Goal: Task Accomplishment & Management: Manage account settings

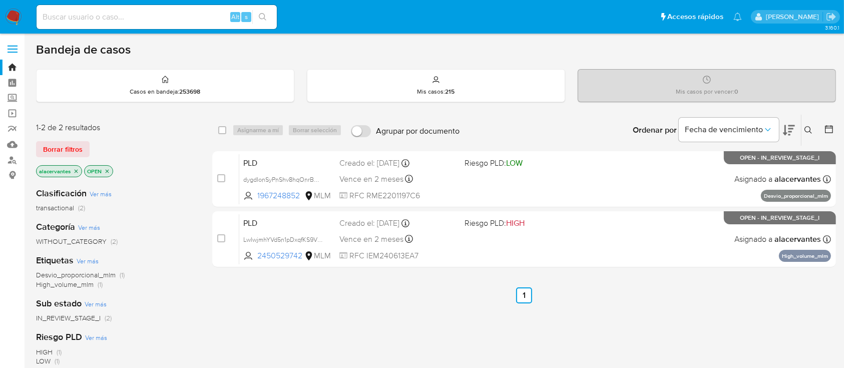
click at [76, 173] on icon "close-filter" at bounding box center [76, 171] width 6 height 6
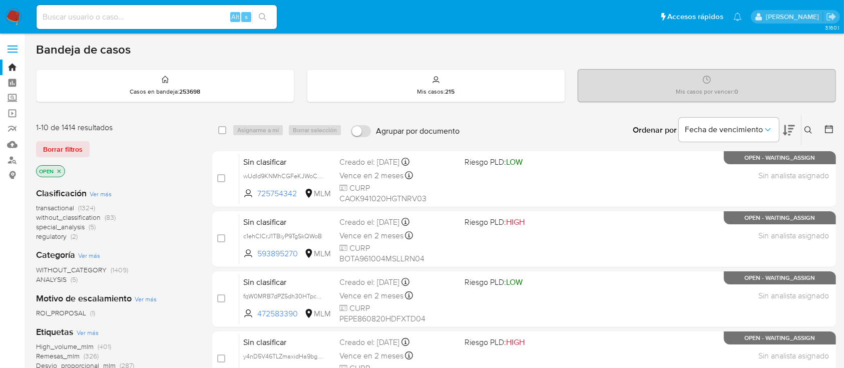
click at [817, 131] on button at bounding box center [809, 130] width 17 height 12
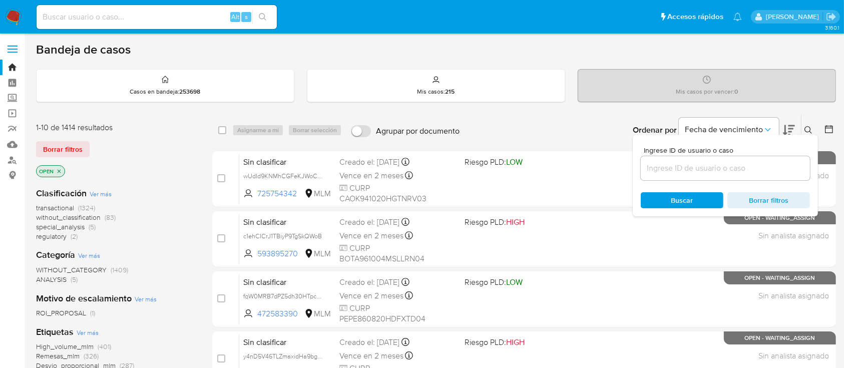
click at [700, 165] on input at bounding box center [725, 168] width 169 height 13
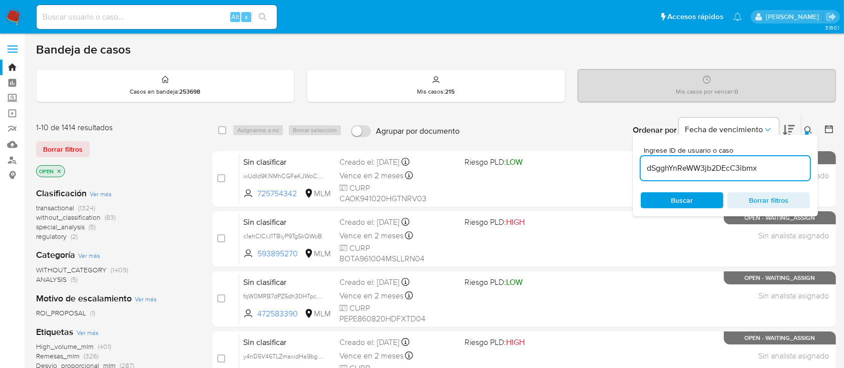
type input "dSgghYnReWW3jb2DEcC3ibmx"
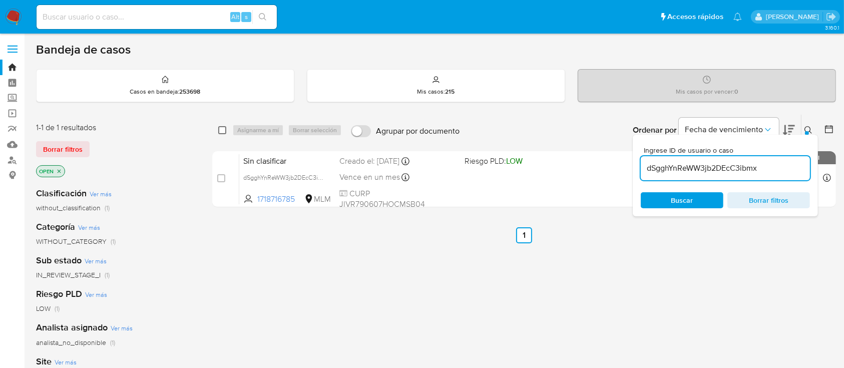
click at [223, 127] on input "checkbox" at bounding box center [222, 130] width 8 height 8
checkbox input "true"
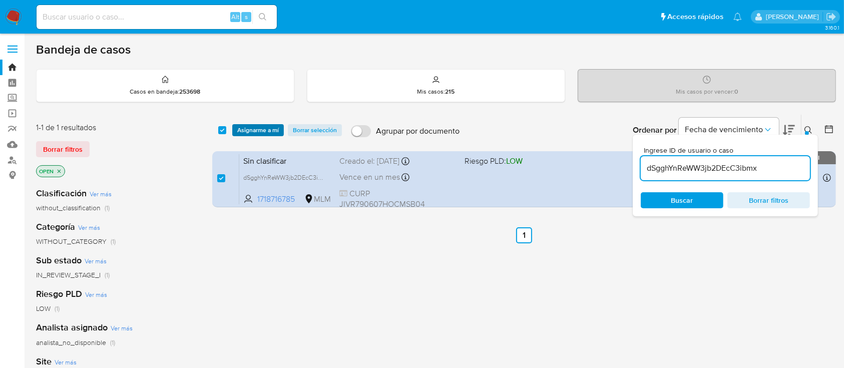
click at [247, 129] on span "Asignarme a mí" at bounding box center [258, 130] width 42 height 10
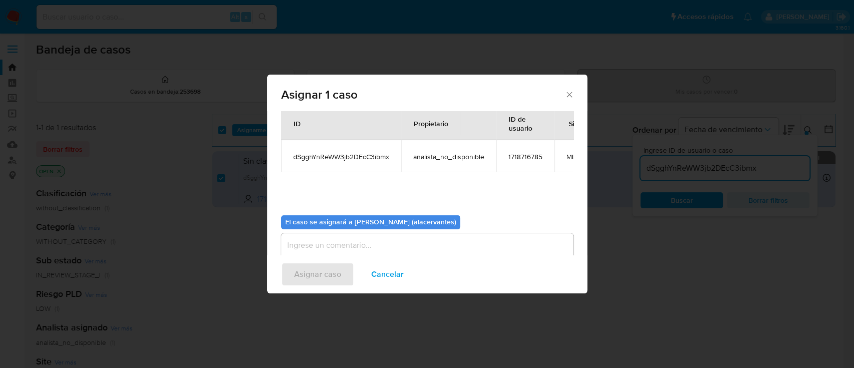
scroll to position [61, 0]
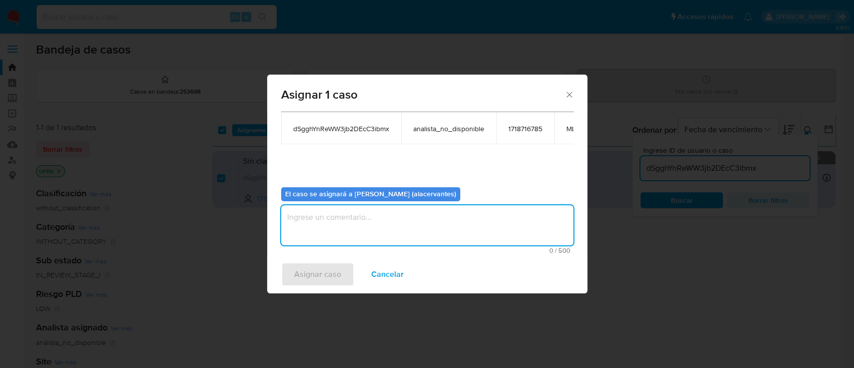
click at [366, 216] on textarea "assign-modal" at bounding box center [427, 225] width 292 height 40
type textarea "AC"
click at [314, 280] on span "Asignar caso" at bounding box center [317, 274] width 47 height 22
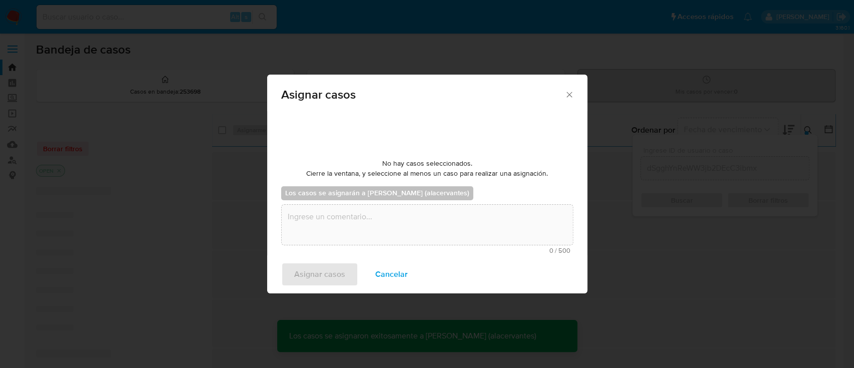
checkbox input "false"
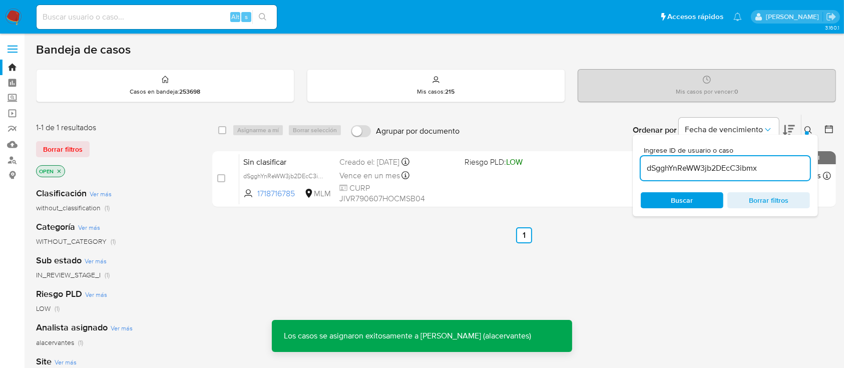
click at [681, 166] on input "dSgghYnReWW3jb2DEcC3ibmx" at bounding box center [725, 168] width 169 height 13
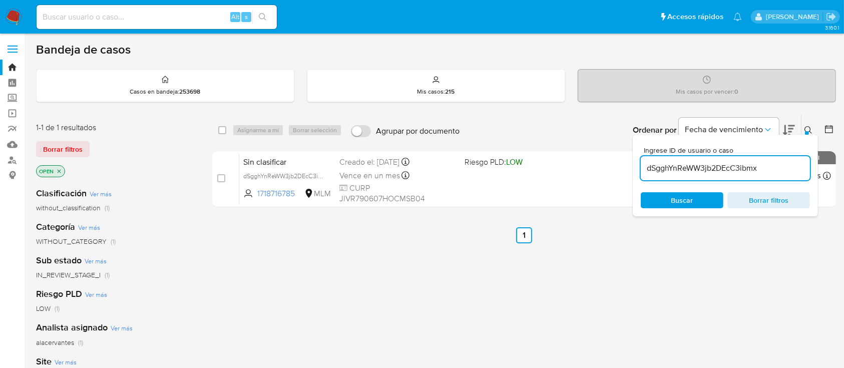
click at [681, 166] on input "dSgghYnReWW3jb2DEcC3ibmx" at bounding box center [725, 168] width 169 height 13
paste input "xHtwr9GYFoctHSF3pNEj9ZAj"
type input "xHtwr9GYFoctHSF3pNEj9ZAj"
click at [691, 201] on div "Buscar Borrar filtros" at bounding box center [725, 200] width 169 height 16
click at [216, 129] on div "select-all-cases-checkbox Asignarme a mí Borrar selección Agrupar por documento…" at bounding box center [524, 130] width 624 height 31
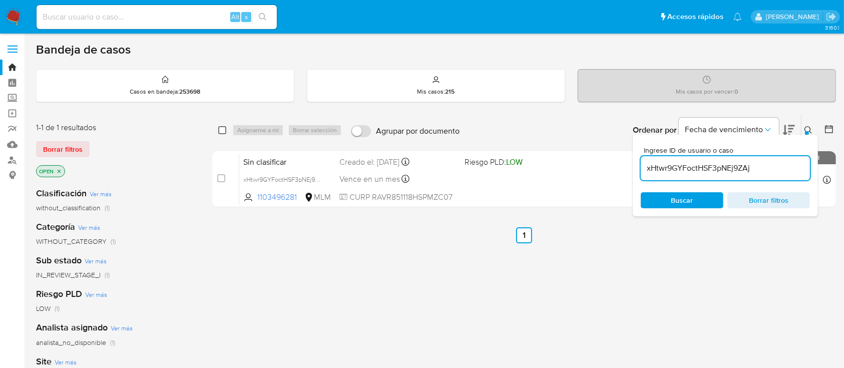
click at [223, 128] on input "checkbox" at bounding box center [222, 130] width 8 height 8
checkbox input "true"
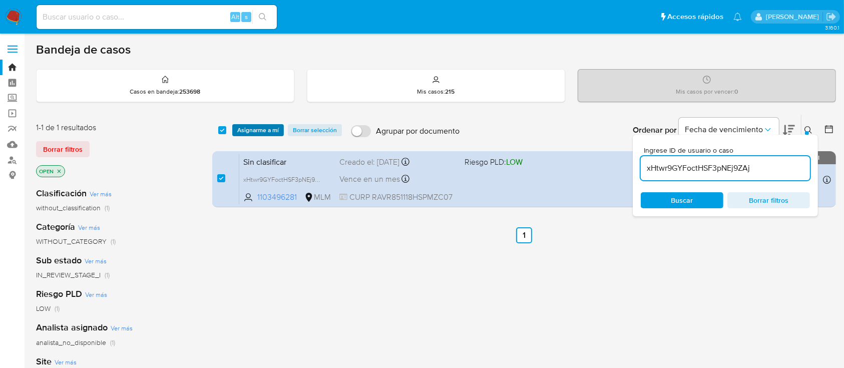
click at [254, 131] on span "Asignarme a mí" at bounding box center [258, 130] width 42 height 10
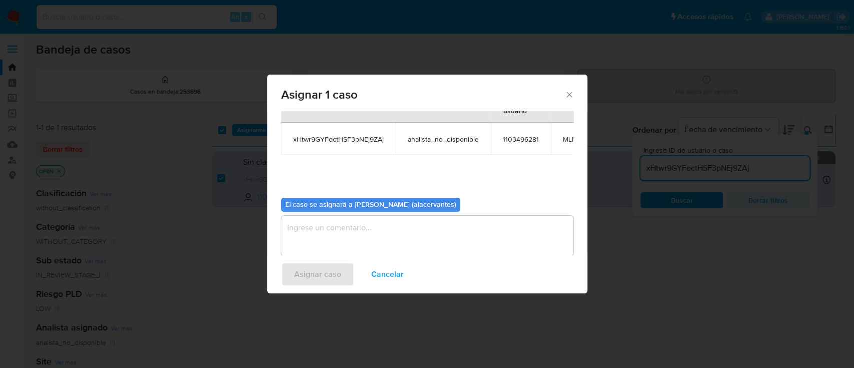
scroll to position [61, 0]
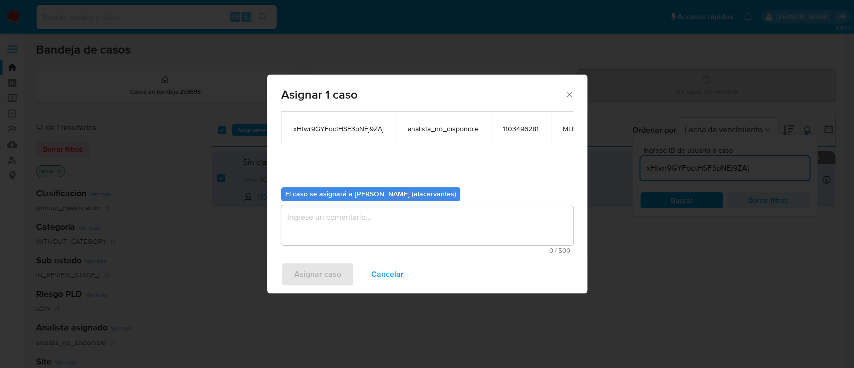
click at [344, 209] on textarea "assign-modal" at bounding box center [427, 225] width 292 height 40
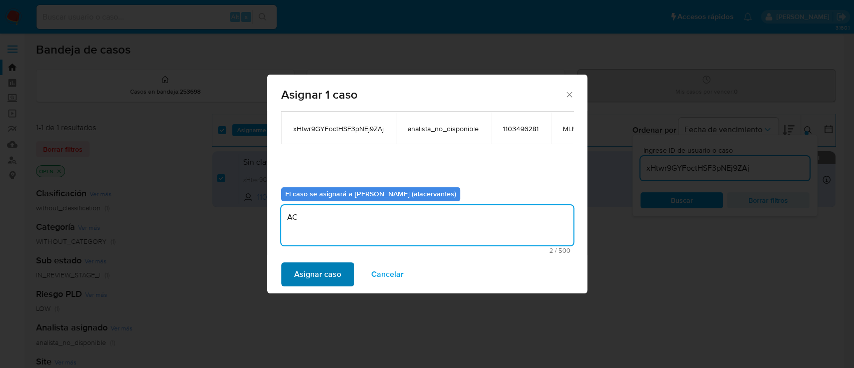
type textarea "AC"
click at [319, 276] on span "Asignar caso" at bounding box center [317, 274] width 47 height 22
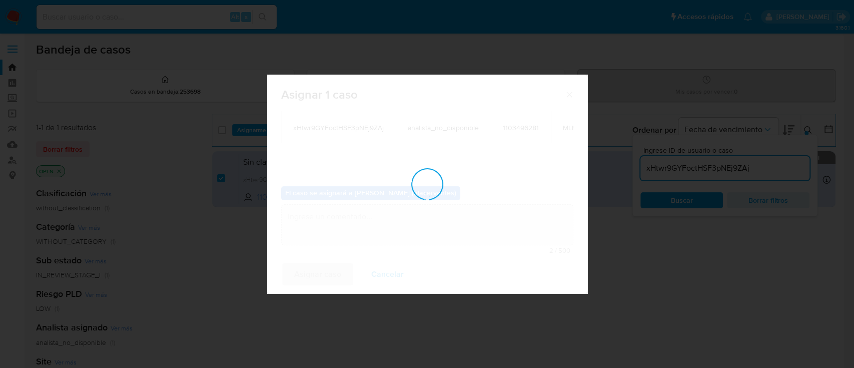
checkbox input "false"
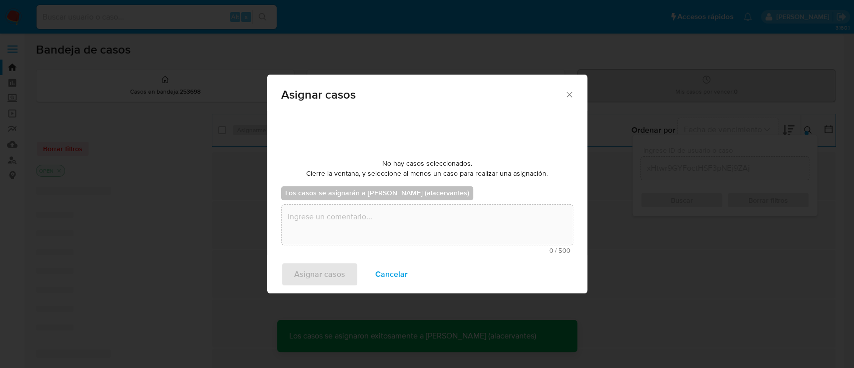
scroll to position [60, 0]
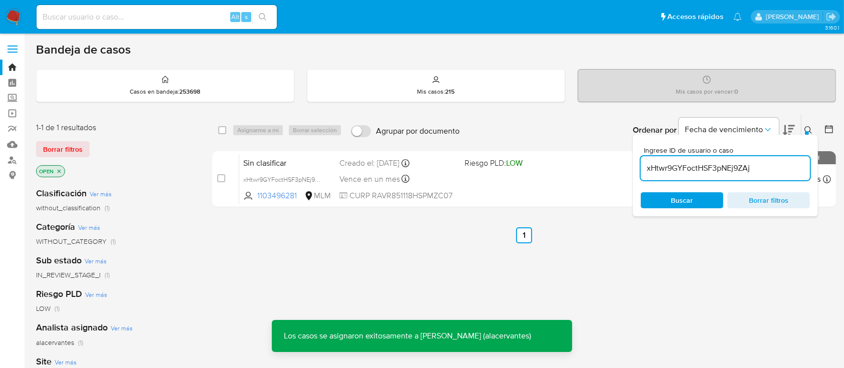
click at [663, 171] on input "xHtwr9GYFoctHSF3pNEj9ZAj" at bounding box center [725, 168] width 169 height 13
paste input "t5yYS12hEUyS9T3AzgGwC4Lw"
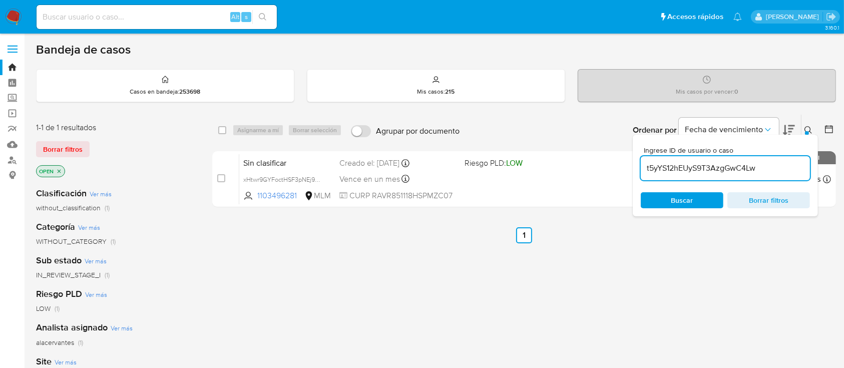
type input "t5yYS12hEUyS9T3AzgGwC4Lw"
click at [221, 127] on input "checkbox" at bounding box center [222, 130] width 8 height 8
checkbox input "true"
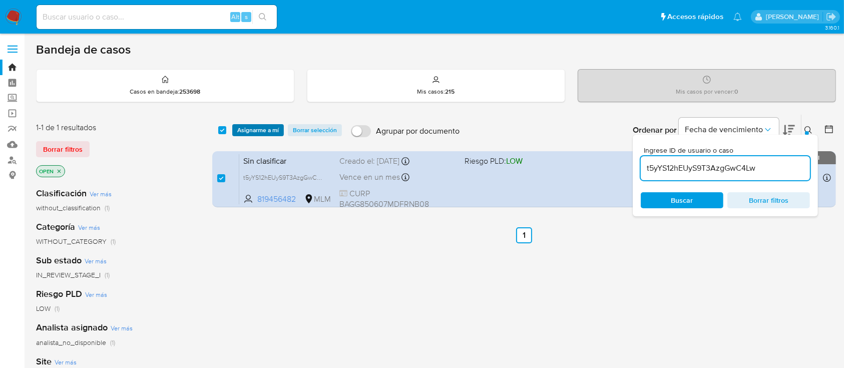
click at [246, 131] on span "Asignarme a mí" at bounding box center [258, 130] width 42 height 10
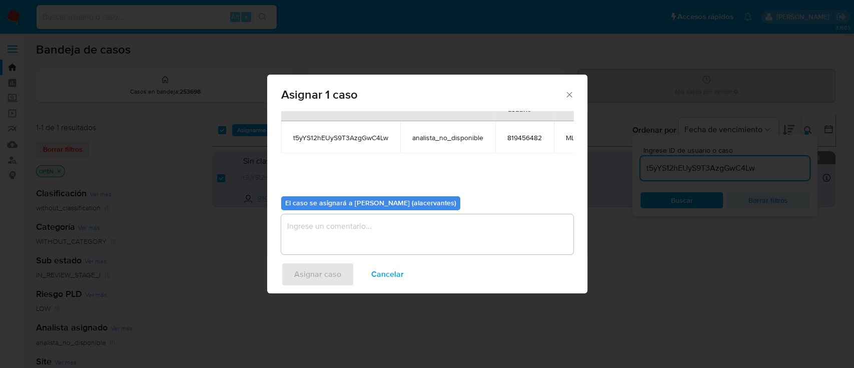
scroll to position [61, 0]
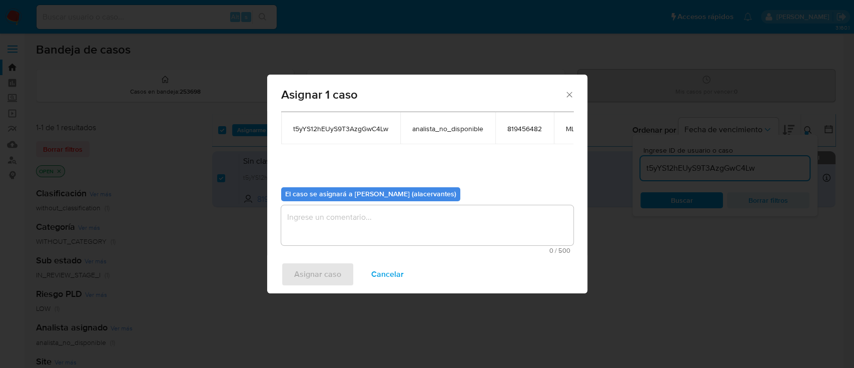
click at [352, 224] on textarea "assign-modal" at bounding box center [427, 225] width 292 height 40
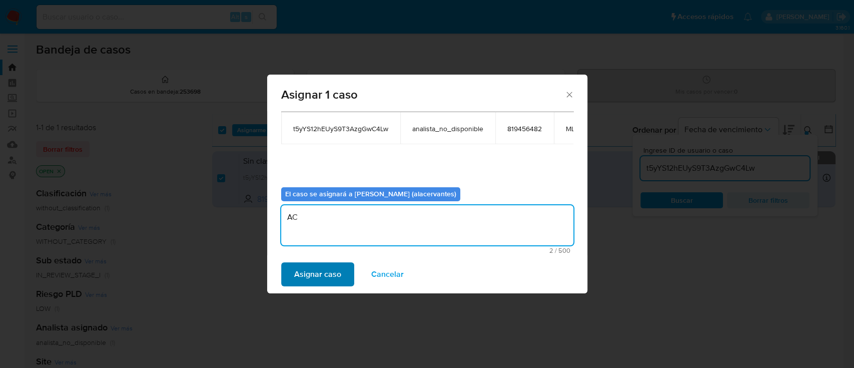
type textarea "AC"
click at [321, 277] on span "Asignar caso" at bounding box center [317, 274] width 47 height 22
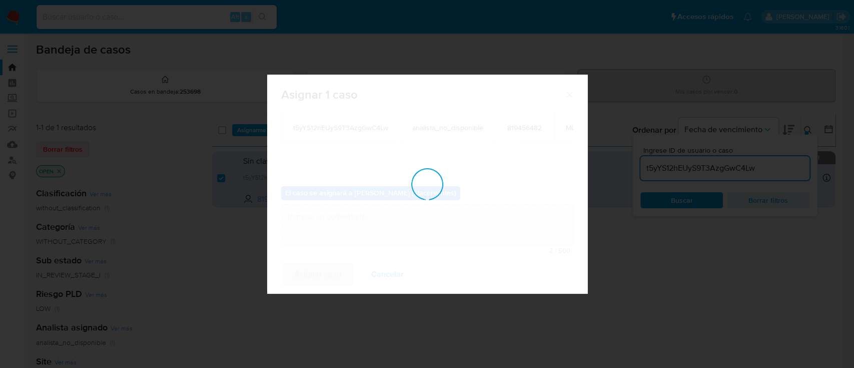
checkbox input "false"
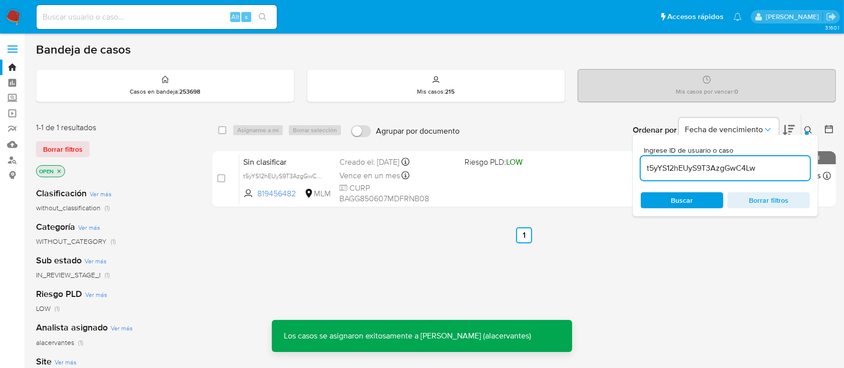
click at [710, 171] on input "t5yYS12hEUyS9T3AzgGwC4Lw" at bounding box center [725, 168] width 169 height 13
paste input "gKhvPUZku5moUlea9GwhvYoF"
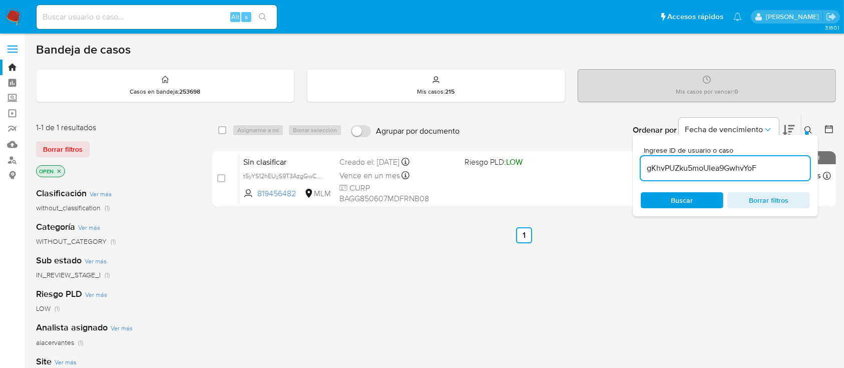
type input "gKhvPUZku5moUlea9GwhvYoF"
click at [216, 130] on div "select-all-cases-checkbox Asignarme a mí Borrar selección Agrupar por documento…" at bounding box center [524, 130] width 624 height 31
click at [221, 130] on input "checkbox" at bounding box center [222, 130] width 8 height 8
checkbox input "true"
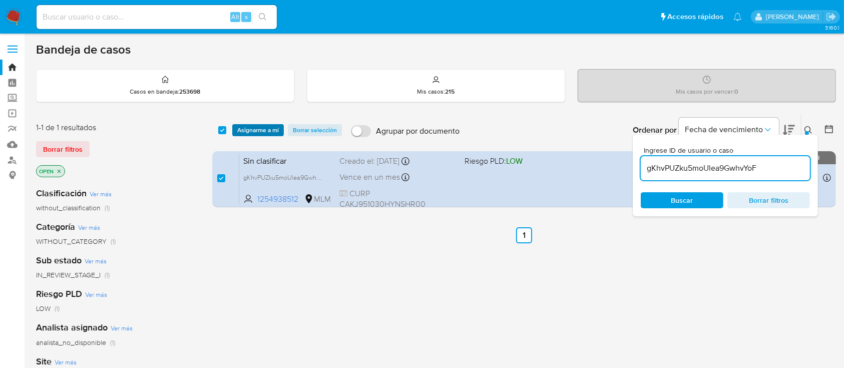
click at [251, 130] on span "Asignarme a mí" at bounding box center [258, 130] width 42 height 10
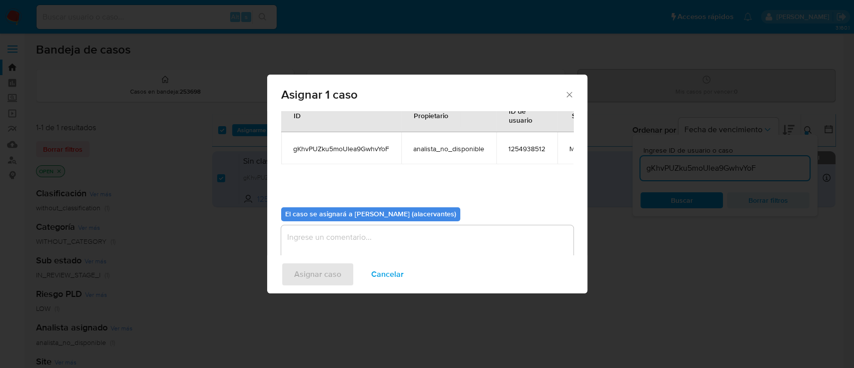
scroll to position [61, 0]
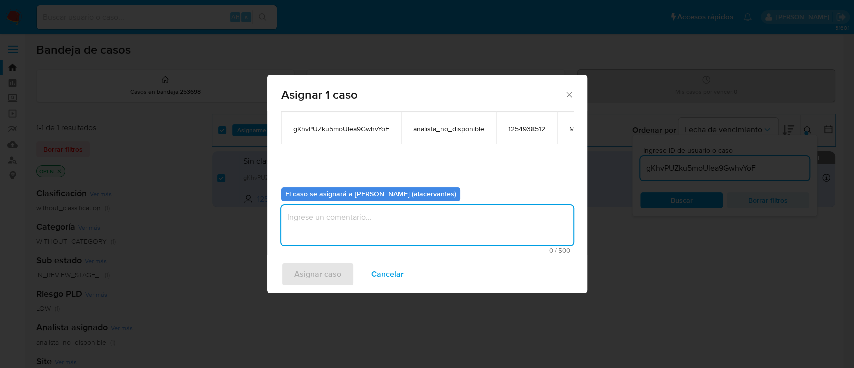
click at [356, 212] on textarea "assign-modal" at bounding box center [427, 225] width 292 height 40
type textarea "AC"
click at [311, 275] on span "Asignar caso" at bounding box center [317, 274] width 47 height 22
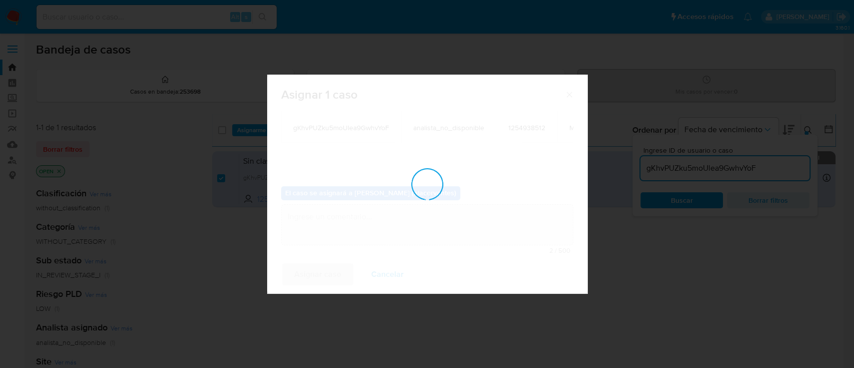
checkbox input "false"
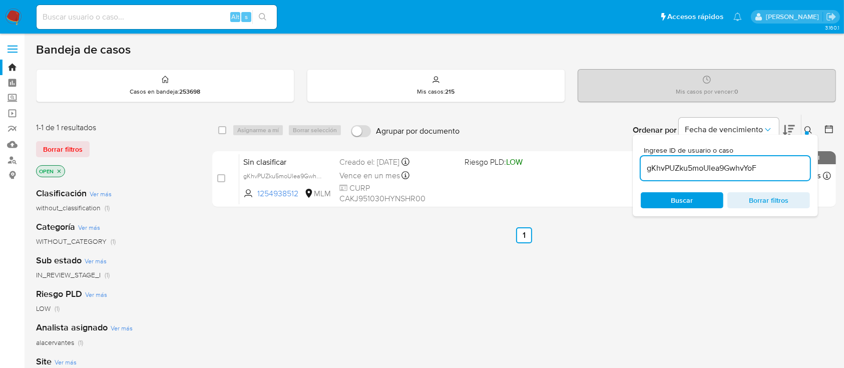
click at [727, 168] on input "gKhvPUZku5moUlea9GwhvYoF" at bounding box center [725, 168] width 169 height 13
paste input "8jzOmjZs9dEcXlXz6GdSQ5pc"
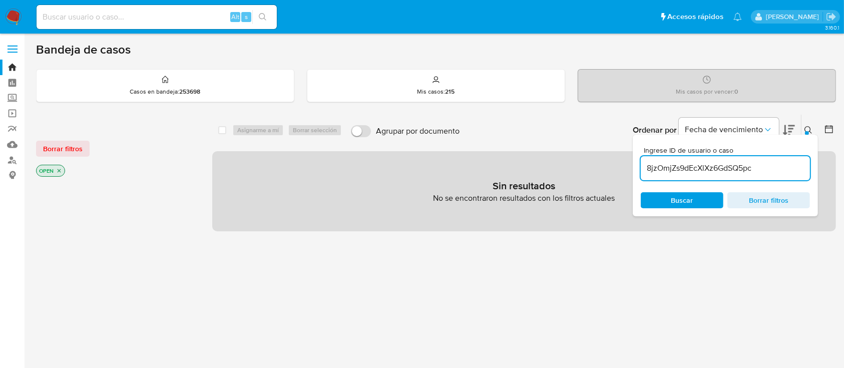
click at [767, 166] on input "8jzOmjZs9dEcXlXz6GdSQ5pc" at bounding box center [725, 168] width 169 height 13
type input "8jzOmjZs9dEcXlXz6GdSQ5pc"
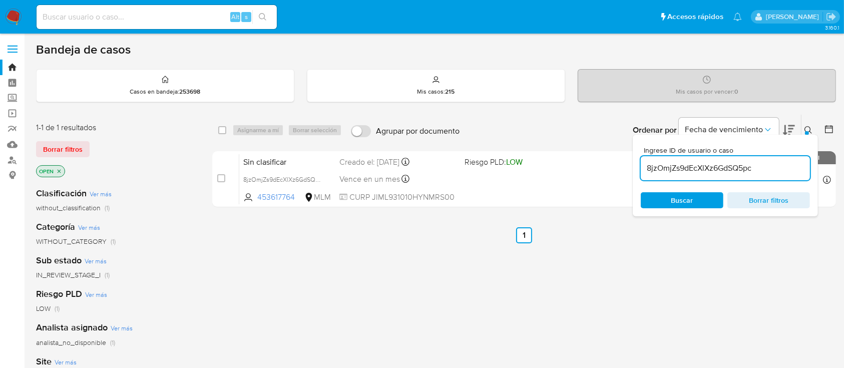
click at [224, 131] on input "checkbox" at bounding box center [222, 130] width 8 height 8
checkbox input "true"
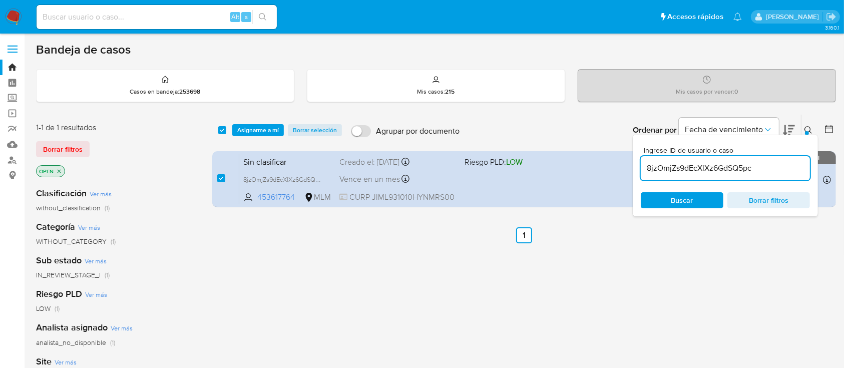
click at [266, 119] on div "select-all-cases-checkbox Asignarme a mí Borrar selección Agrupar por documento…" at bounding box center [524, 130] width 624 height 31
click at [266, 127] on span "Asignarme a mí" at bounding box center [258, 130] width 42 height 10
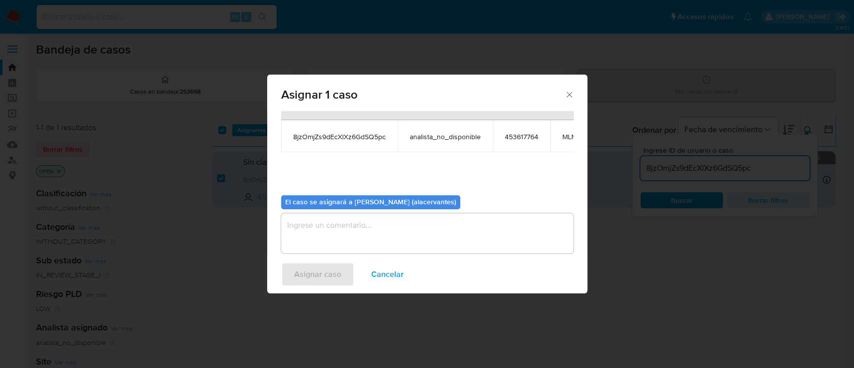
scroll to position [61, 0]
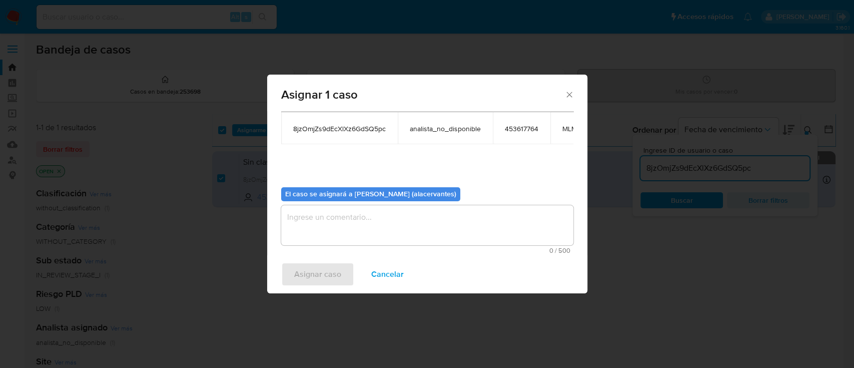
click at [368, 233] on textarea "assign-modal" at bounding box center [427, 225] width 292 height 40
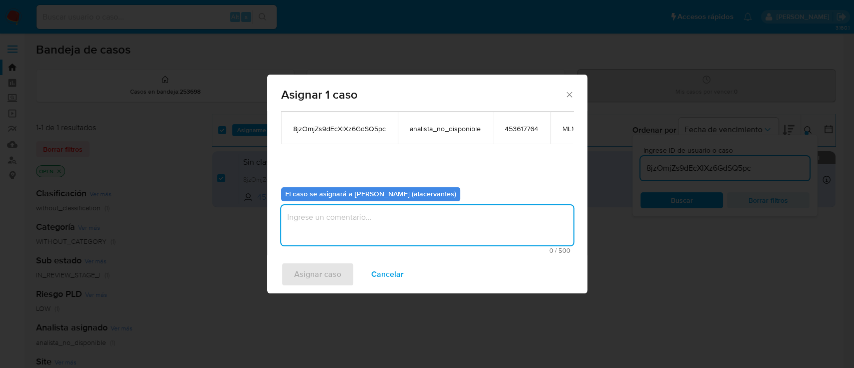
click at [377, 230] on textarea "assign-modal" at bounding box center [427, 225] width 292 height 40
type textarea "AC"
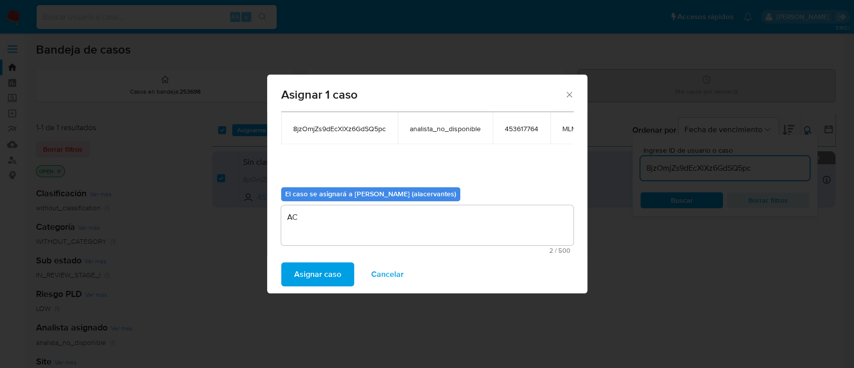
click at [318, 278] on span "Asignar caso" at bounding box center [317, 274] width 47 height 22
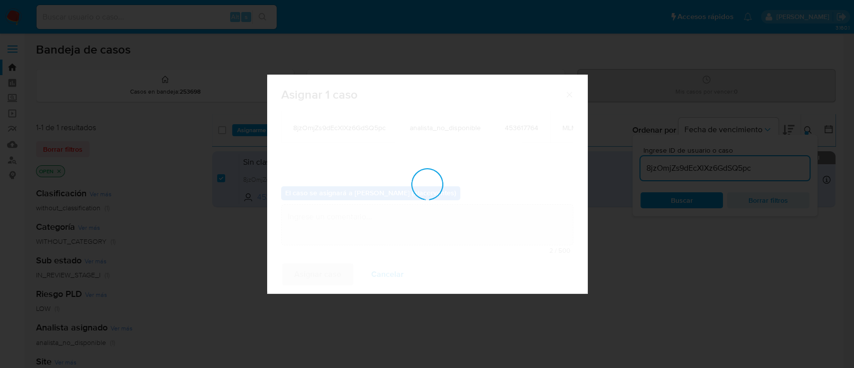
checkbox input "false"
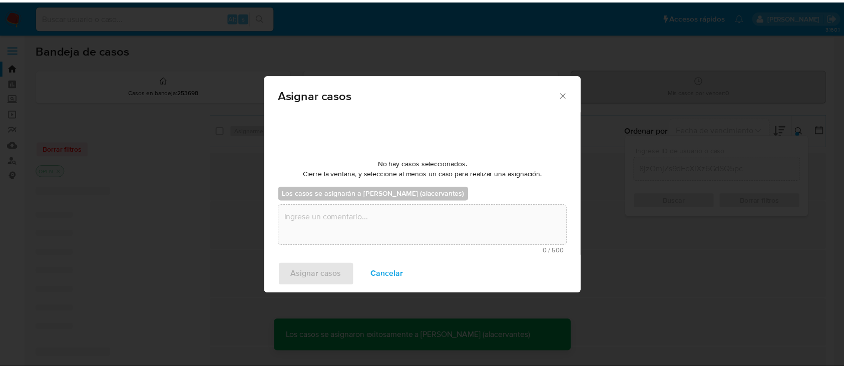
scroll to position [60, 0]
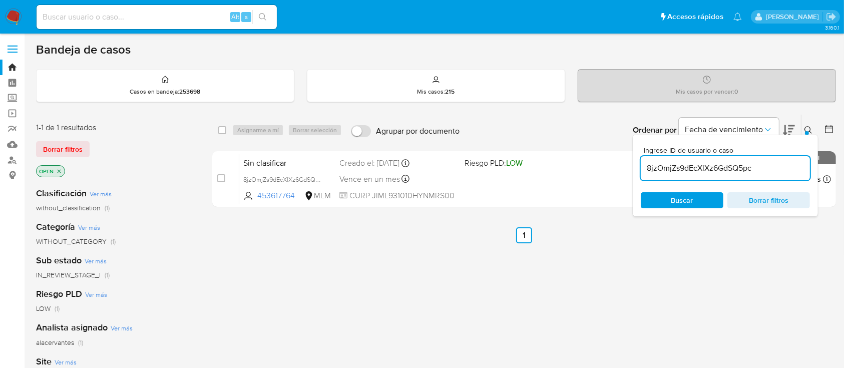
click at [10, 19] on img at bounding box center [13, 17] width 17 height 17
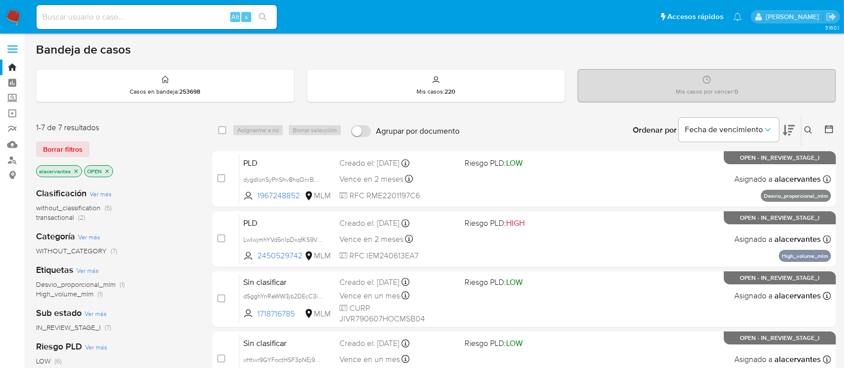
click at [105, 206] on span "(5)" at bounding box center [108, 208] width 7 height 10
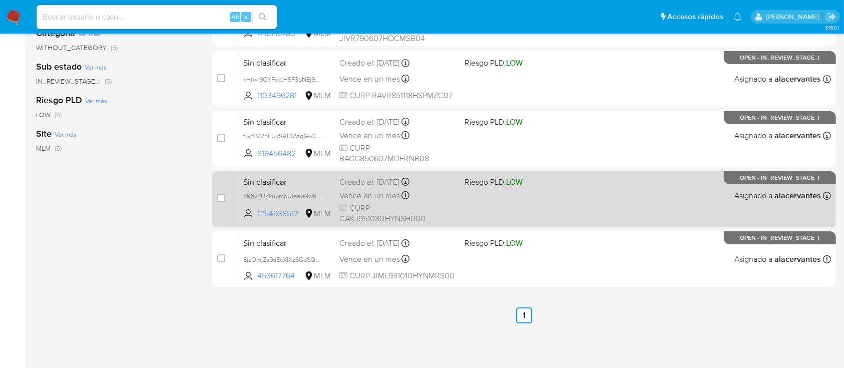
scroll to position [200, 0]
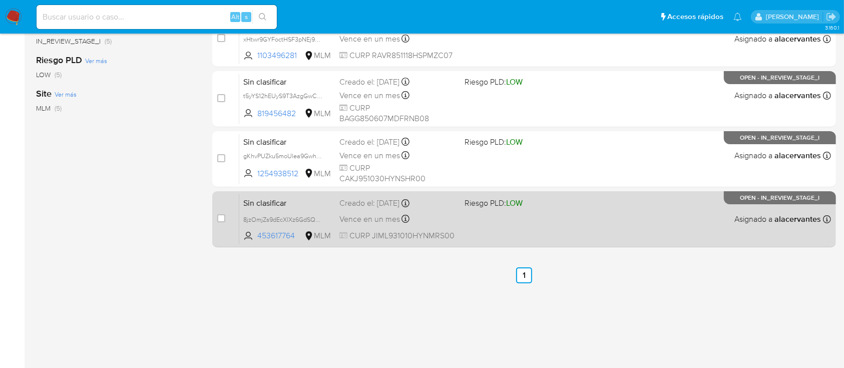
click at [572, 213] on div "Sin clasificar 8jzOmjZs9dEcXlXz6GdSQ5pc 453617764 MLM Riesgo PLD: LOW Creado el…" at bounding box center [535, 219] width 592 height 51
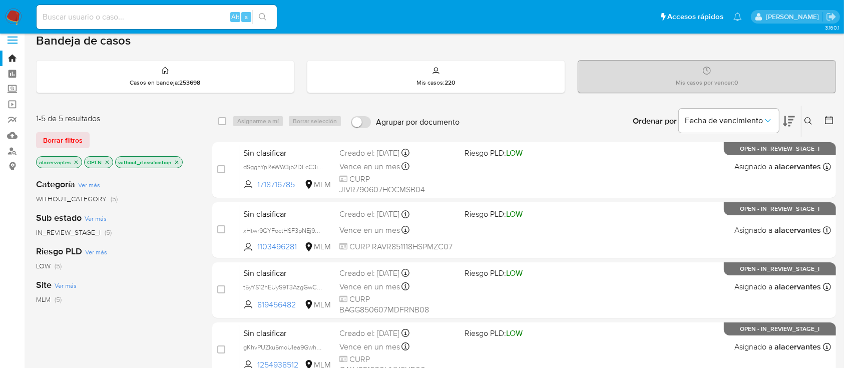
scroll to position [0, 0]
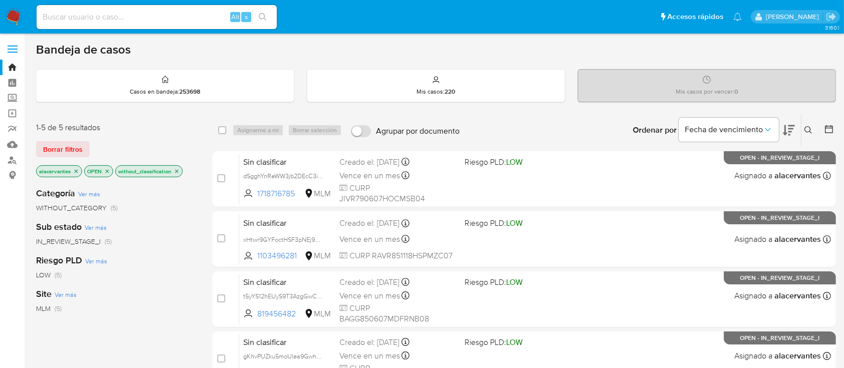
click at [175, 170] on icon "close-filter" at bounding box center [177, 171] width 6 height 6
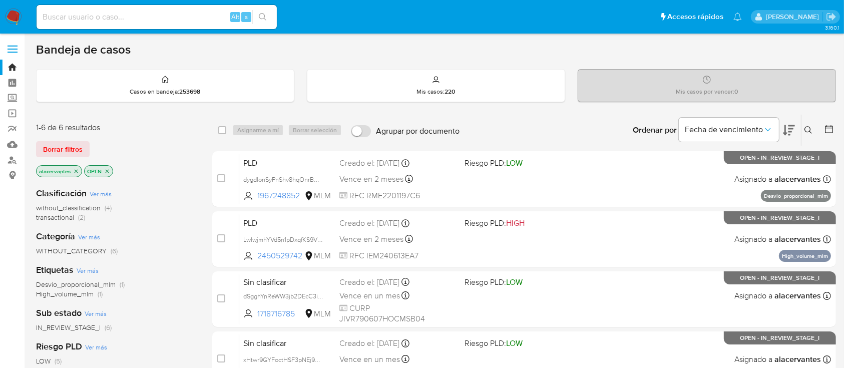
click at [99, 208] on span "without_classification" at bounding box center [68, 208] width 65 height 10
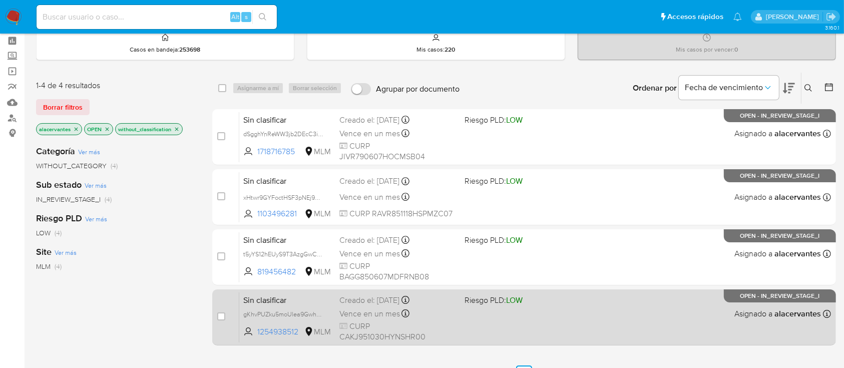
scroll to position [133, 0]
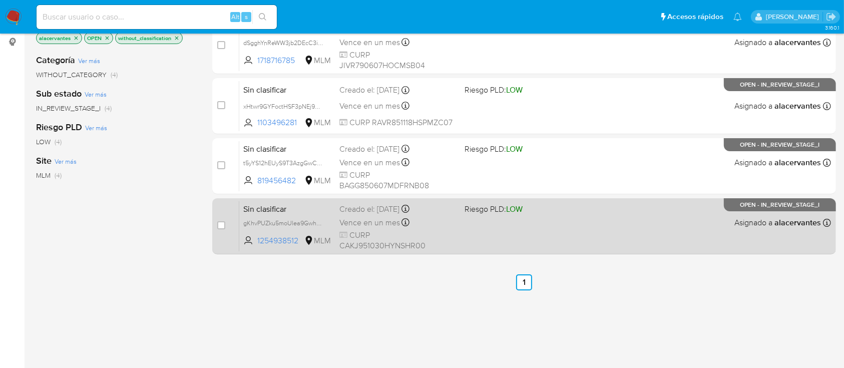
click at [501, 222] on span at bounding box center [522, 222] width 117 height 2
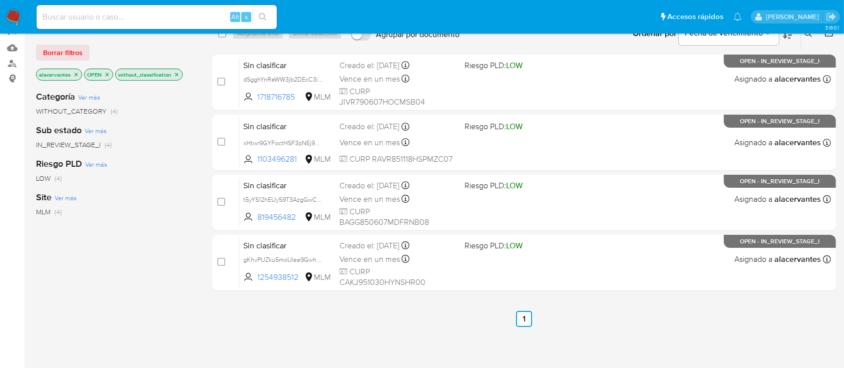
scroll to position [67, 0]
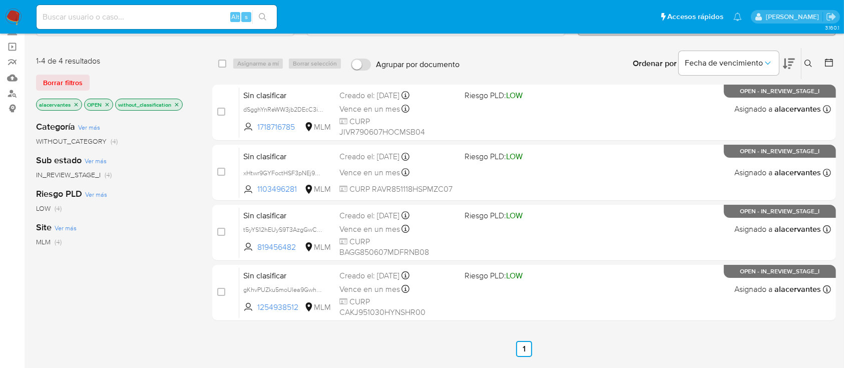
click at [176, 102] on icon "close-filter" at bounding box center [177, 105] width 6 height 6
click at [105, 140] on span "(4)" at bounding box center [108, 141] width 7 height 10
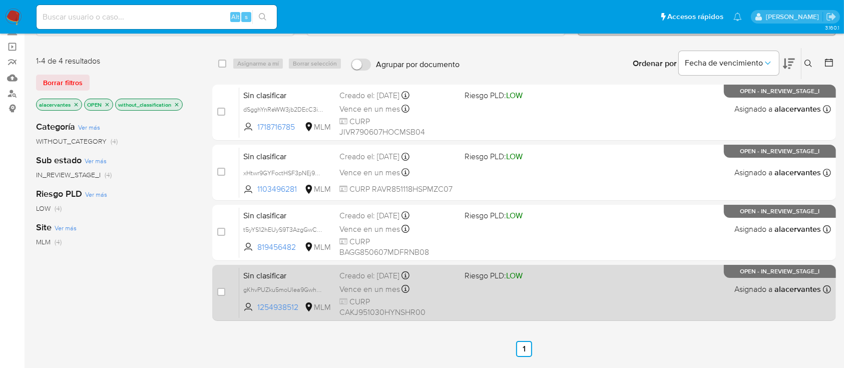
click at [519, 296] on div "Sin clasificar gKhvPUZku5moUlea9GwhvYoF 1254938512 MLM Riesgo PLD: LOW Creado e…" at bounding box center [535, 292] width 592 height 51
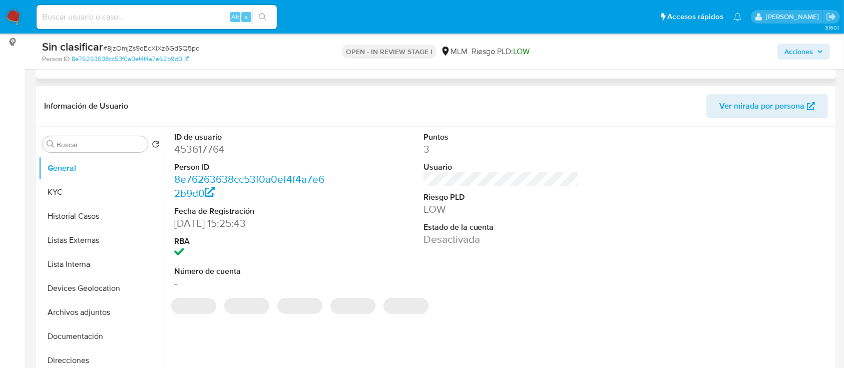
select select "10"
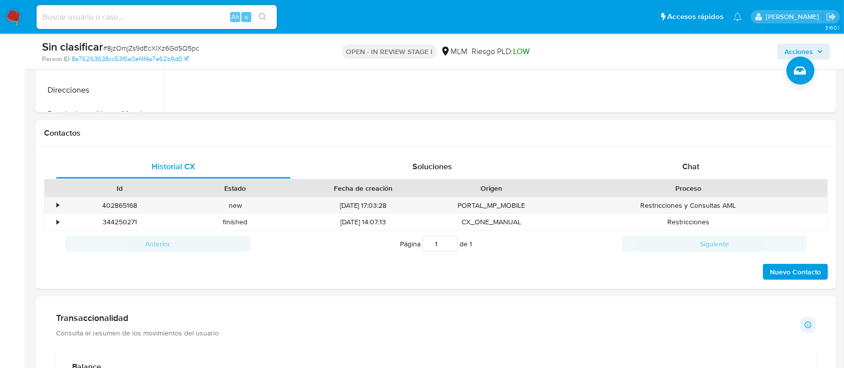
scroll to position [467, 0]
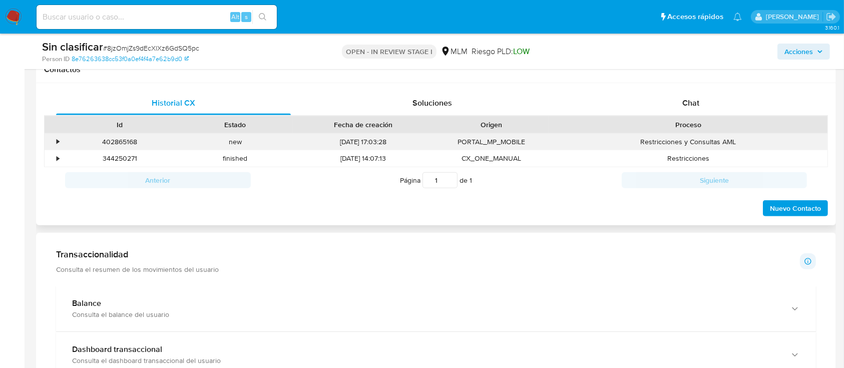
drag, startPoint x: 57, startPoint y: 142, endPoint x: 72, endPoint y: 146, distance: 15.4
click at [57, 142] on div "•" at bounding box center [58, 142] width 3 height 10
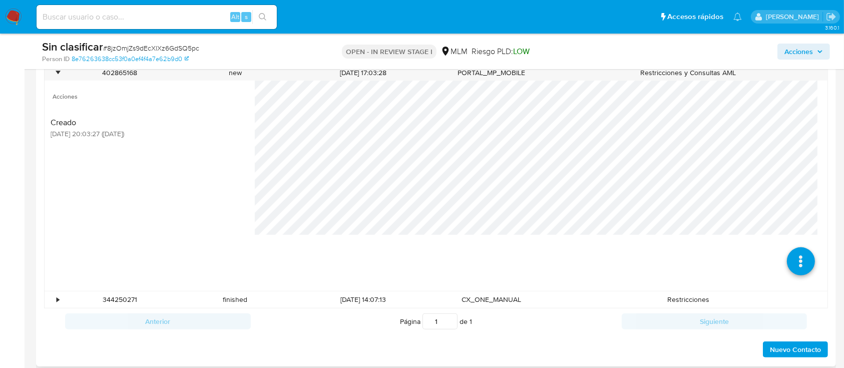
scroll to position [601, 0]
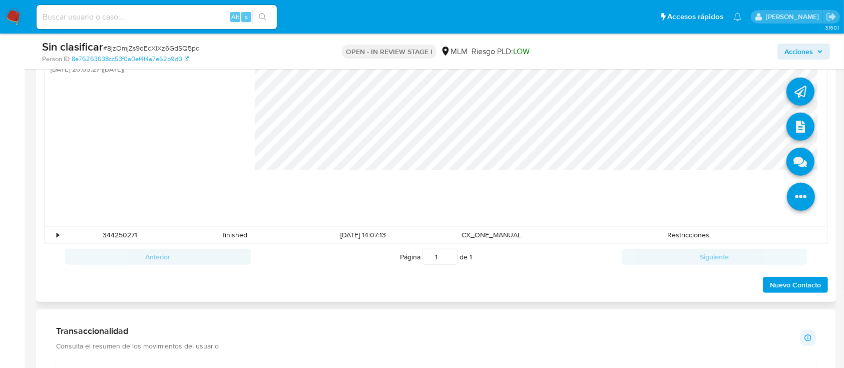
click at [789, 188] on icon at bounding box center [801, 197] width 28 height 28
click at [798, 125] on icon at bounding box center [800, 127] width 28 height 28
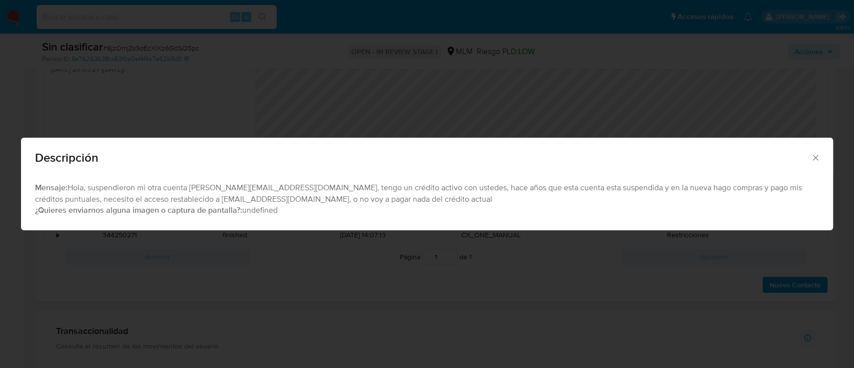
click at [816, 153] on icon "Cerrar" at bounding box center [816, 158] width 10 height 10
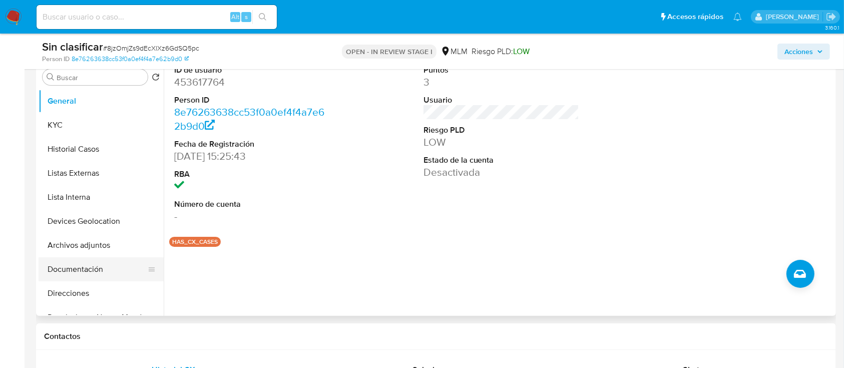
scroll to position [67, 0]
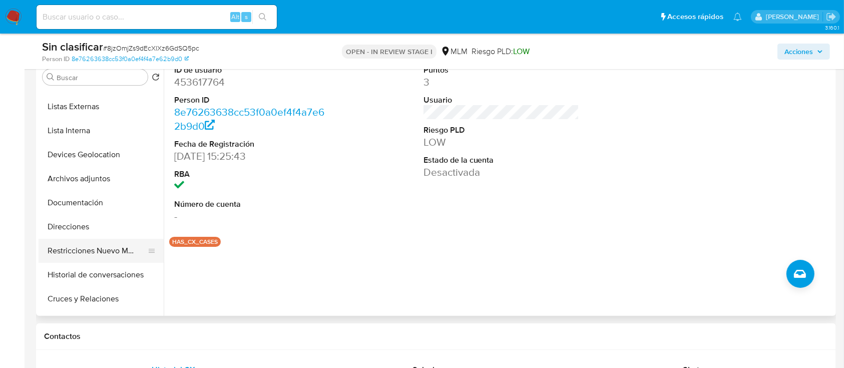
click at [111, 250] on button "Restricciones Nuevo Mundo" at bounding box center [97, 251] width 117 height 24
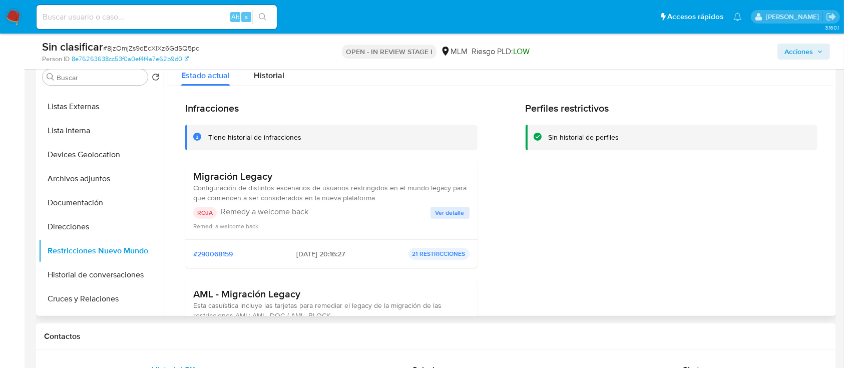
click at [460, 209] on span "Ver detalle" at bounding box center [449, 213] width 29 height 10
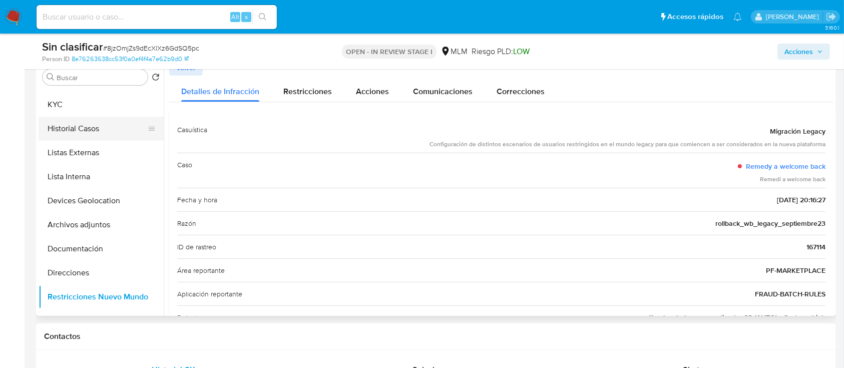
scroll to position [0, 0]
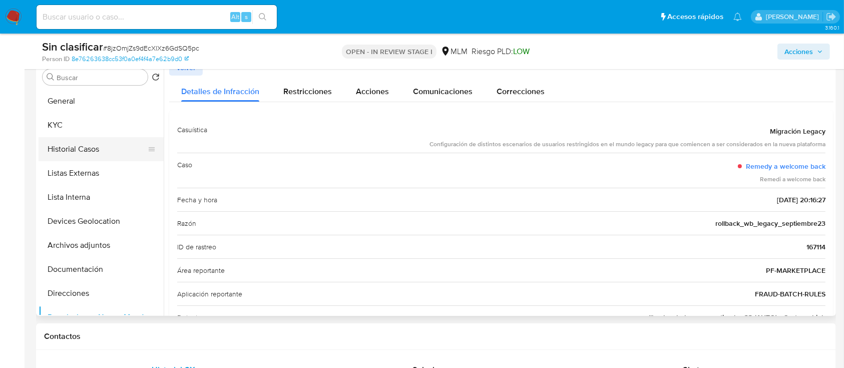
click at [65, 146] on button "Historial Casos" at bounding box center [97, 149] width 117 height 24
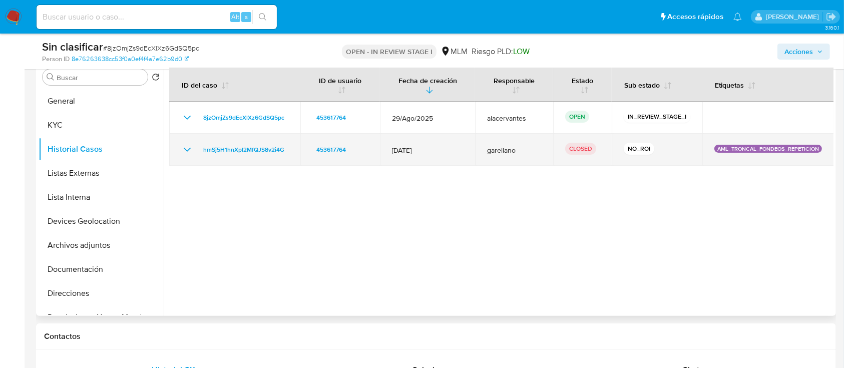
click at [191, 149] on icon "Mostrar/Ocultar" at bounding box center [187, 150] width 12 height 12
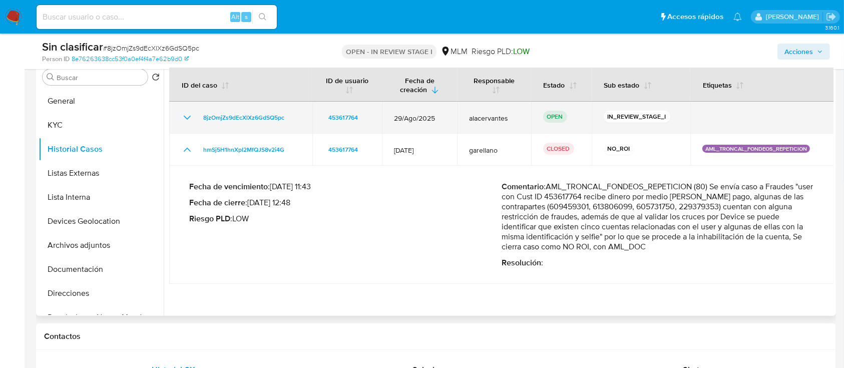
click at [185, 123] on icon "Mostrar/Ocultar" at bounding box center [187, 118] width 12 height 12
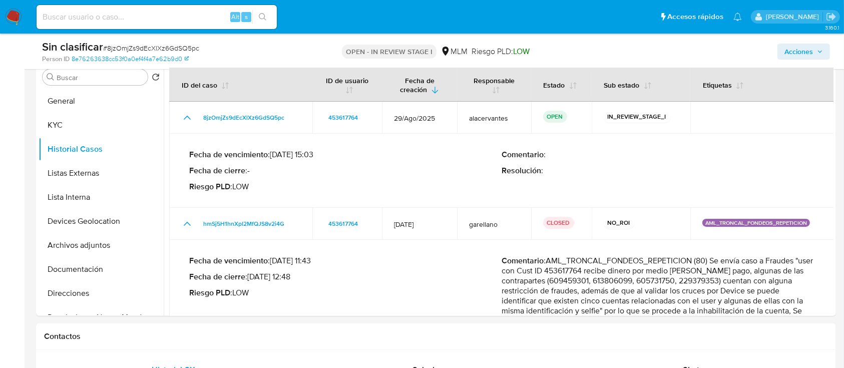
click at [813, 51] on span "Acciones" at bounding box center [803, 52] width 39 height 14
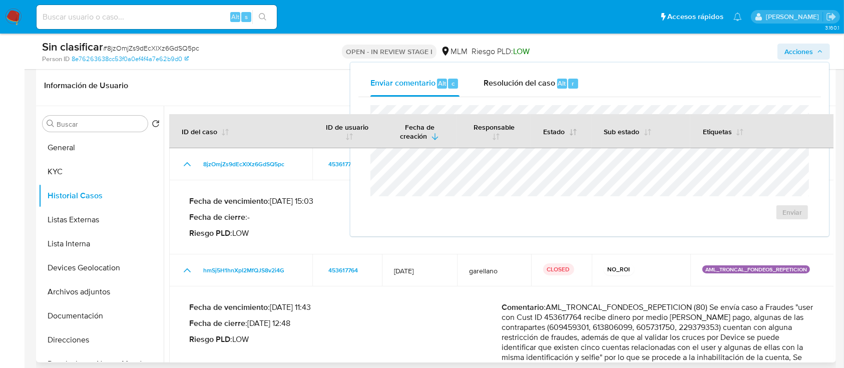
scroll to position [133, 0]
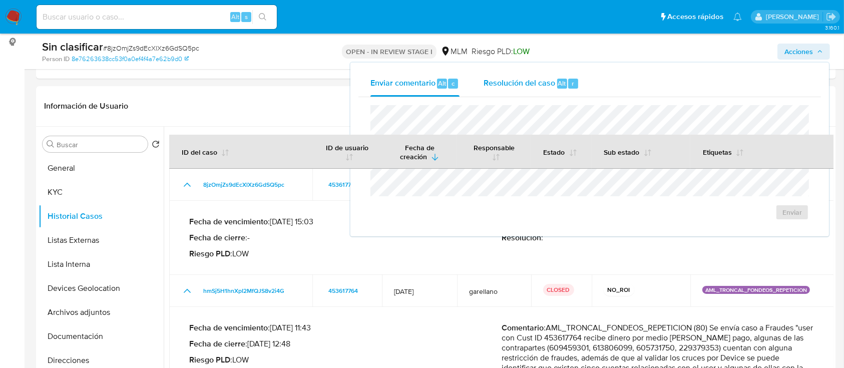
click at [528, 84] on span "Resolución del caso" at bounding box center [519, 83] width 72 height 12
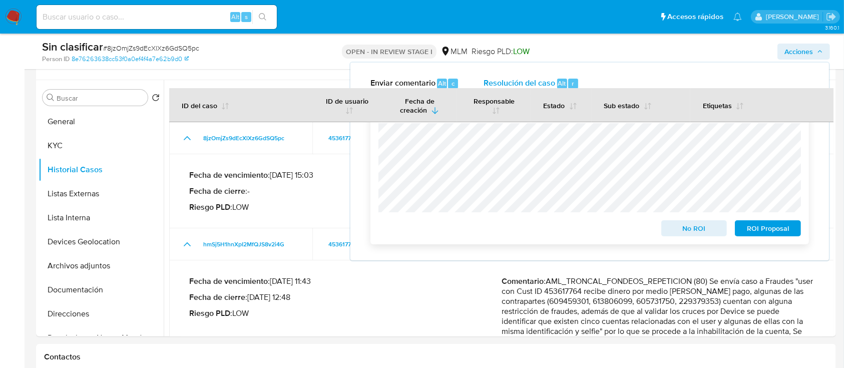
scroll to position [200, 0]
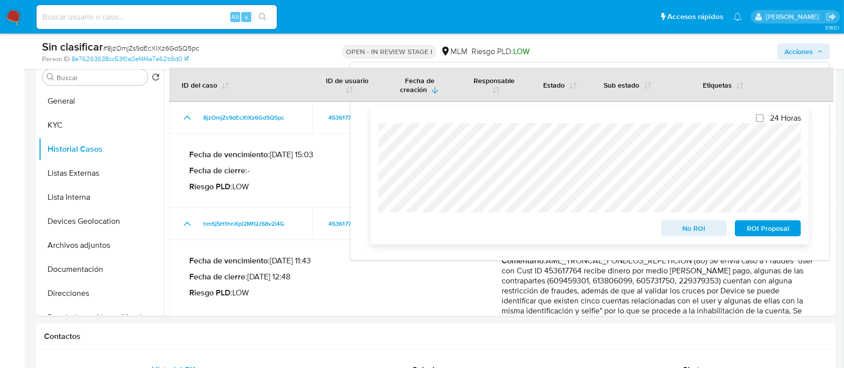
click at [684, 225] on span "No ROI" at bounding box center [694, 228] width 52 height 14
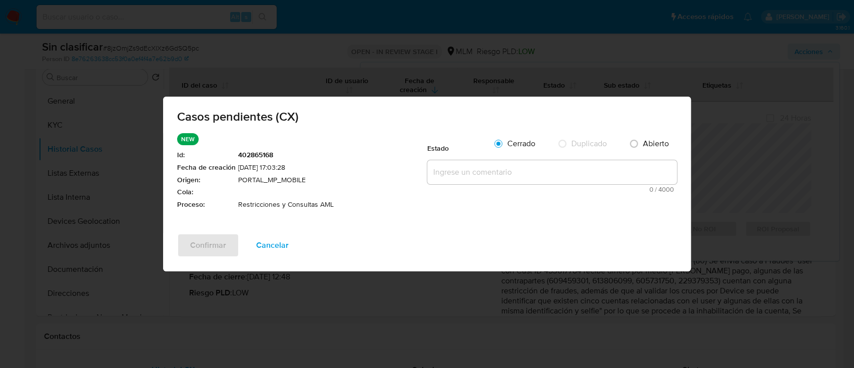
click at [535, 157] on div "Cerrado Duplicado Abierto" at bounding box center [582, 145] width 190 height 25
click at [533, 175] on textarea at bounding box center [552, 172] width 250 height 24
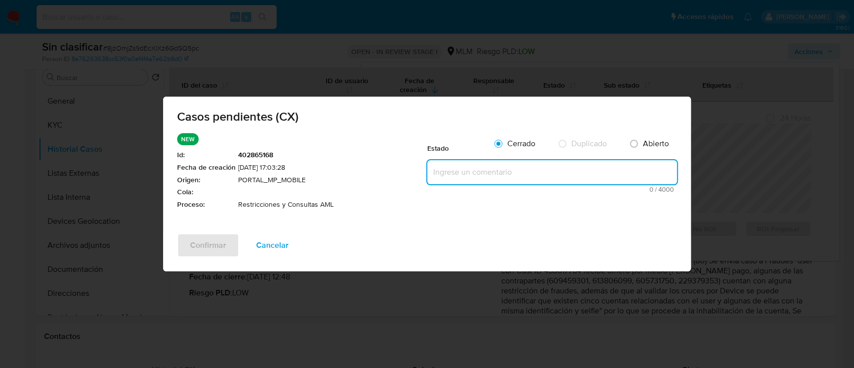
paste textarea "Se realiza validación de caso generado por CX. Cliente cuenta con restricción p…"
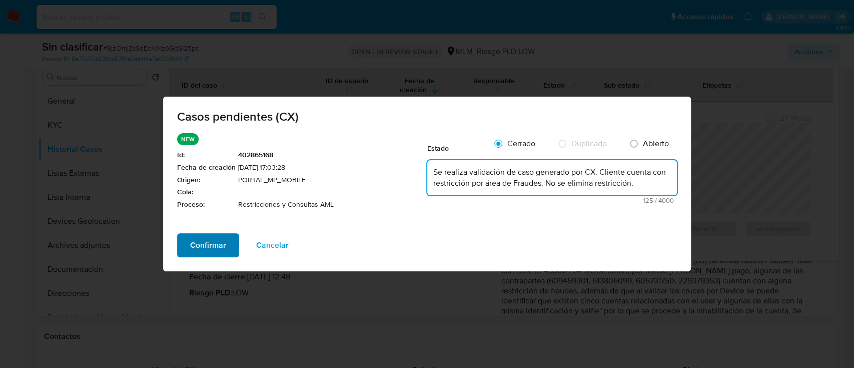
type textarea "Se realiza validación de caso generado por CX. Cliente cuenta con restricción p…"
click at [226, 249] on button "Confirmar" at bounding box center [208, 245] width 62 height 24
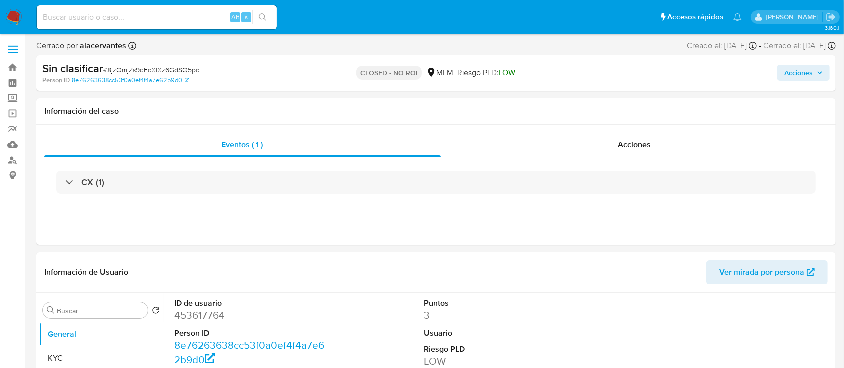
select select "10"
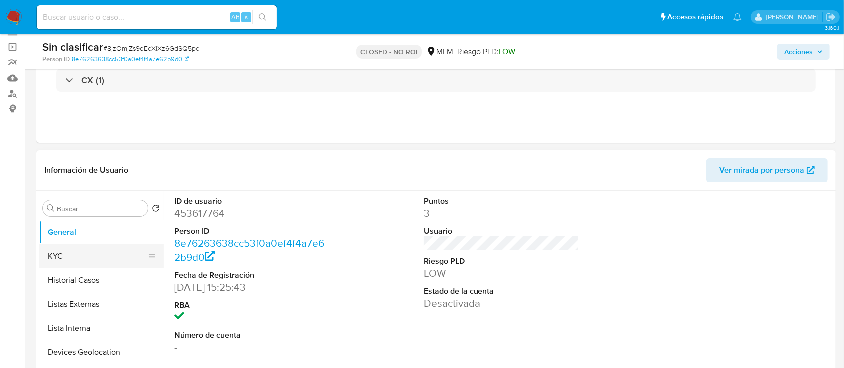
click at [73, 252] on button "KYC" at bounding box center [97, 256] width 117 height 24
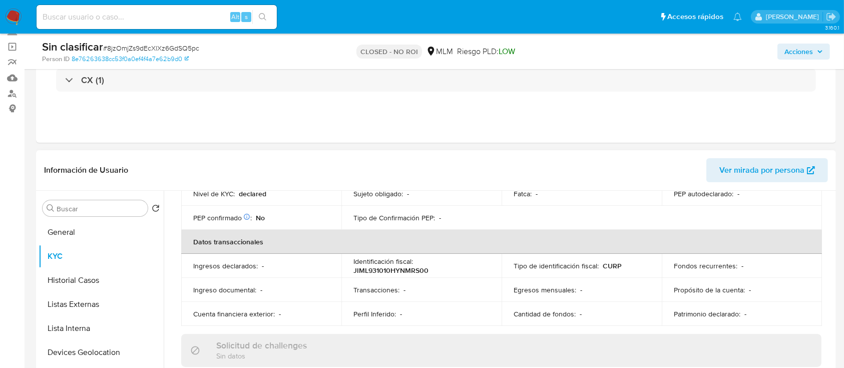
scroll to position [303, 0]
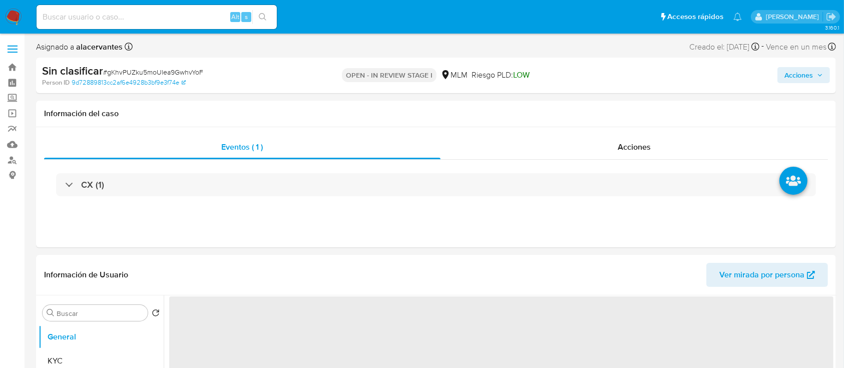
select select "10"
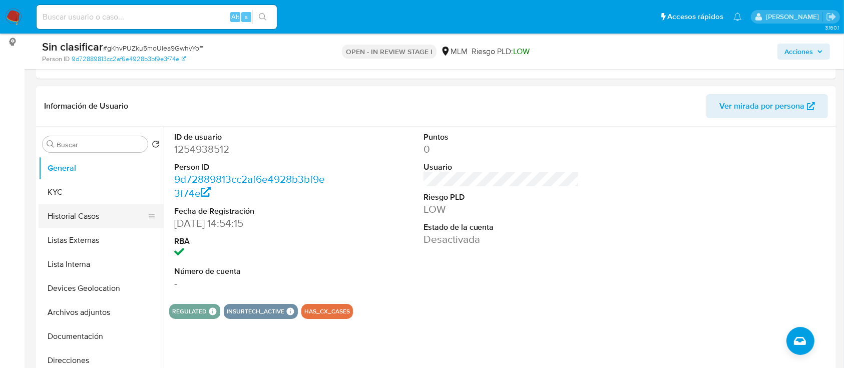
click at [105, 222] on button "Historial Casos" at bounding box center [97, 216] width 117 height 24
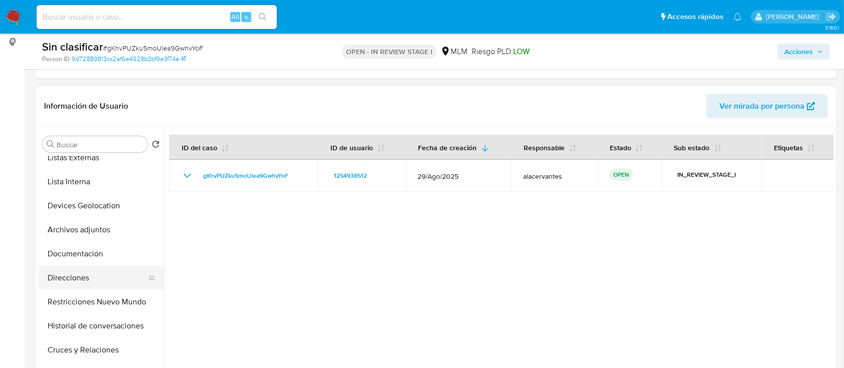
scroll to position [133, 0]
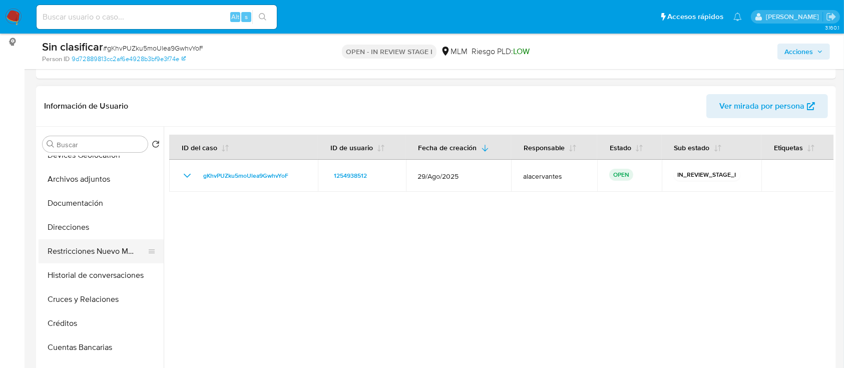
click at [102, 254] on button "Restricciones Nuevo Mundo" at bounding box center [97, 251] width 117 height 24
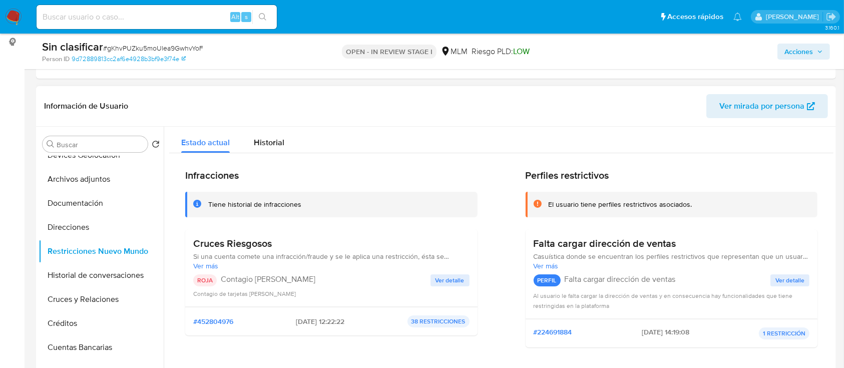
click at [444, 277] on span "Ver detalle" at bounding box center [449, 280] width 29 height 10
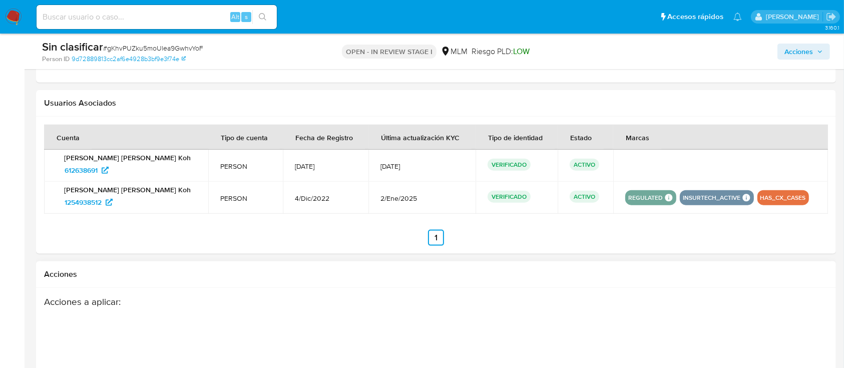
scroll to position [1268, 0]
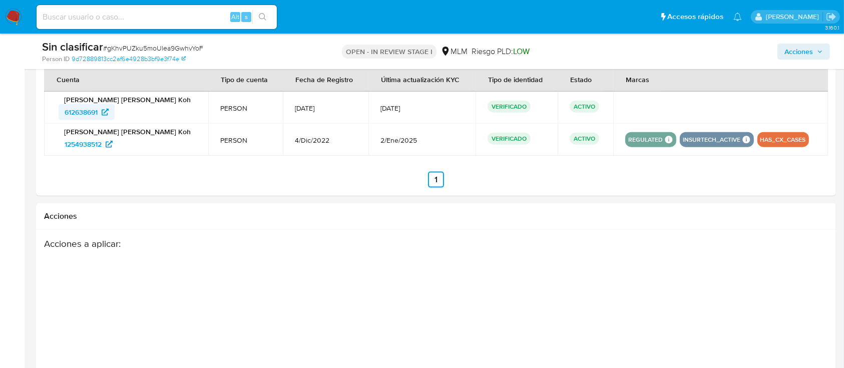
click at [93, 112] on span "612638691" at bounding box center [81, 112] width 33 height 16
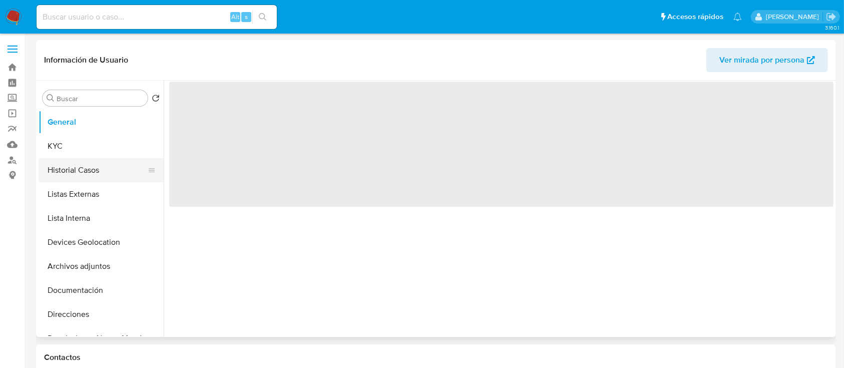
click at [115, 178] on button "Historial Casos" at bounding box center [97, 170] width 117 height 24
select select "10"
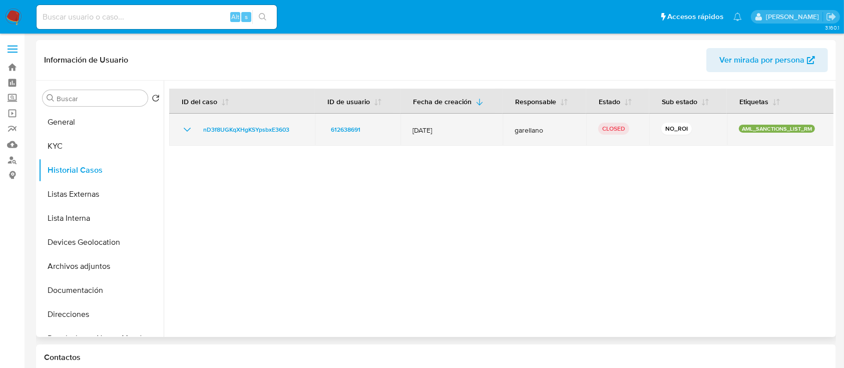
click at [182, 126] on icon "Mostrar/Ocultar" at bounding box center [187, 130] width 12 height 12
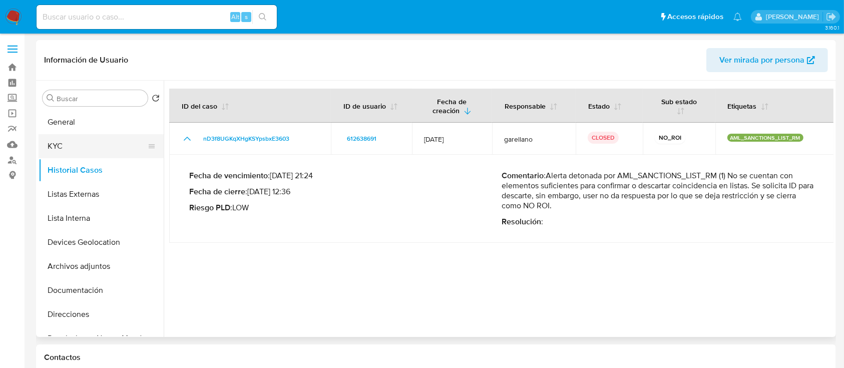
click at [74, 146] on button "KYC" at bounding box center [97, 146] width 117 height 24
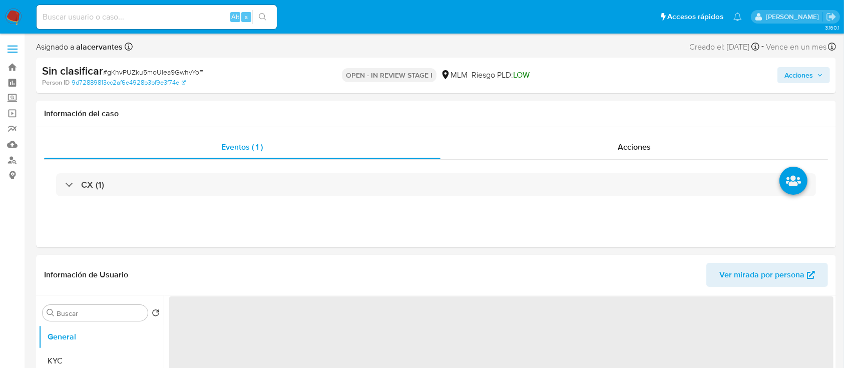
select select "10"
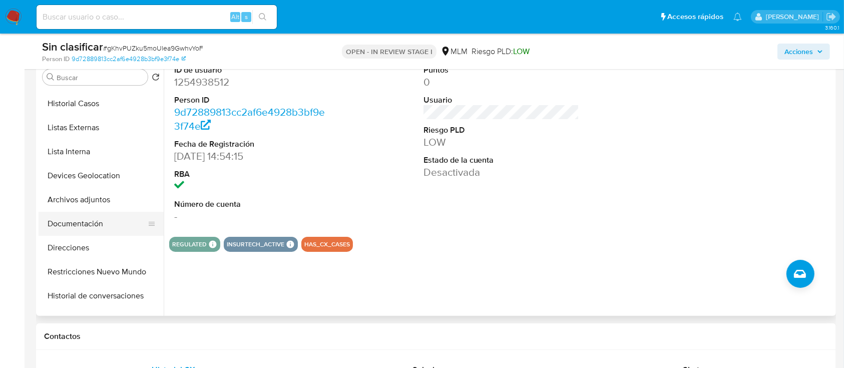
scroll to position [67, 0]
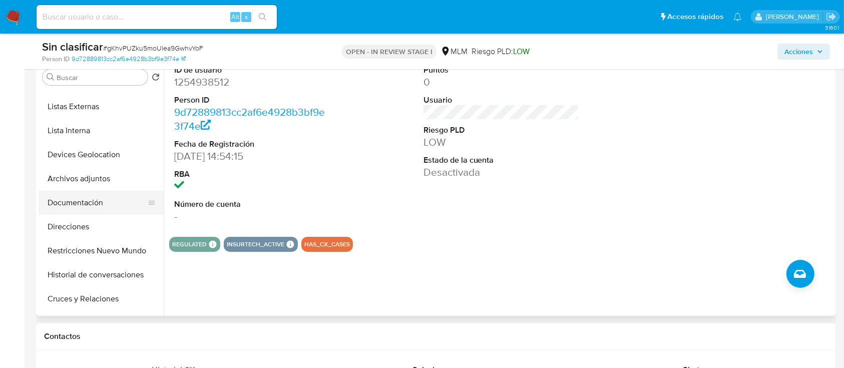
click at [97, 189] on button "Archivos adjuntos" at bounding box center [101, 179] width 125 height 24
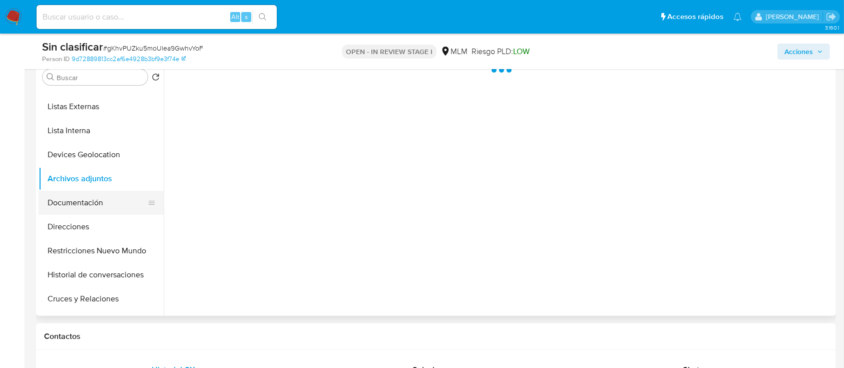
click at [107, 201] on button "Documentación" at bounding box center [97, 203] width 117 height 24
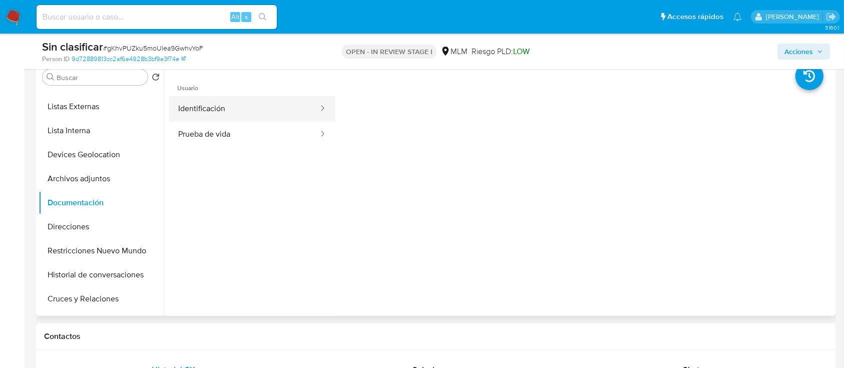
click at [232, 120] on ul "Identificación Prueba de vida" at bounding box center [252, 121] width 166 height 51
click at [252, 106] on button "Identificación" at bounding box center [244, 109] width 150 height 26
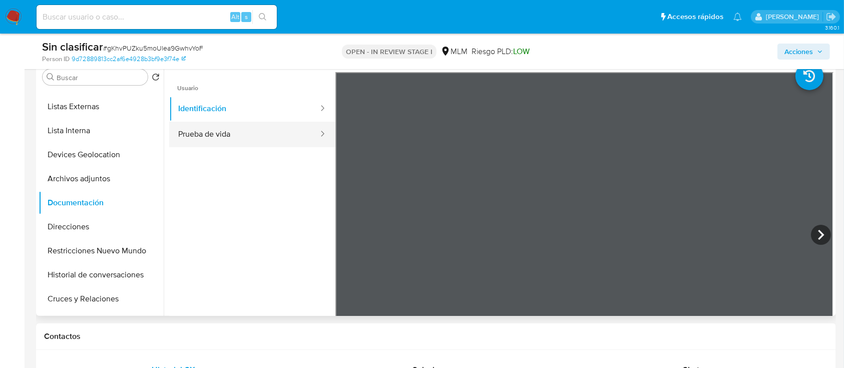
click at [264, 141] on button "Prueba de vida" at bounding box center [244, 135] width 150 height 26
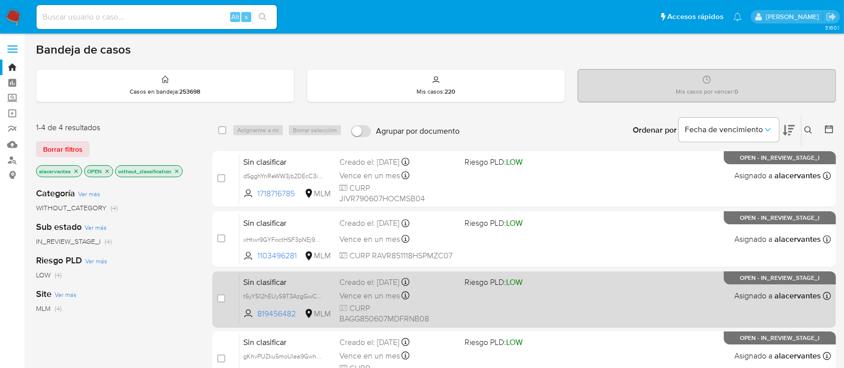
scroll to position [133, 0]
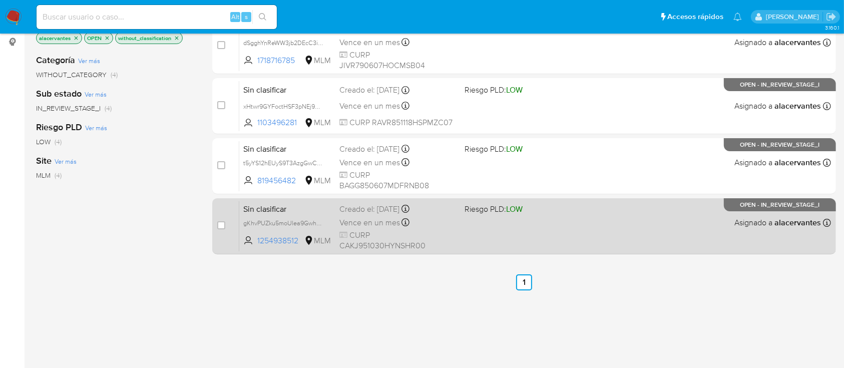
click at [522, 225] on div "Sin clasificar gKhvPUZku5moUlea9GwhvYoF 1254938512 MLM Riesgo PLD: LOW Creado e…" at bounding box center [535, 226] width 592 height 51
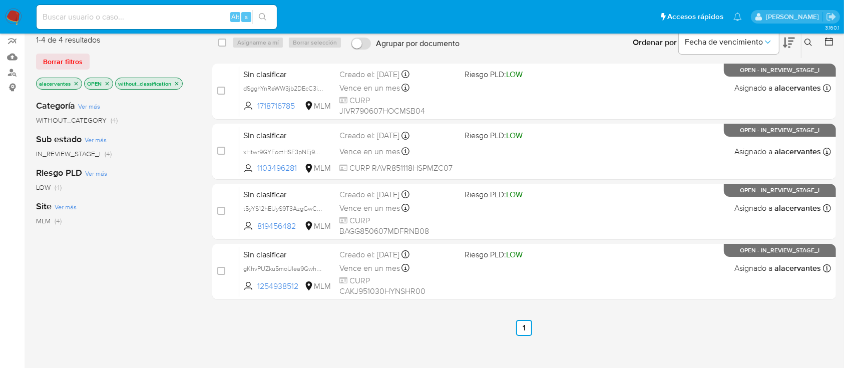
scroll to position [67, 0]
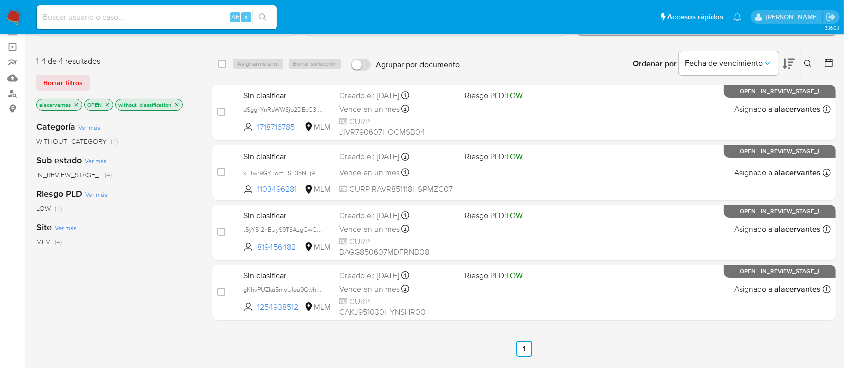
click at [177, 103] on icon "close-filter" at bounding box center [177, 105] width 6 height 6
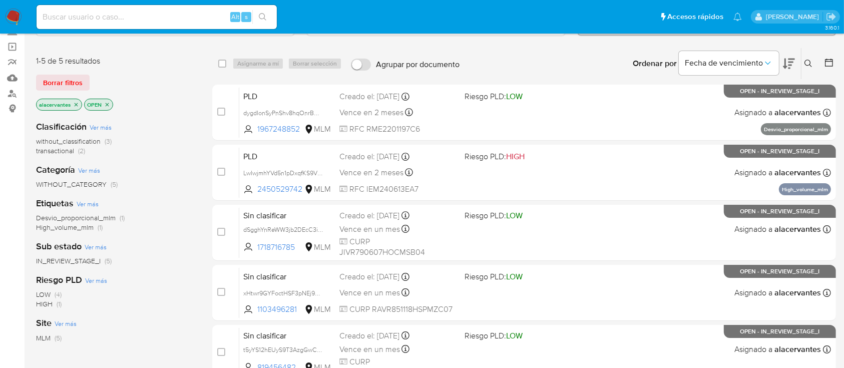
click at [97, 139] on span "without_classification" at bounding box center [68, 141] width 65 height 10
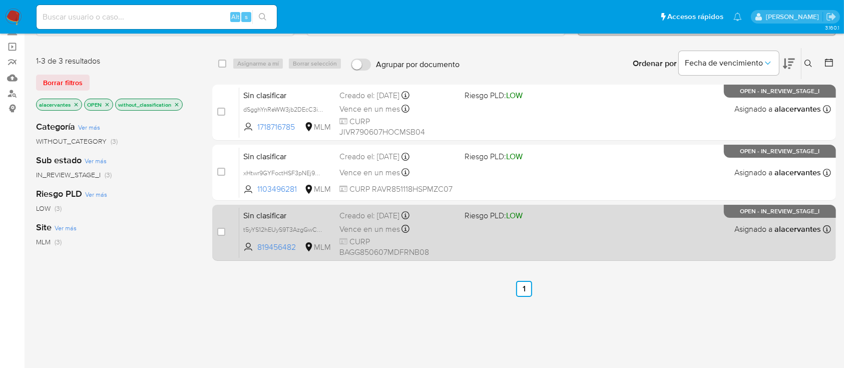
click at [497, 225] on div "Sin clasificar t5yYS12hEUyS9T3AzgGwC4Lw 819456482 MLM Riesgo PLD: LOW Creado el…" at bounding box center [535, 232] width 592 height 51
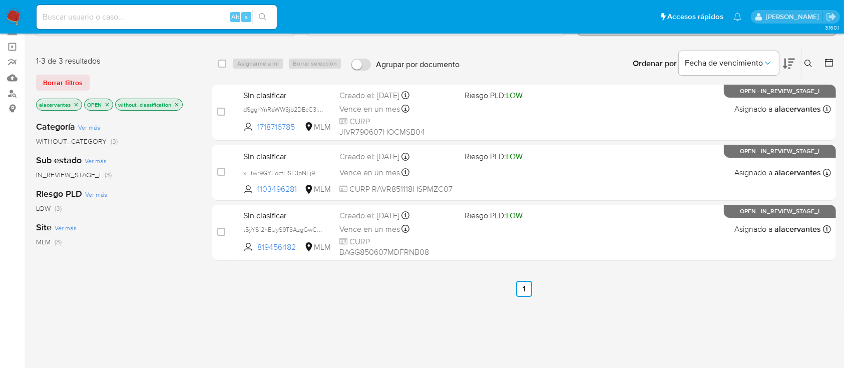
click at [179, 103] on icon "close-filter" at bounding box center [177, 105] width 6 height 6
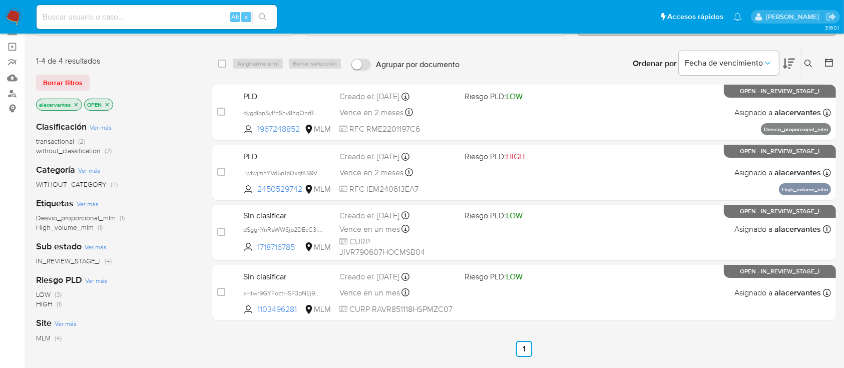
click at [20, 18] on img at bounding box center [13, 17] width 17 height 17
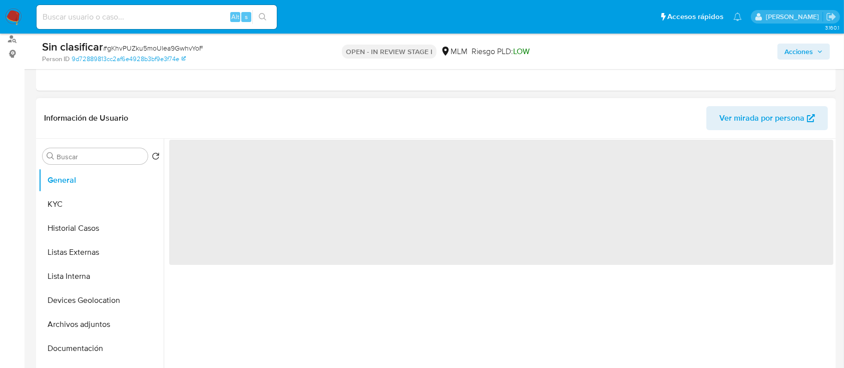
scroll to position [133, 0]
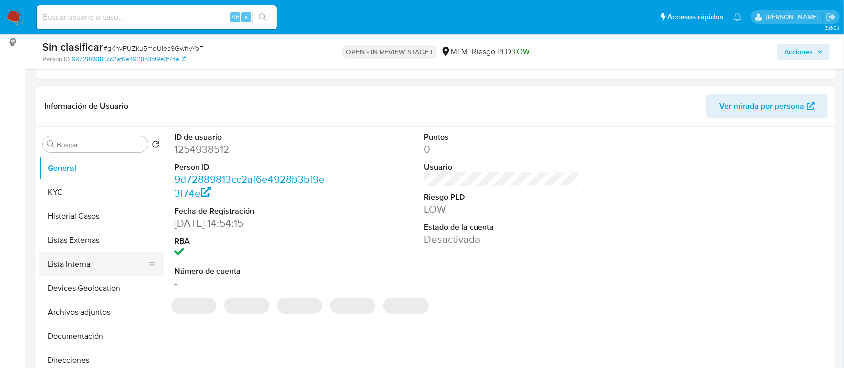
select select "10"
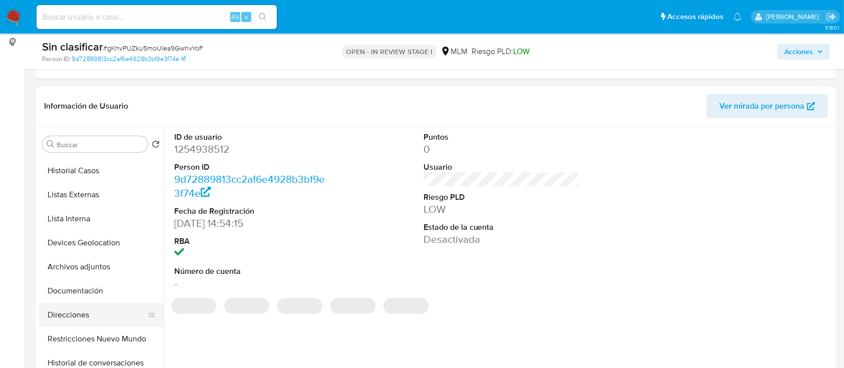
scroll to position [67, 0]
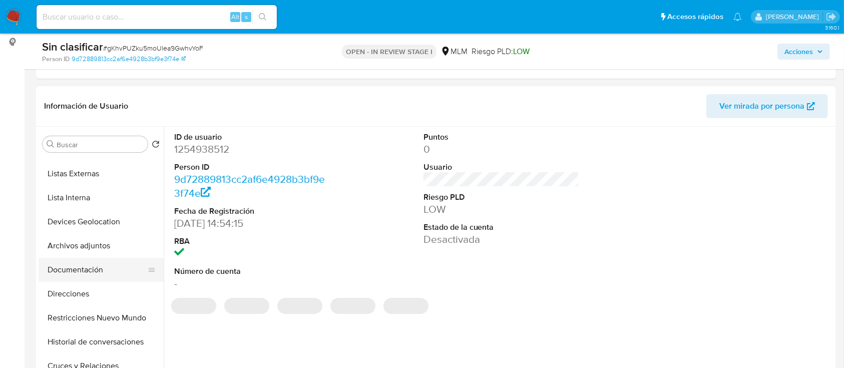
click at [99, 265] on button "Documentación" at bounding box center [97, 270] width 117 height 24
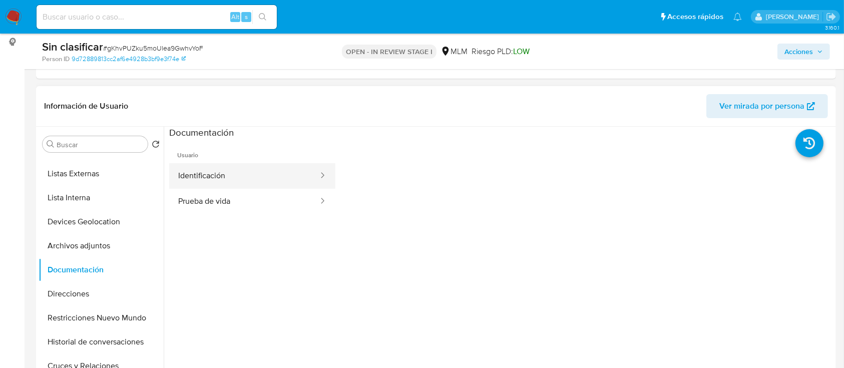
click at [232, 176] on button "Identificación" at bounding box center [244, 176] width 150 height 26
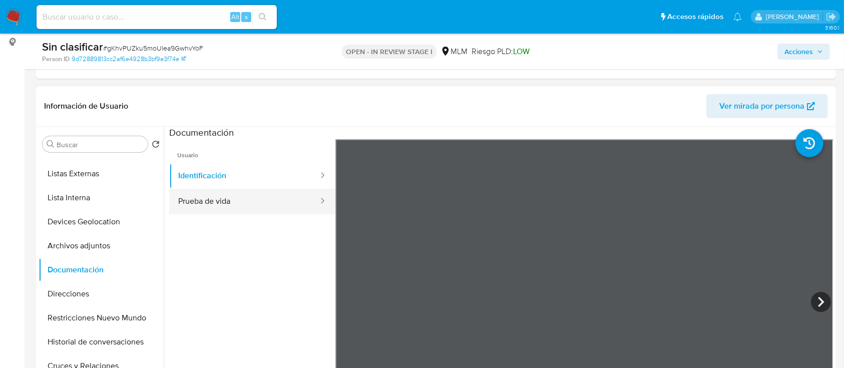
click at [232, 191] on button "Prueba de vida" at bounding box center [244, 202] width 150 height 26
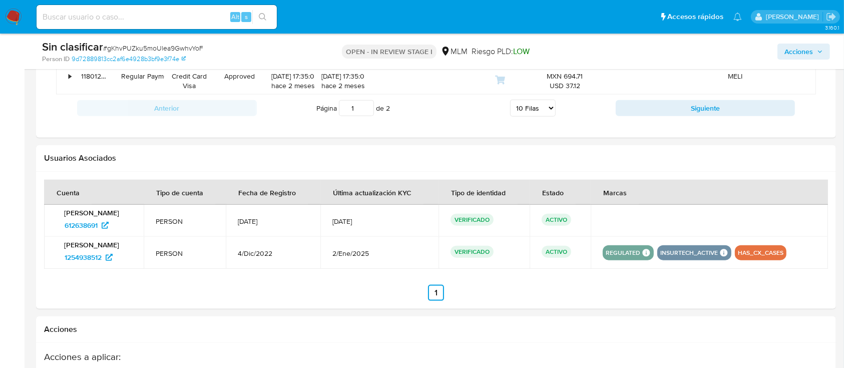
scroll to position [1134, 0]
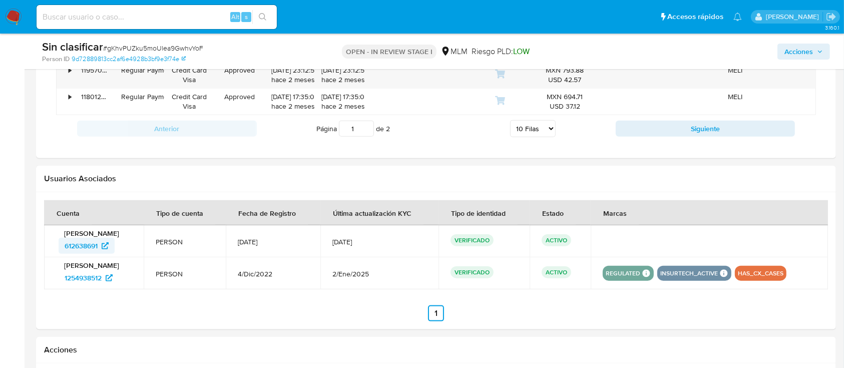
click at [92, 246] on span "612638691" at bounding box center [81, 246] width 33 height 16
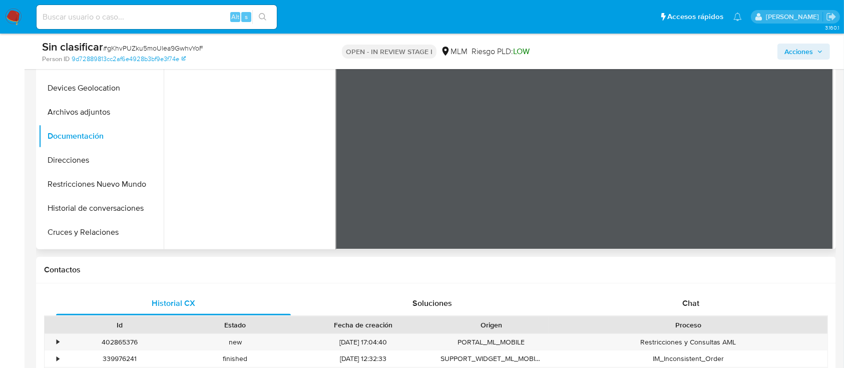
scroll to position [18, 0]
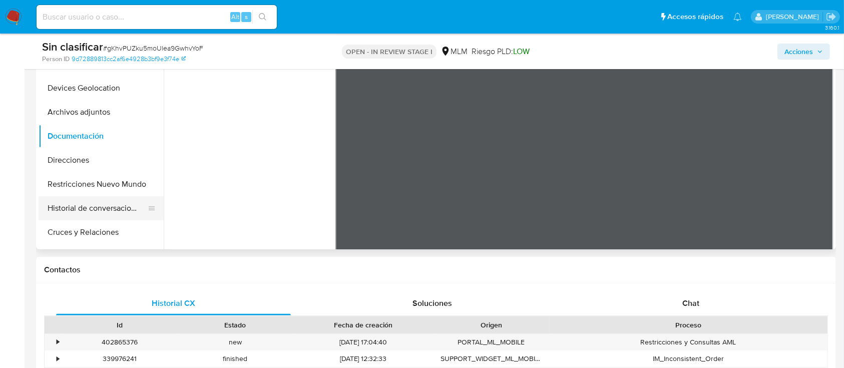
click at [101, 214] on button "Historial de conversaciones" at bounding box center [97, 208] width 117 height 24
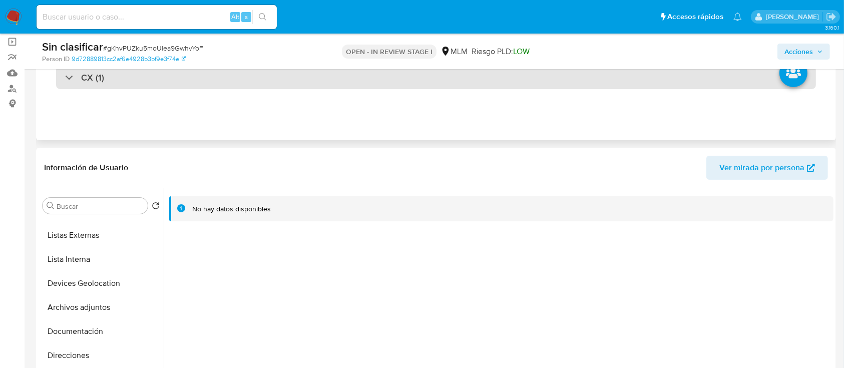
scroll to position [67, 0]
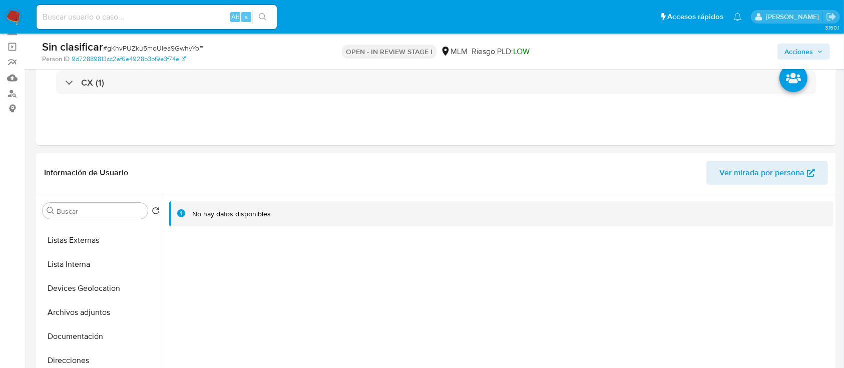
click at [793, 42] on div "Acciones" at bounding box center [700, 52] width 260 height 24
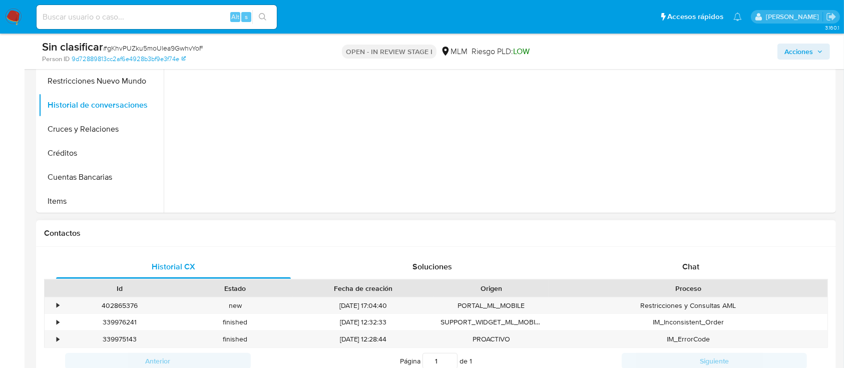
scroll to position [333, 0]
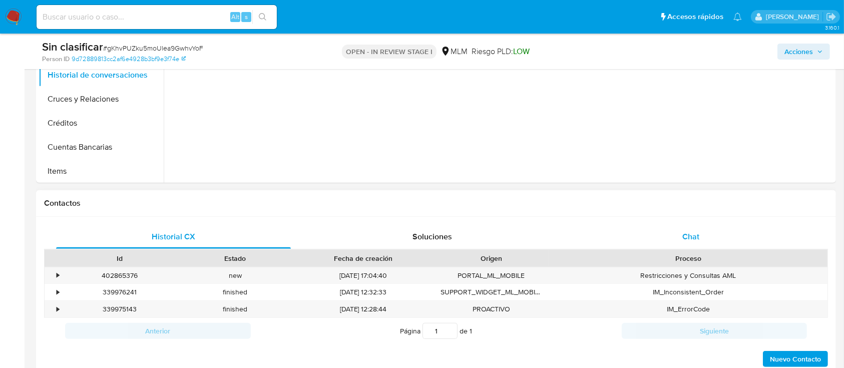
click at [693, 229] on div "Chat" at bounding box center [691, 237] width 235 height 24
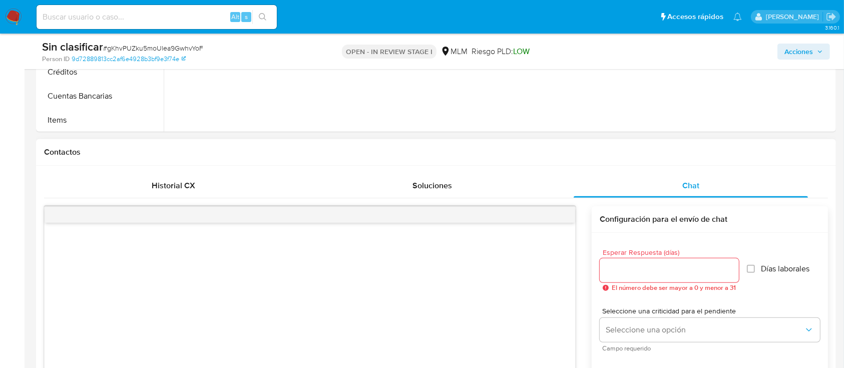
scroll to position [467, 0]
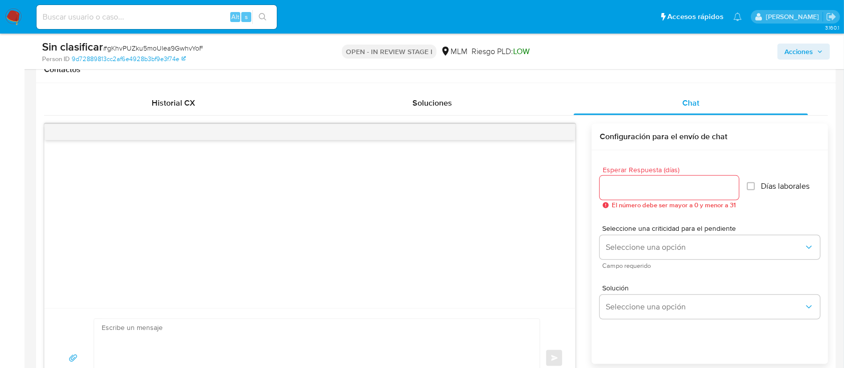
click at [651, 195] on div at bounding box center [669, 188] width 139 height 24
click at [652, 191] on input "Esperar Respuesta (días)" at bounding box center [669, 187] width 139 height 13
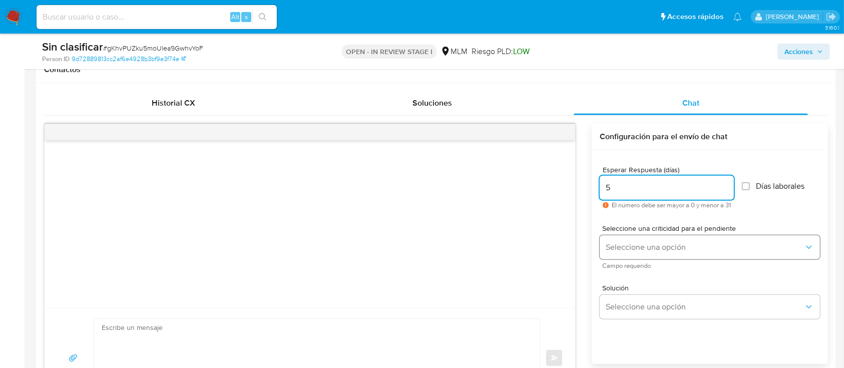
type input "5"
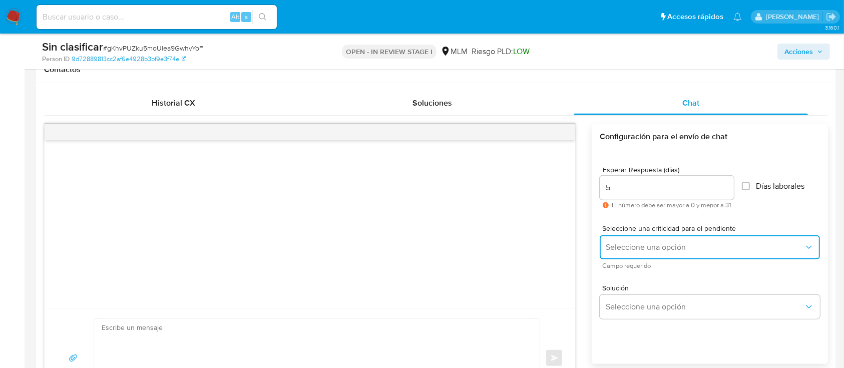
click at [686, 239] on button "Seleccione una opción" at bounding box center [710, 247] width 220 height 24
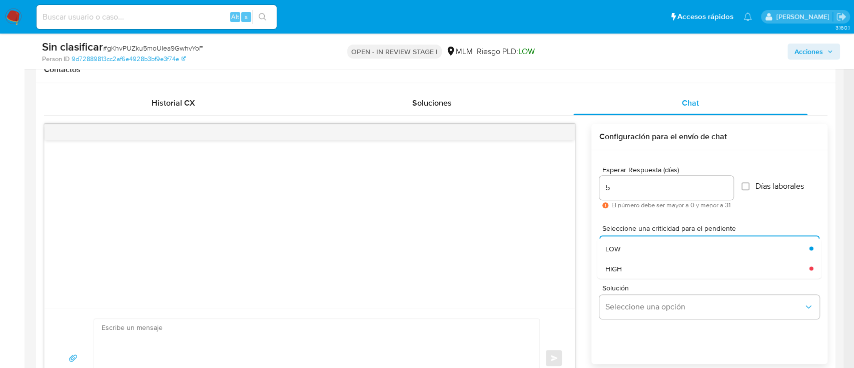
click at [678, 268] on div "HIGH" at bounding box center [705, 268] width 198 height 20
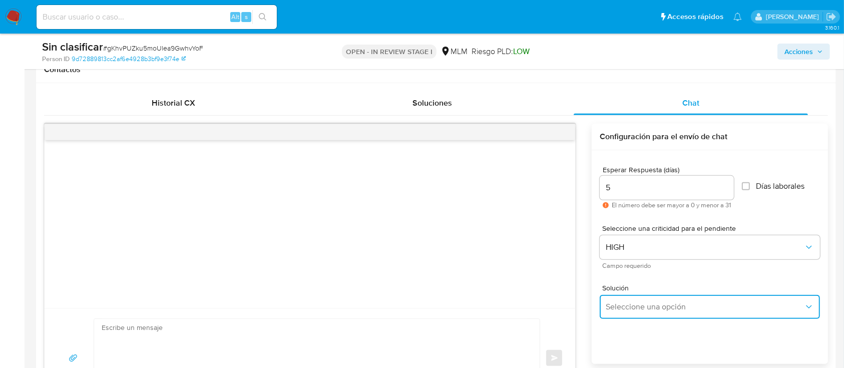
click at [678, 299] on button "Seleccione una opción" at bounding box center [710, 307] width 220 height 24
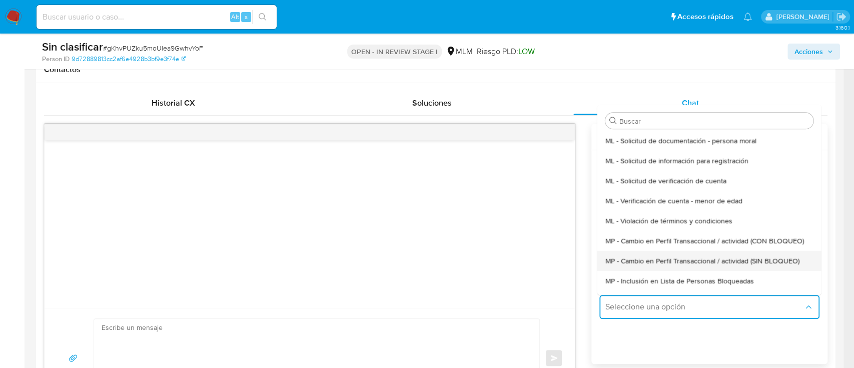
click at [726, 265] on span "MP - Cambio en Perfil Transaccional / actividad (SIN BLOQUEO)" at bounding box center [703, 260] width 194 height 9
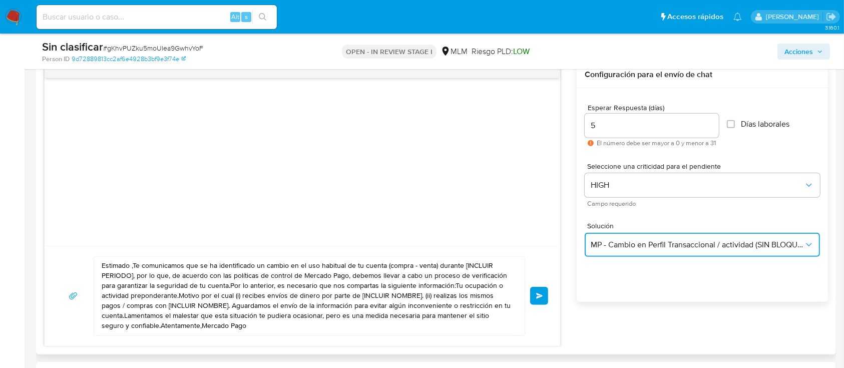
scroll to position [601, 0]
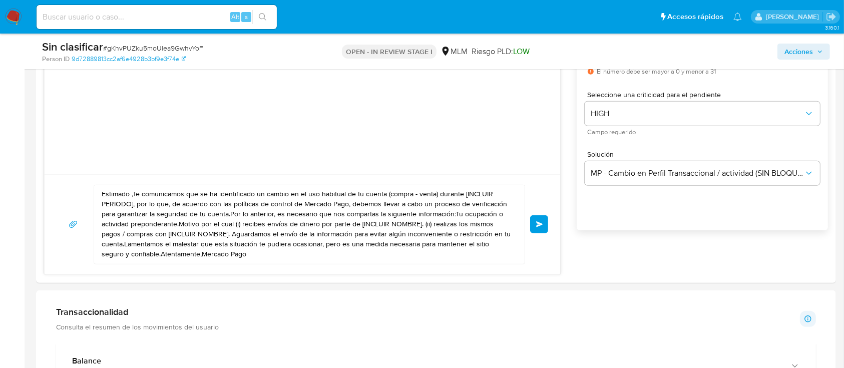
click at [364, 240] on textarea "Estimado ,Te comunicamos que se ha identificado un cambio en el uso habitual de…" at bounding box center [307, 224] width 410 height 79
paste textarea "Hola, Alejandro para llevar a cabo una verificación de identidad de acuerdo con…"
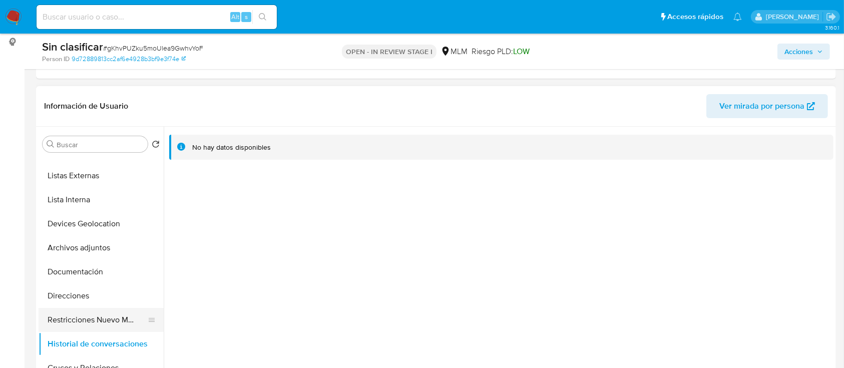
scroll to position [0, 0]
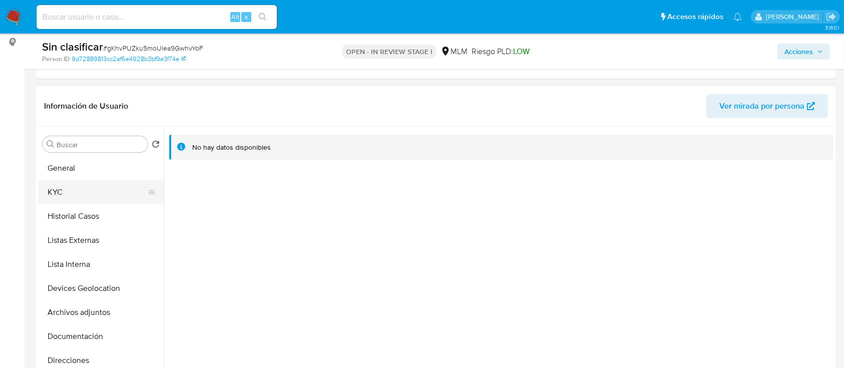
click at [84, 192] on button "KYC" at bounding box center [97, 192] width 117 height 24
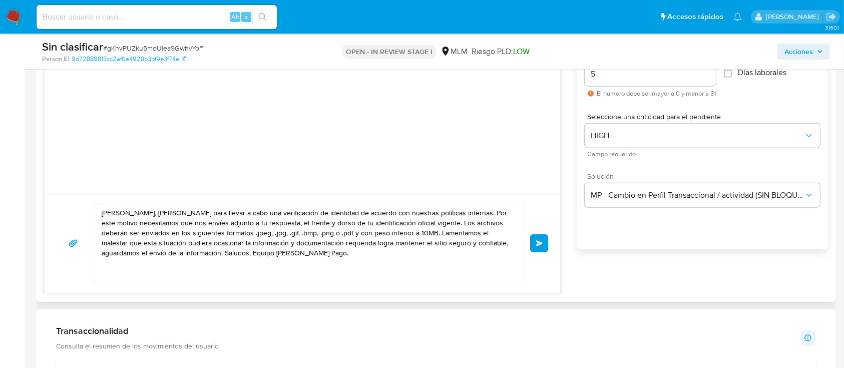
scroll to position [534, 0]
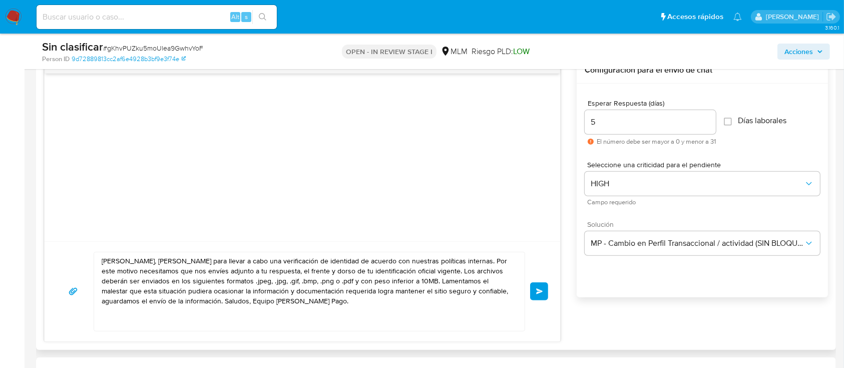
click at [133, 258] on textarea "Hola, Alejandro para llevar a cabo una verificación de identidad de acuerdo con…" at bounding box center [307, 291] width 410 height 79
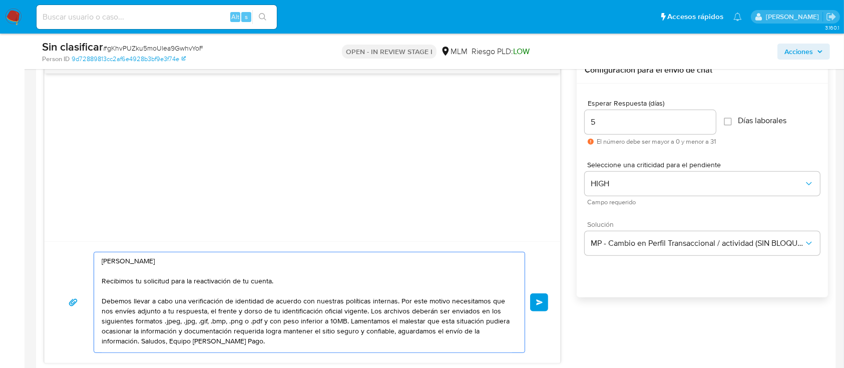
drag, startPoint x: 283, startPoint y: 297, endPoint x: 394, endPoint y: 298, distance: 111.6
click at [394, 298] on textarea "Hola, Jorge Recibimos tu solicitud para la reactivación de tu cuenta. Debemos l…" at bounding box center [307, 302] width 410 height 100
click at [227, 311] on textarea "Hola, Jorge Recibimos tu solicitud para la reactivación de tu cuenta. Debemos l…" at bounding box center [307, 301] width 410 height 99
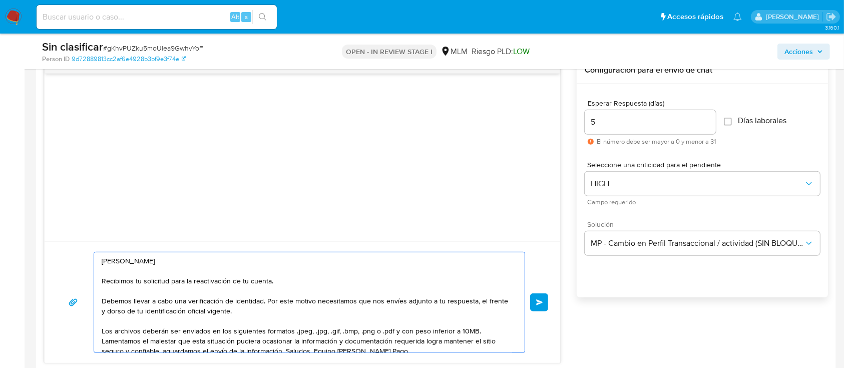
scroll to position [20, 0]
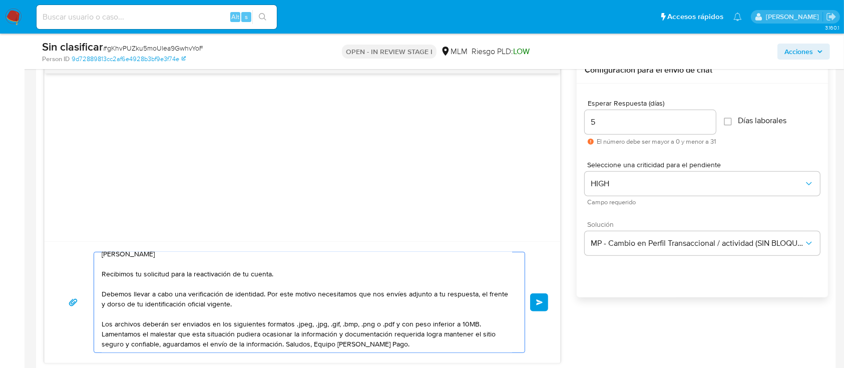
click at [488, 314] on textarea "Hola, Jorge Recibimos tu solicitud para la reactivación de tu cuenta. Debemos l…" at bounding box center [307, 302] width 410 height 100
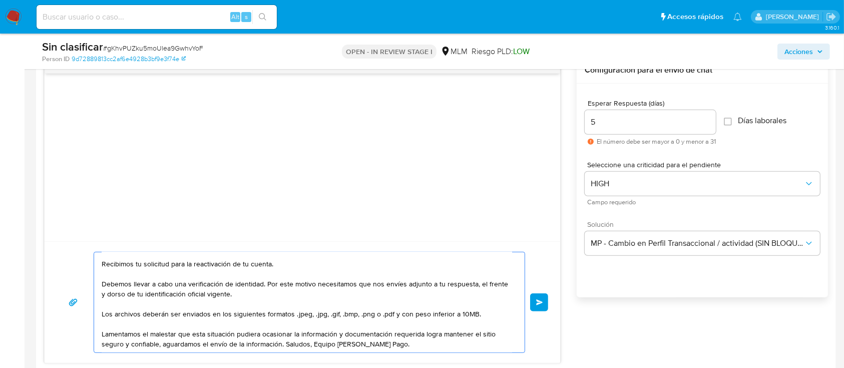
scroll to position [30, 0]
click at [291, 324] on textarea "Hola, Jorge Recibimos tu solicitud para la reactivación de tu cuenta. Debemos l…" at bounding box center [307, 302] width 410 height 100
click at [338, 333] on textarea "Hola, Jorge Recibimos tu solicitud para la reactivación de tu cuenta. Debemos l…" at bounding box center [307, 302] width 410 height 100
click at [362, 334] on textarea "Hola, Jorge Recibimos tu solicitud para la reactivación de tu cuenta. Debemos l…" at bounding box center [307, 302] width 410 height 100
click at [336, 334] on textarea "Hola, Jorge Recibimos tu solicitud para la reactivación de tu cuenta. Debemos l…" at bounding box center [307, 302] width 410 height 100
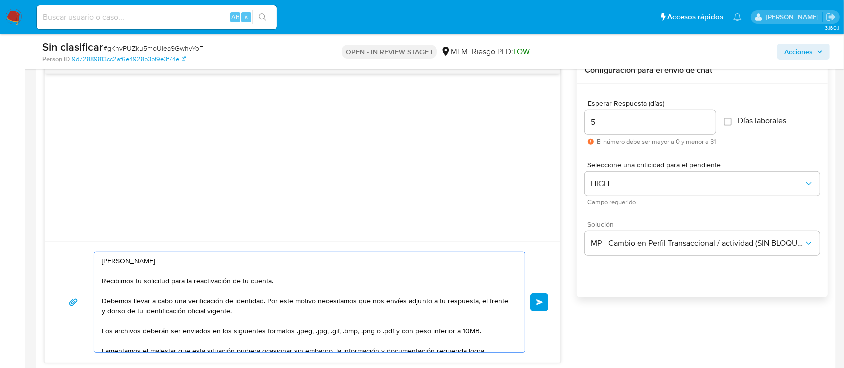
scroll to position [50, 0]
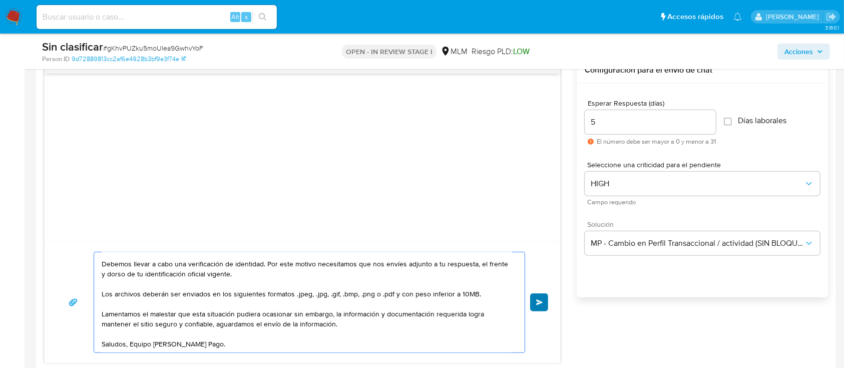
type textarea "Hola, Jorge Recibimos tu solicitud para la reactivación de tu cuenta. Debemos l…"
click at [536, 301] on button "Enviar" at bounding box center [539, 302] width 18 height 18
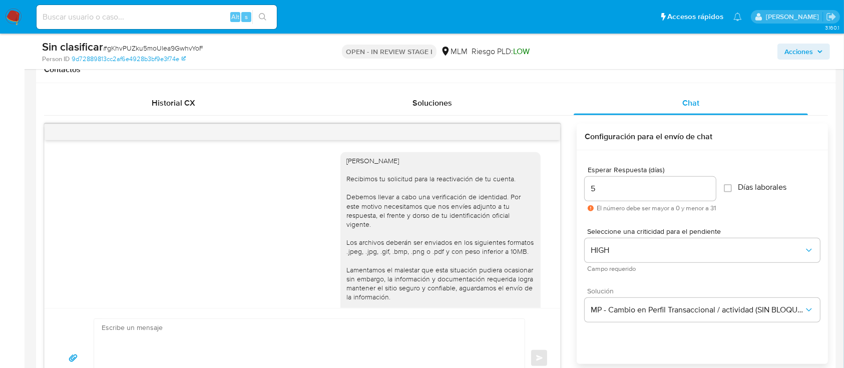
scroll to position [11, 0]
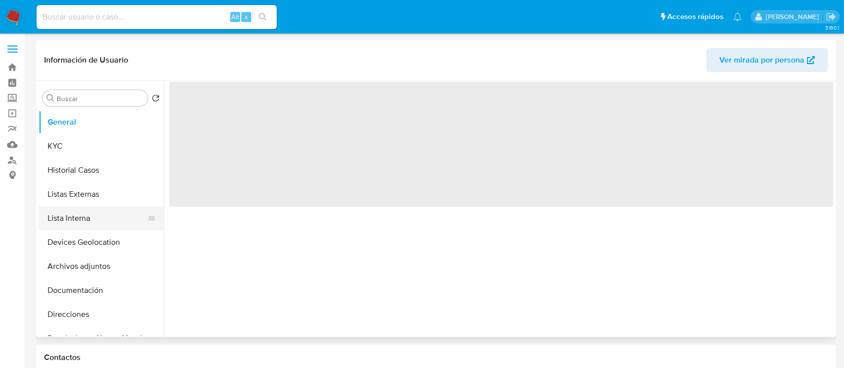
select select "10"
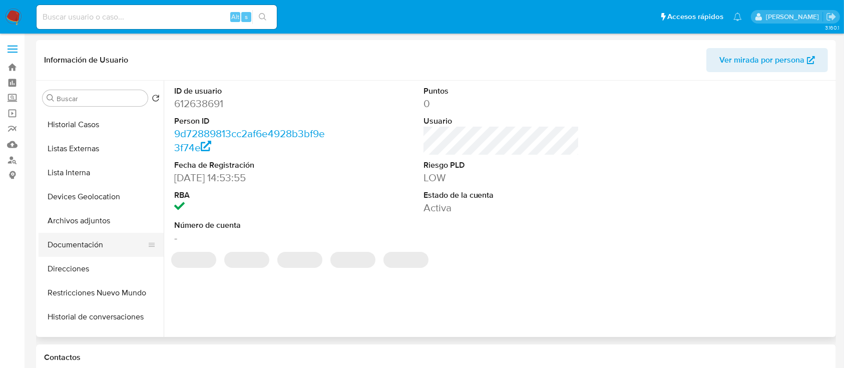
scroll to position [67, 0]
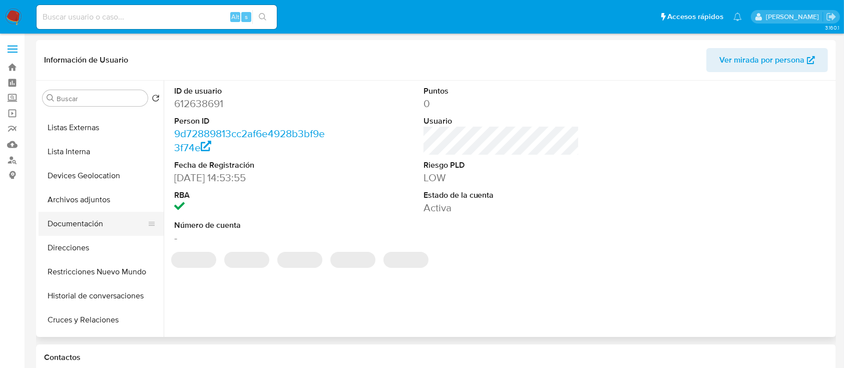
click at [91, 223] on button "Documentación" at bounding box center [97, 224] width 117 height 24
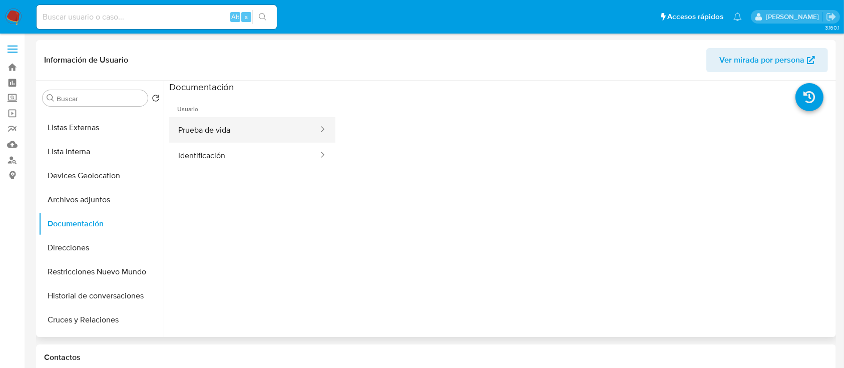
click at [252, 126] on button "Prueba de vida" at bounding box center [244, 130] width 150 height 26
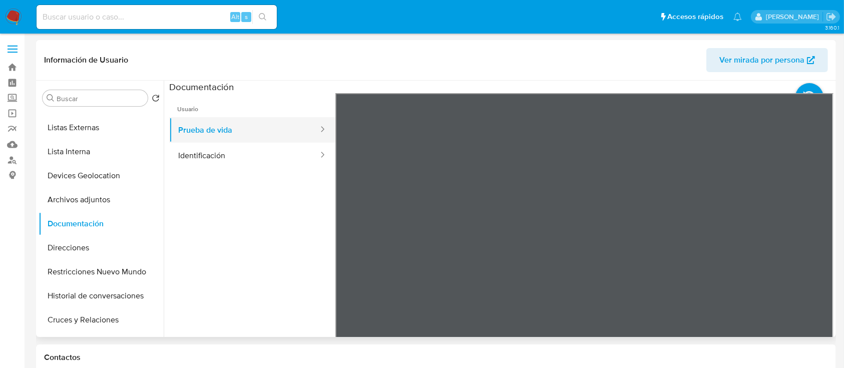
click at [274, 141] on ul "Prueba de vida Identificación" at bounding box center [252, 142] width 166 height 51
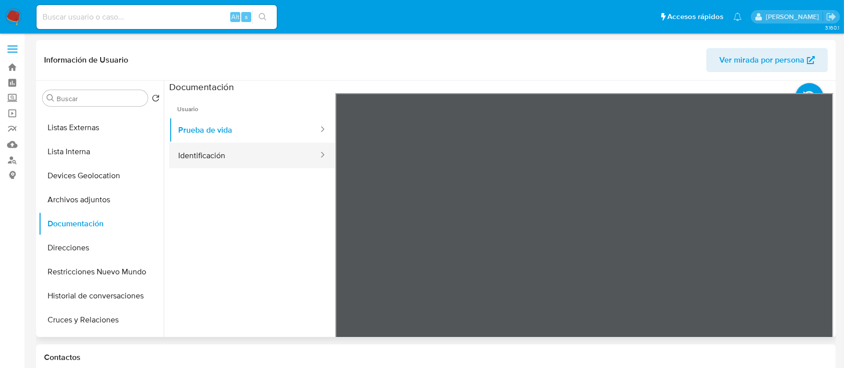
click at [289, 158] on button "Identificación" at bounding box center [244, 156] width 150 height 26
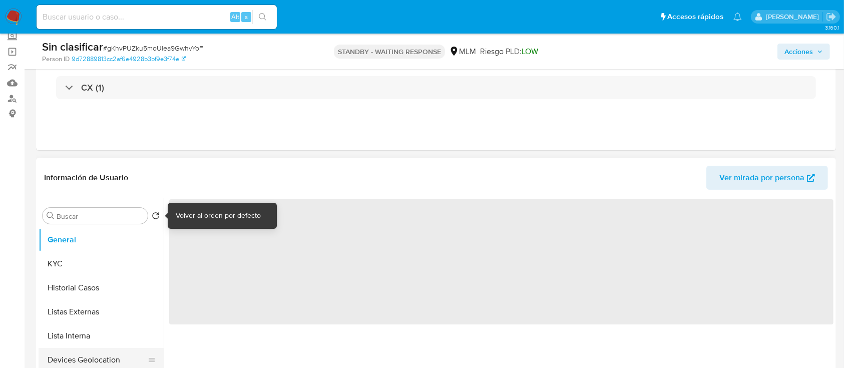
scroll to position [133, 0]
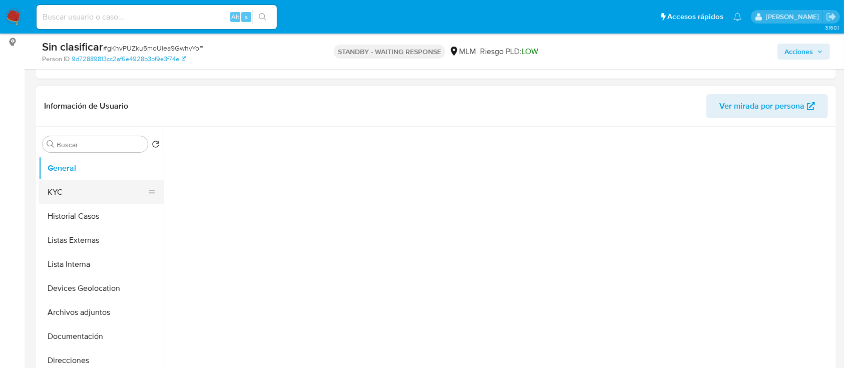
select select "10"
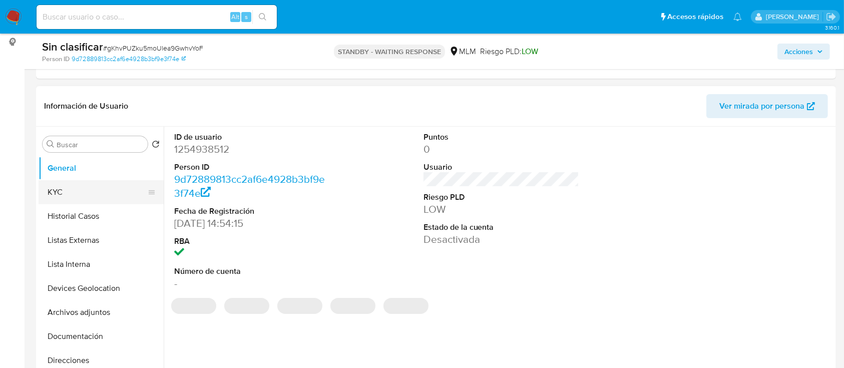
click at [77, 196] on button "KYC" at bounding box center [97, 192] width 117 height 24
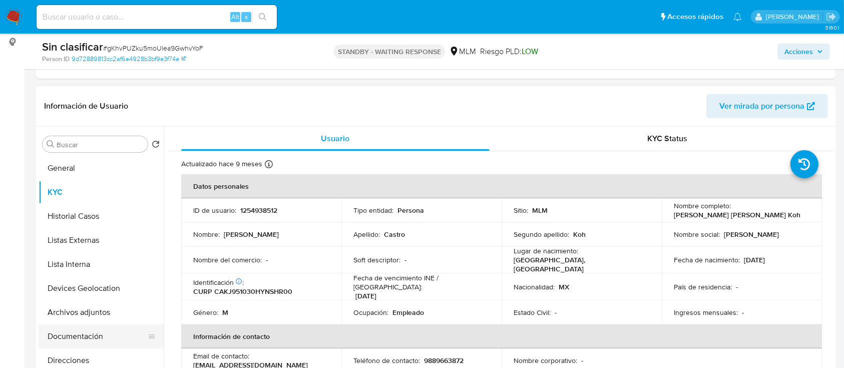
click at [96, 329] on button "Documentación" at bounding box center [97, 336] width 117 height 24
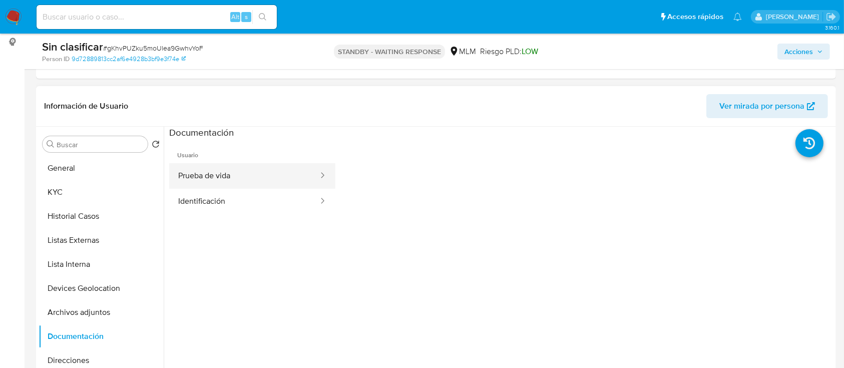
click at [235, 179] on button "Prueba de vida" at bounding box center [244, 176] width 150 height 26
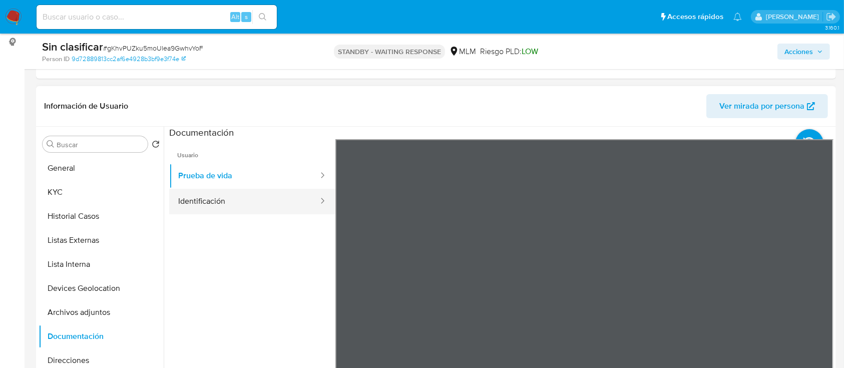
click at [242, 204] on button "Identificación" at bounding box center [244, 202] width 150 height 26
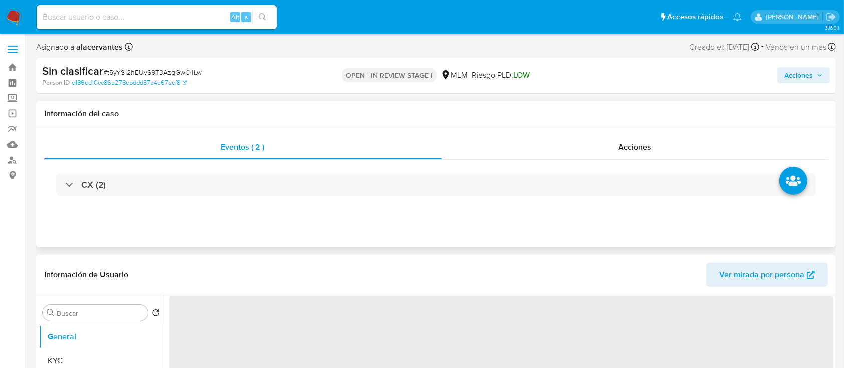
select select "10"
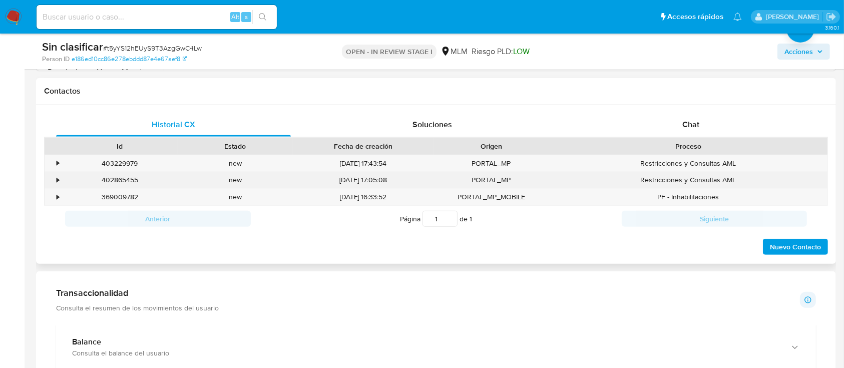
scroll to position [400, 0]
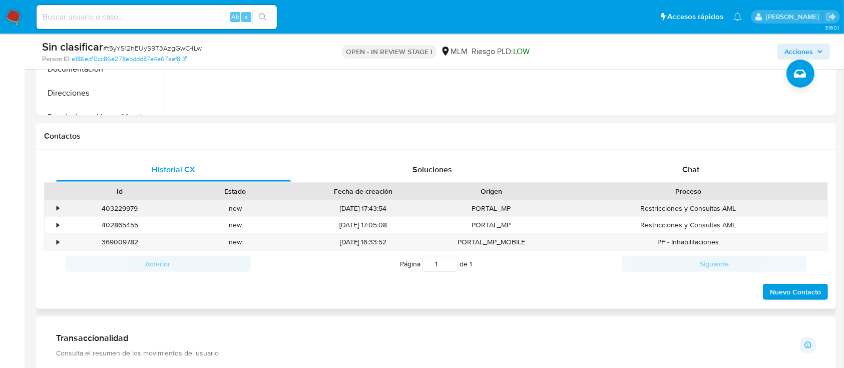
click at [56, 203] on div "•" at bounding box center [54, 208] width 18 height 17
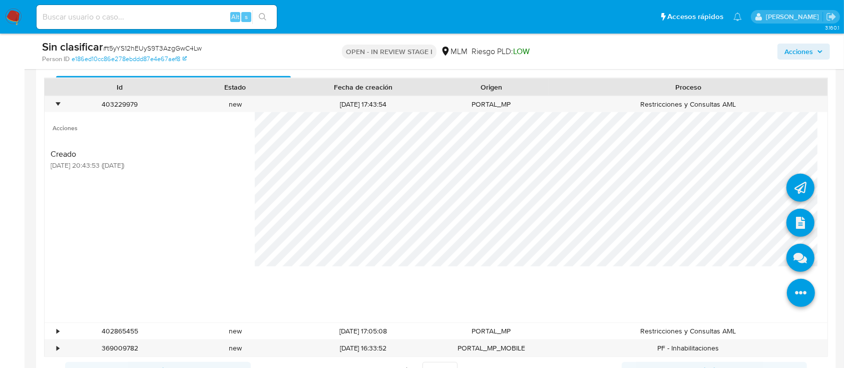
scroll to position [534, 0]
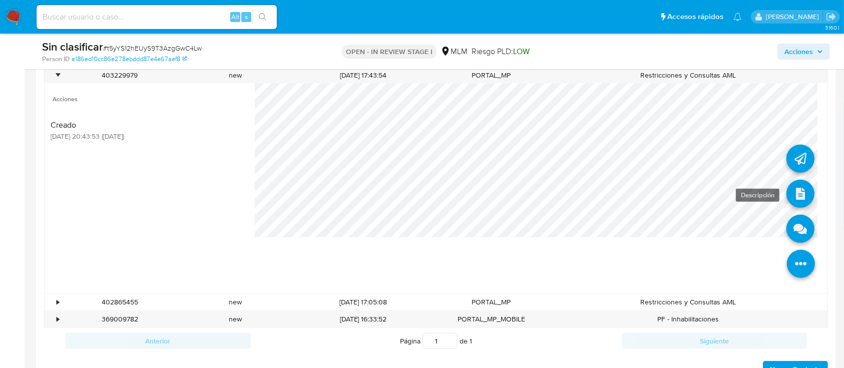
click at [788, 186] on icon at bounding box center [800, 194] width 28 height 28
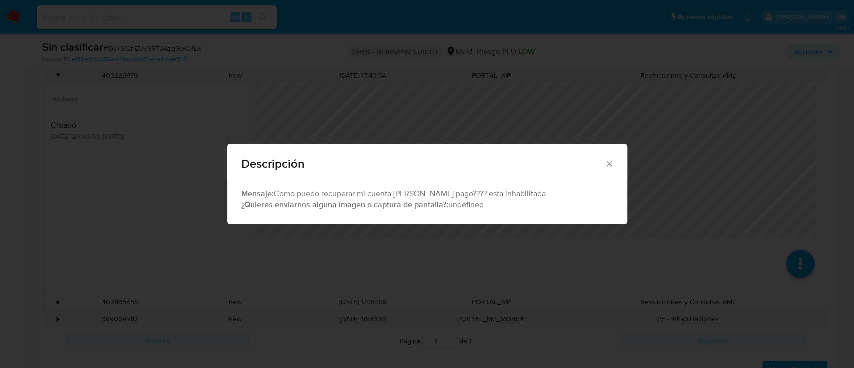
click at [613, 162] on icon "Cerrar" at bounding box center [610, 164] width 10 height 10
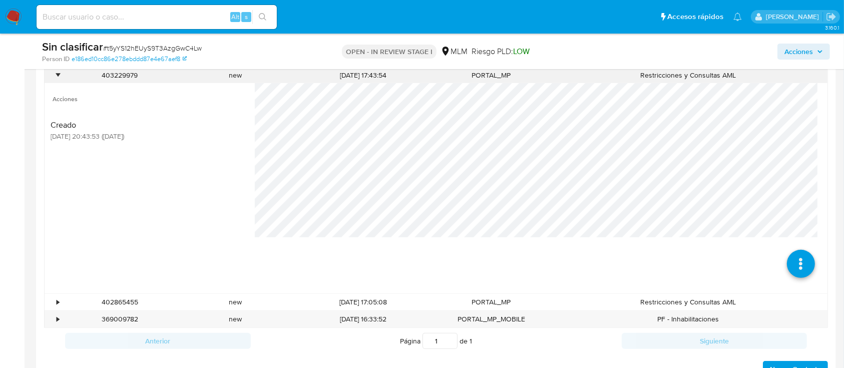
click at [58, 78] on div "•" at bounding box center [58, 76] width 3 height 10
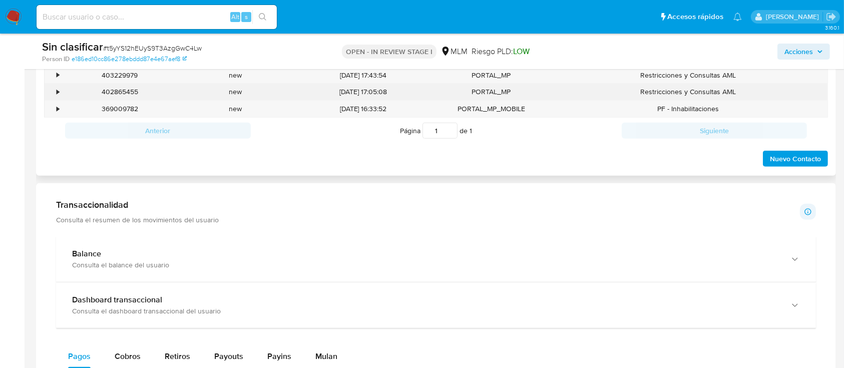
click at [59, 96] on div "•" at bounding box center [58, 92] width 3 height 10
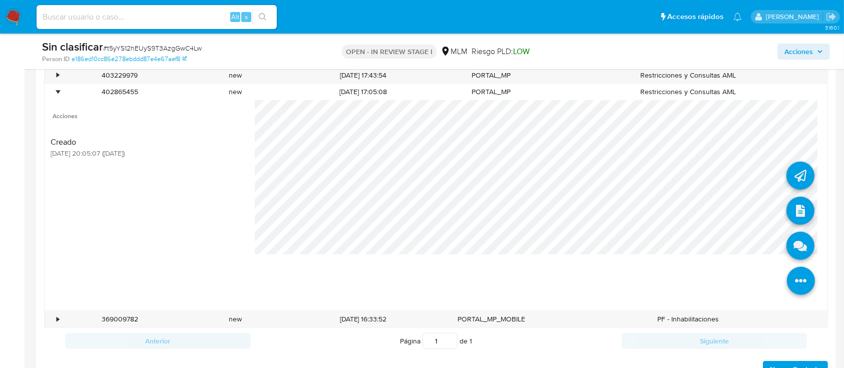
click at [789, 262] on li at bounding box center [800, 247] width 28 height 41
click at [786, 210] on icon at bounding box center [800, 211] width 28 height 28
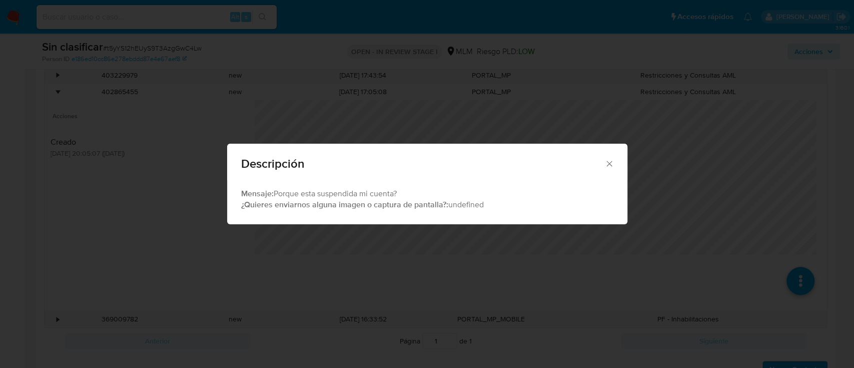
click at [616, 153] on div "Descripción" at bounding box center [427, 162] width 400 height 37
drag, startPoint x: 616, startPoint y: 160, endPoint x: 609, endPoint y: 162, distance: 7.3
click at [612, 161] on div "Descripción" at bounding box center [427, 162] width 400 height 37
click at [605, 162] on icon "Cerrar" at bounding box center [610, 164] width 10 height 10
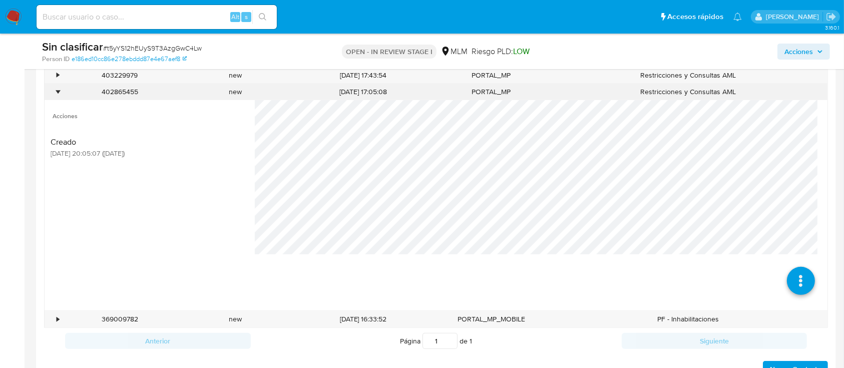
click at [60, 89] on div "•" at bounding box center [54, 92] width 18 height 17
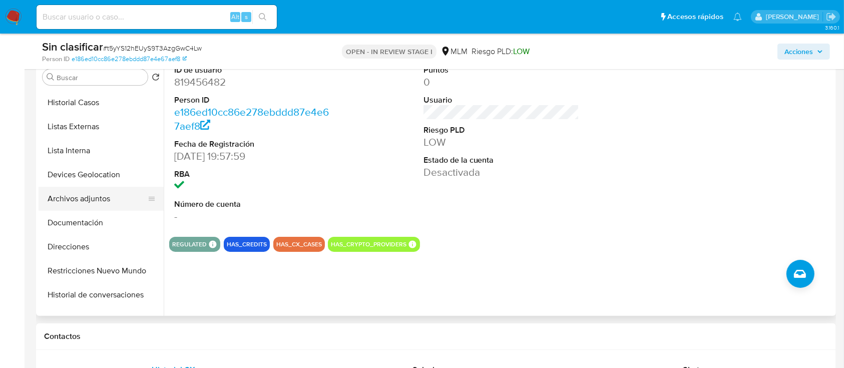
scroll to position [67, 0]
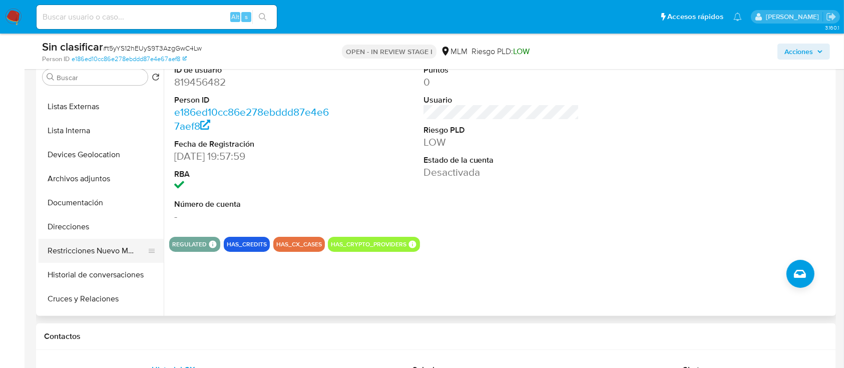
click at [96, 256] on button "Restricciones Nuevo Mundo" at bounding box center [97, 251] width 117 height 24
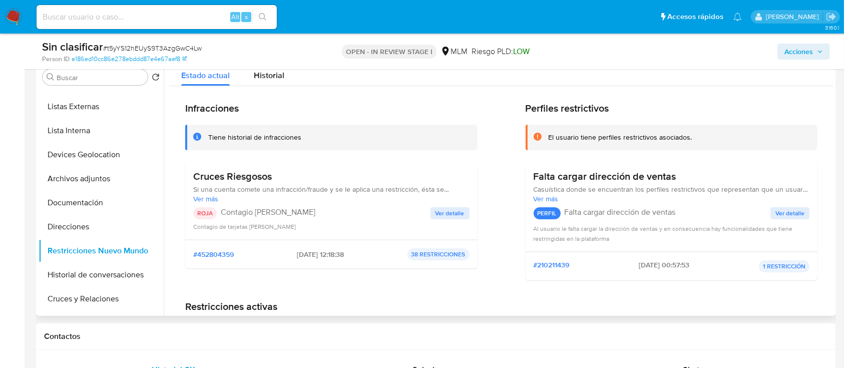
click at [444, 208] on span "Ver detalle" at bounding box center [449, 213] width 29 height 10
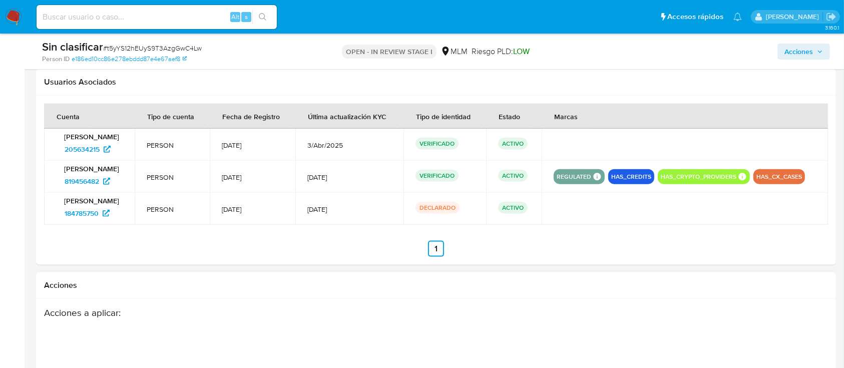
scroll to position [1201, 0]
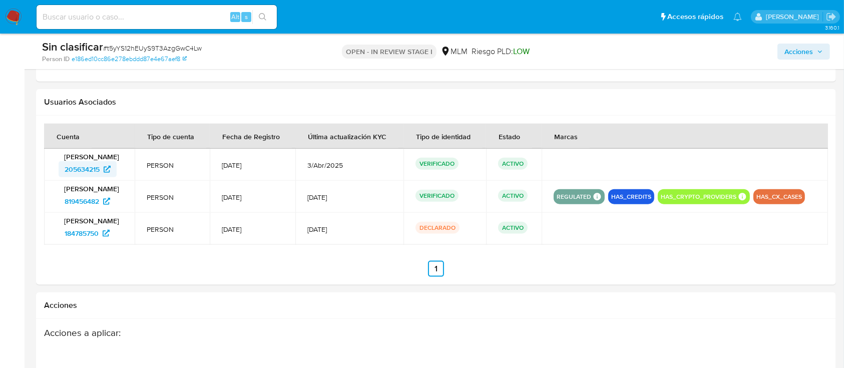
click at [86, 170] on span "205634215" at bounding box center [82, 169] width 35 height 16
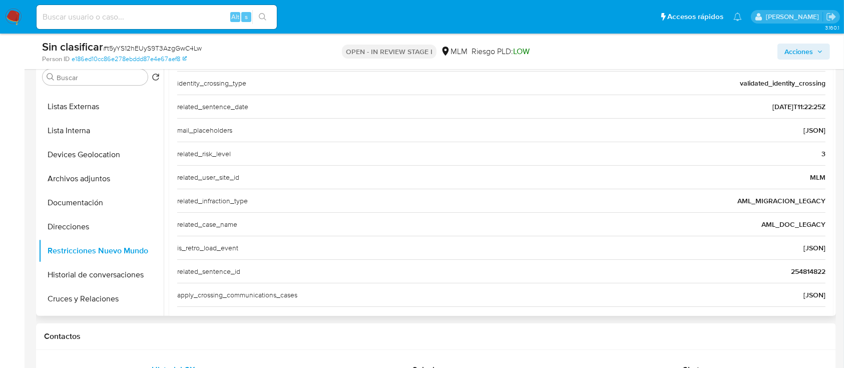
scroll to position [214, 0]
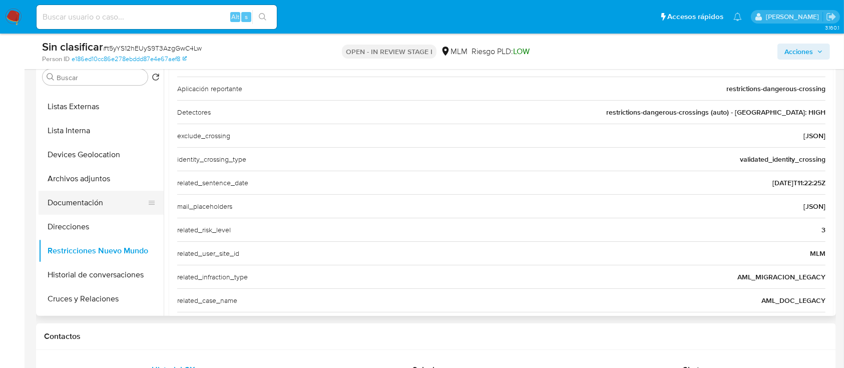
click at [86, 199] on button "Documentación" at bounding box center [97, 203] width 117 height 24
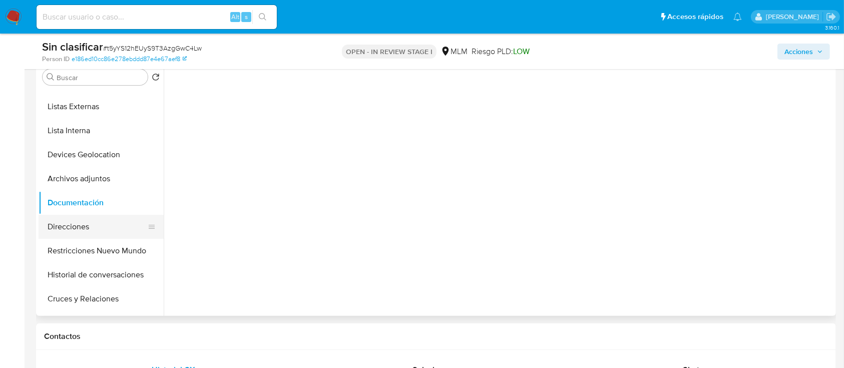
scroll to position [0, 0]
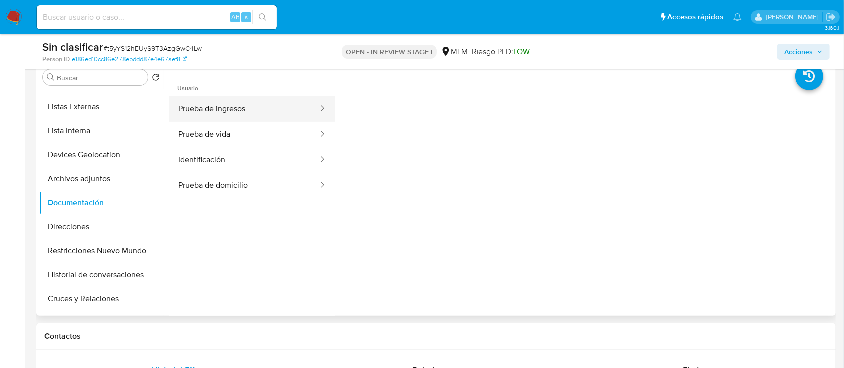
click at [281, 106] on button "Prueba de ingresos" at bounding box center [244, 109] width 150 height 26
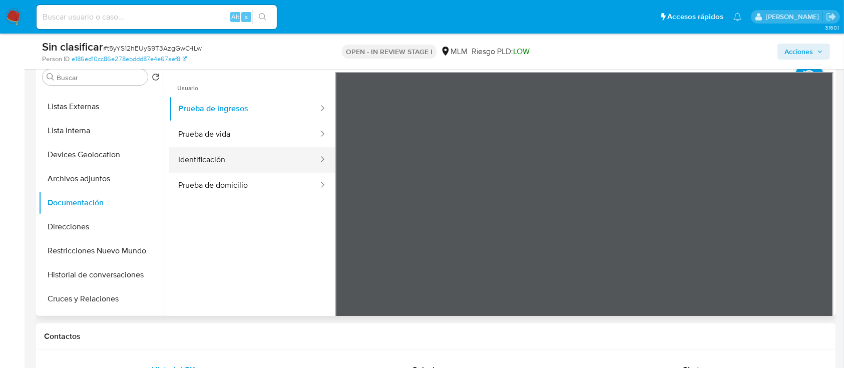
click at [295, 148] on button "Identificación" at bounding box center [244, 160] width 150 height 26
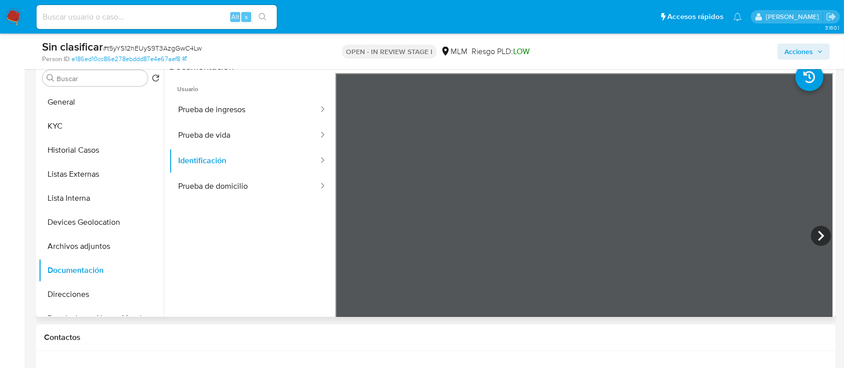
scroll to position [133, 0]
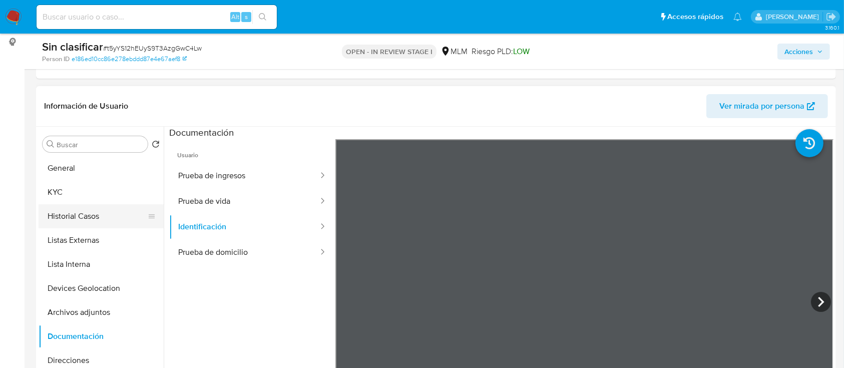
click at [82, 220] on button "Historial Casos" at bounding box center [97, 216] width 117 height 24
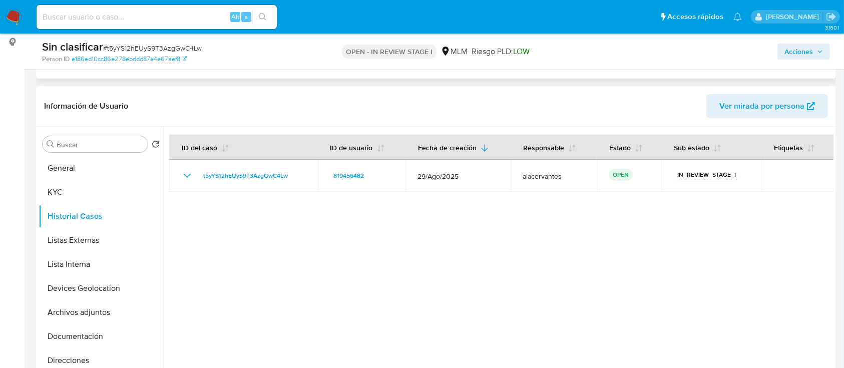
scroll to position [67, 0]
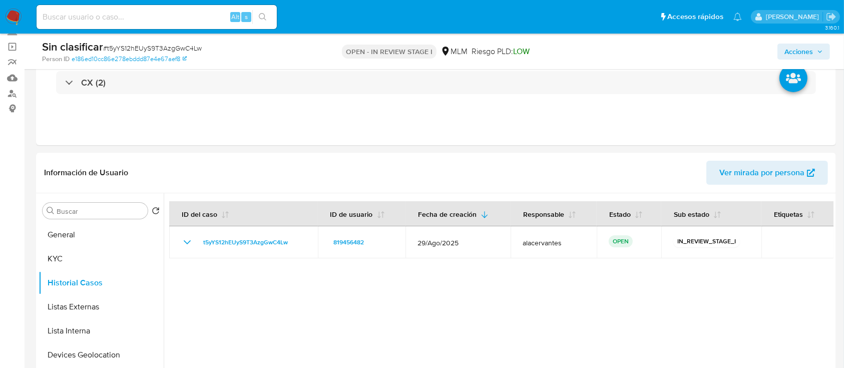
click at [799, 50] on span "Acciones" at bounding box center [798, 52] width 29 height 16
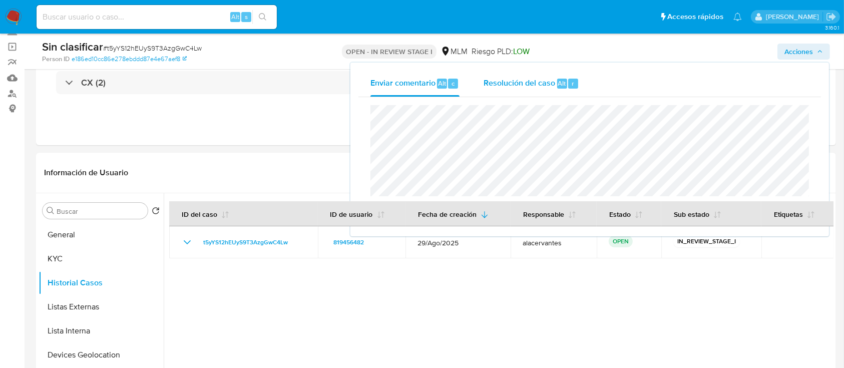
click at [516, 86] on span "Resolución del caso" at bounding box center [519, 83] width 72 height 12
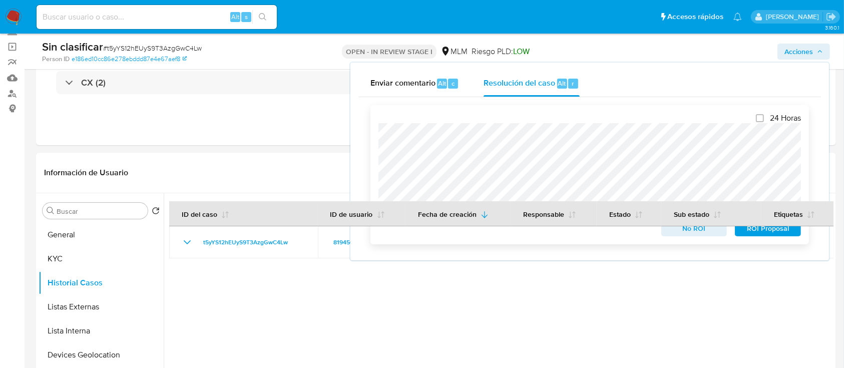
click at [692, 232] on span "No ROI" at bounding box center [694, 228] width 52 height 14
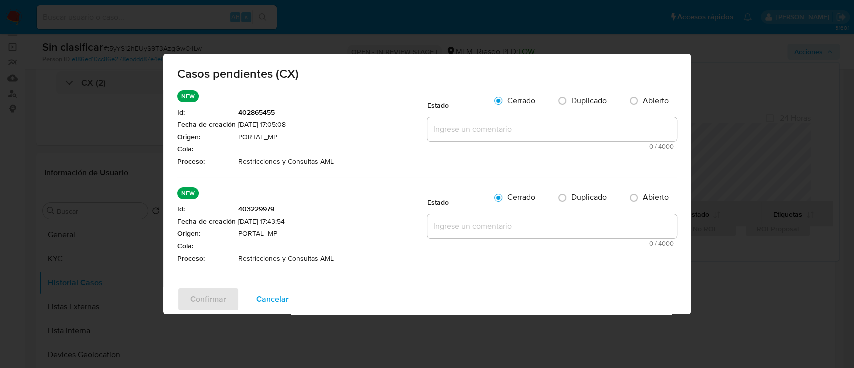
click at [530, 134] on textarea at bounding box center [552, 129] width 250 height 24
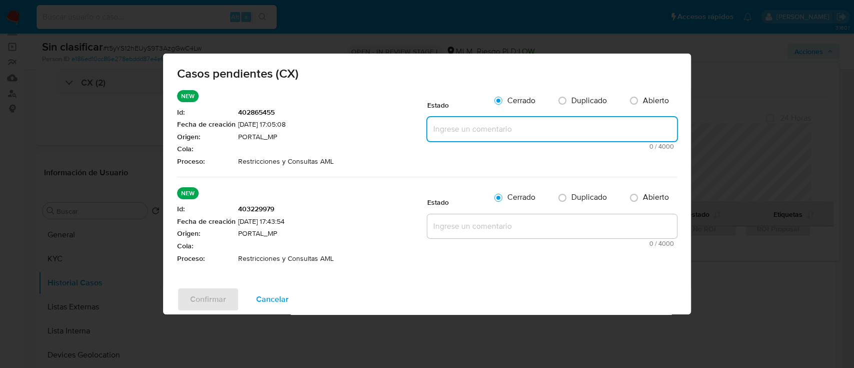
paste textarea "Se realiza validación de caso generado por CX. Se observa restricción Migracion…"
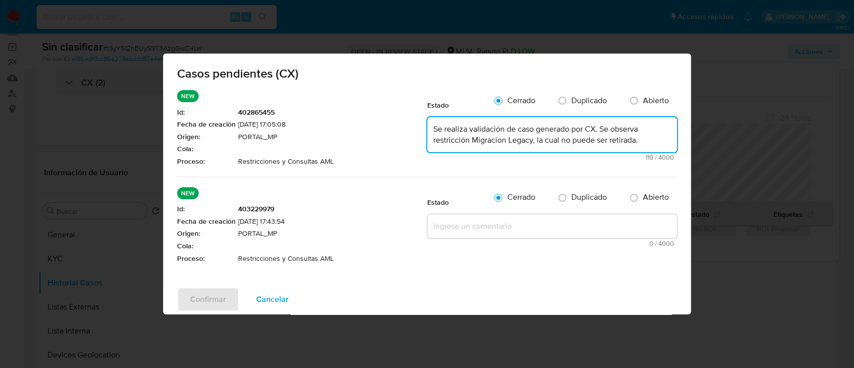
type textarea "Se realiza validación de caso generado por CX. Se observa restricción Migracion…"
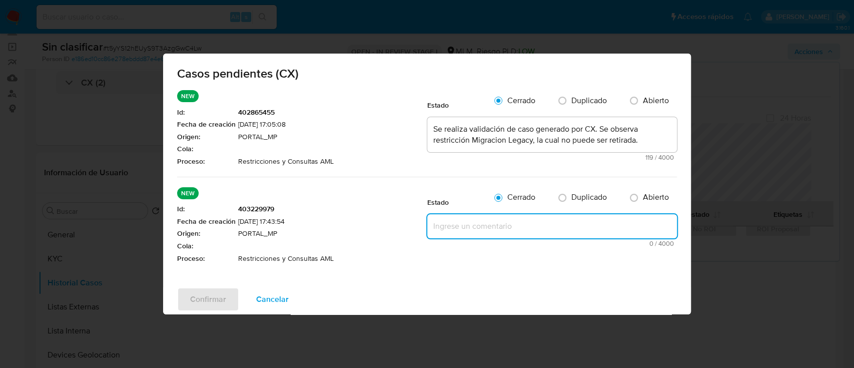
click at [504, 228] on textarea at bounding box center [552, 226] width 250 height 24
paste textarea "Se realiza validación de caso generado por CX. Se observa restricción Migracion…"
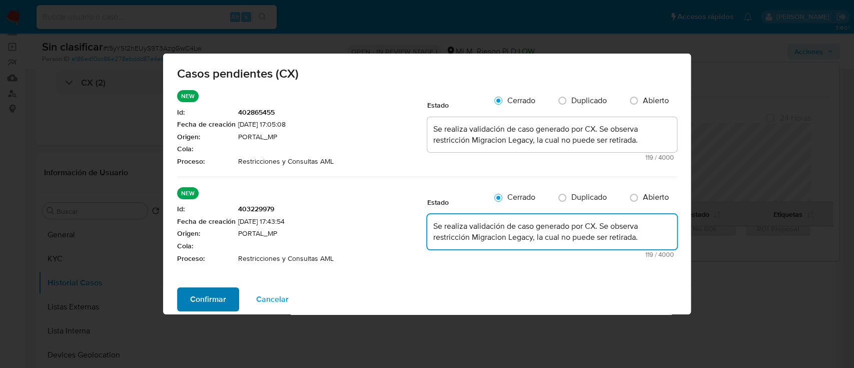
type textarea "Se realiza validación de caso generado por CX. Se observa restricción Migracion…"
click at [208, 292] on span "Confirmar" at bounding box center [208, 299] width 36 height 22
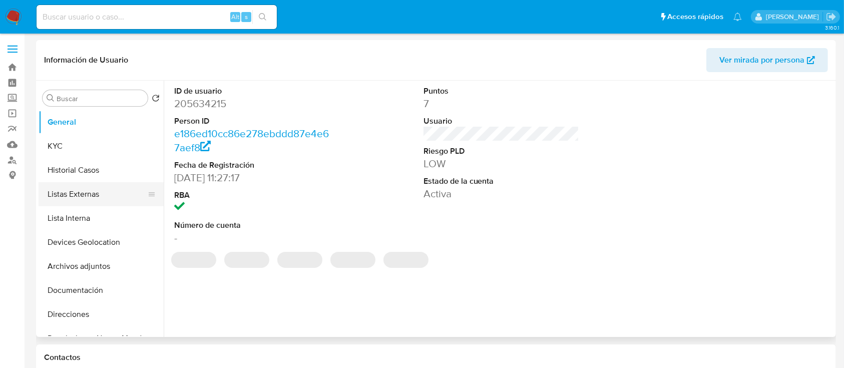
select select "10"
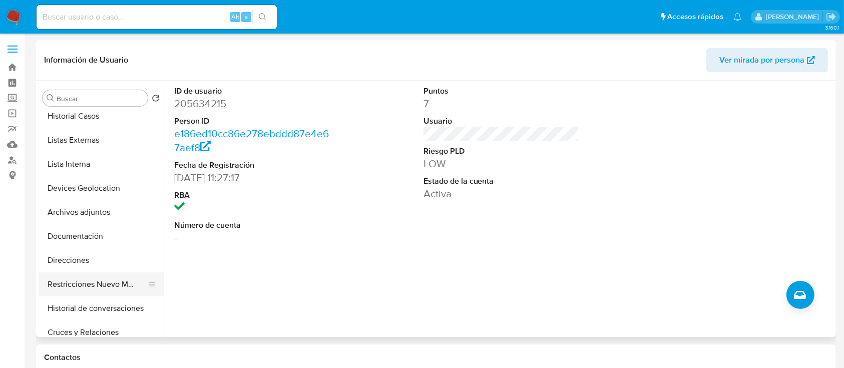
scroll to position [67, 0]
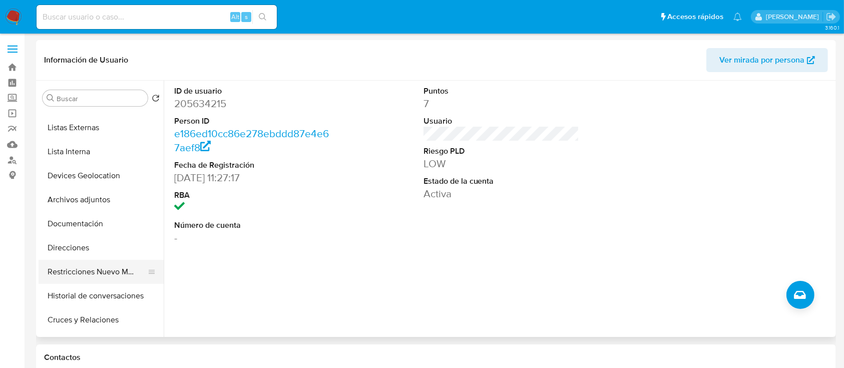
click at [107, 280] on button "Restricciones Nuevo Mundo" at bounding box center [97, 272] width 117 height 24
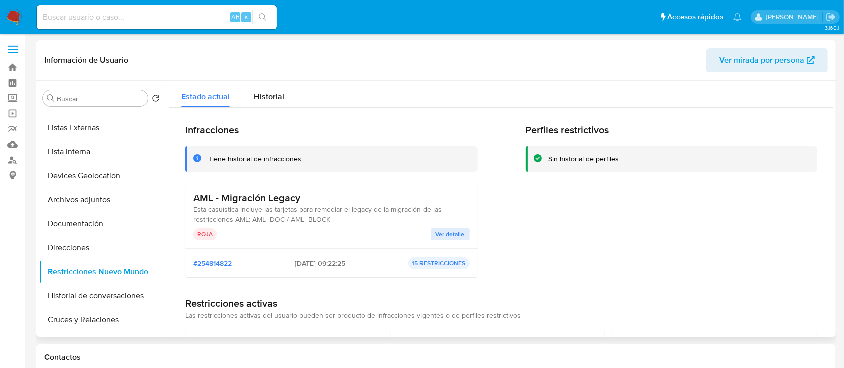
click at [452, 231] on span "Ver detalle" at bounding box center [449, 234] width 29 height 10
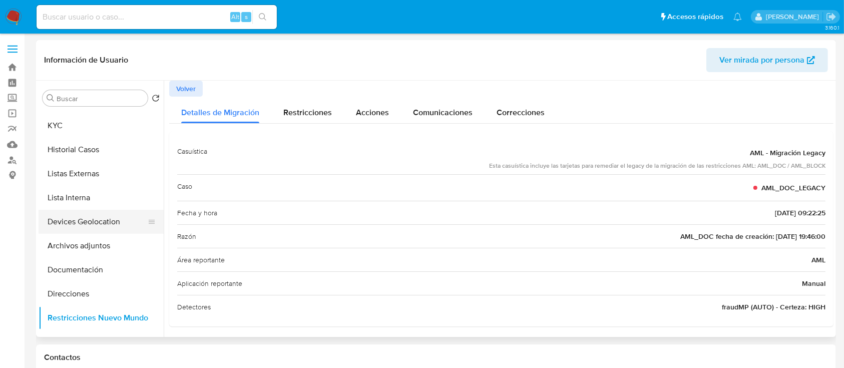
scroll to position [0, 0]
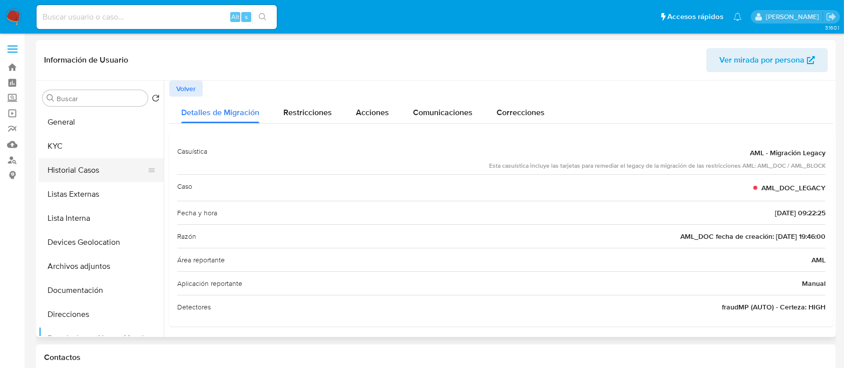
click at [101, 174] on button "Historial Casos" at bounding box center [97, 170] width 117 height 24
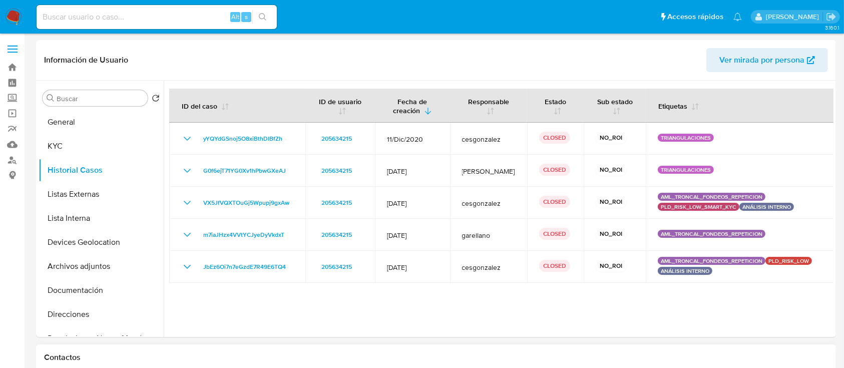
click at [420, 362] on div "Contactos" at bounding box center [436, 357] width 800 height 27
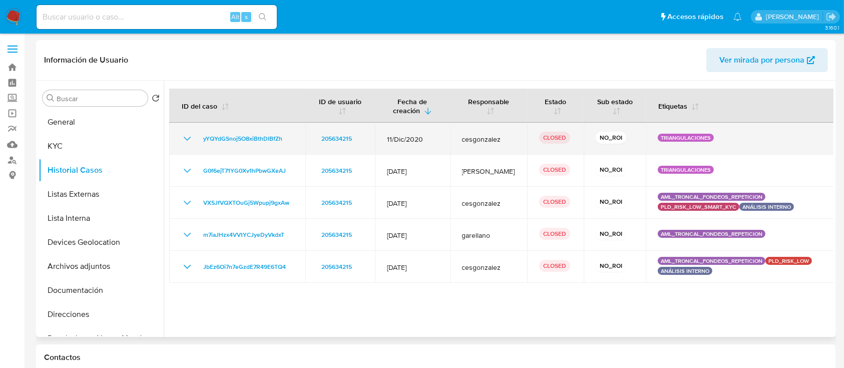
click at [188, 144] on icon "Mostrar/Ocultar" at bounding box center [187, 139] width 12 height 12
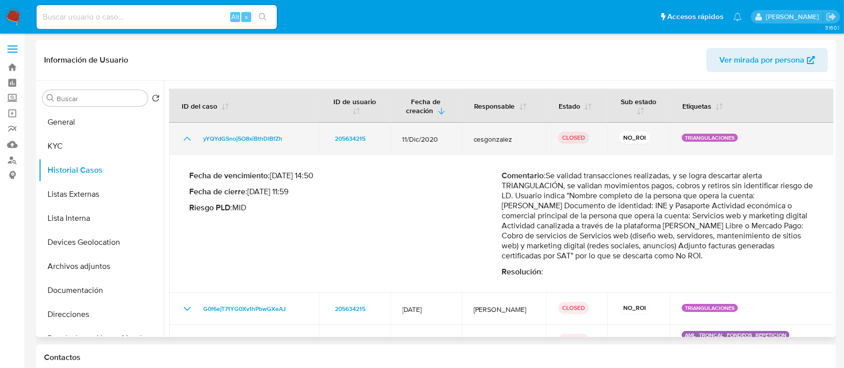
click at [184, 136] on icon "Mostrar/Ocultar" at bounding box center [187, 139] width 12 height 12
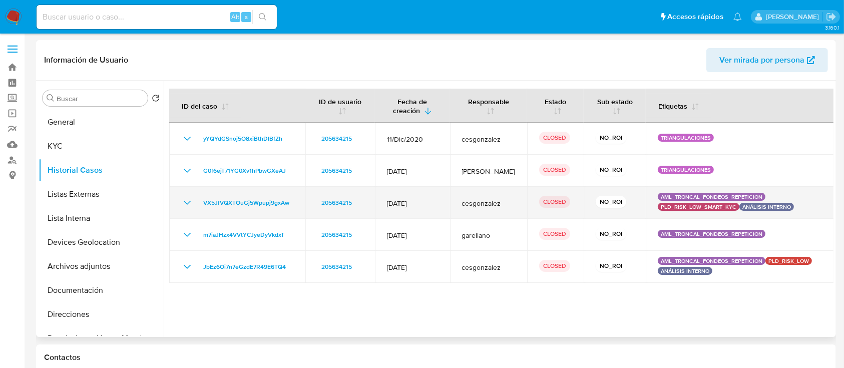
click at [182, 205] on icon "Mostrar/Ocultar" at bounding box center [187, 203] width 12 height 12
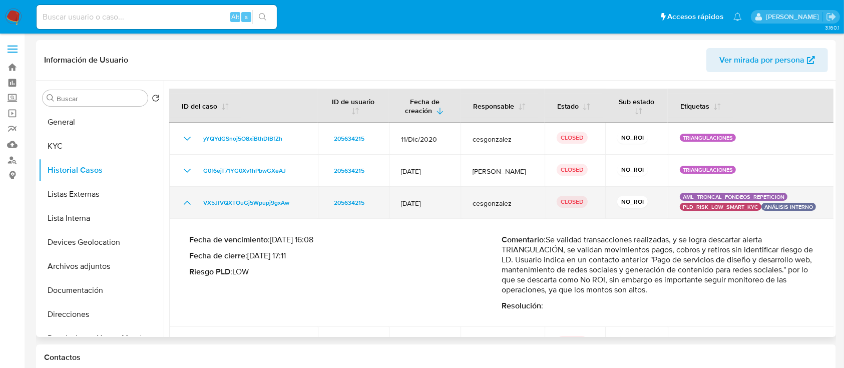
click at [186, 206] on icon "Mostrar/Ocultar" at bounding box center [187, 203] width 12 height 12
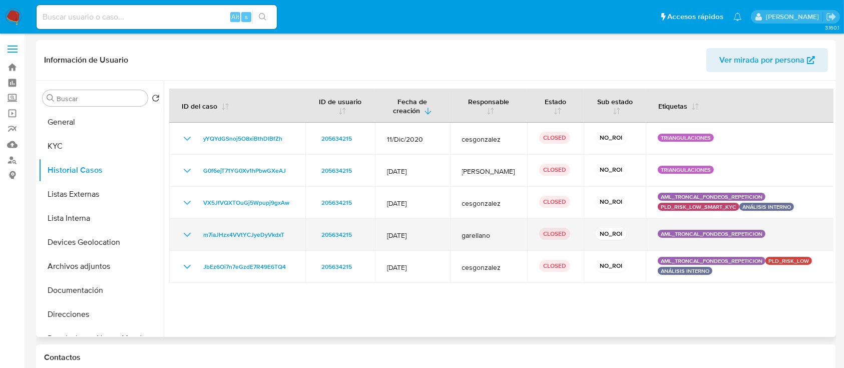
click at [187, 224] on td "m7iaJHzx4VVtYCJyeDyVkdxT" at bounding box center [237, 235] width 136 height 32
click at [187, 234] on icon "Mostrar/Ocultar" at bounding box center [187, 235] width 12 height 12
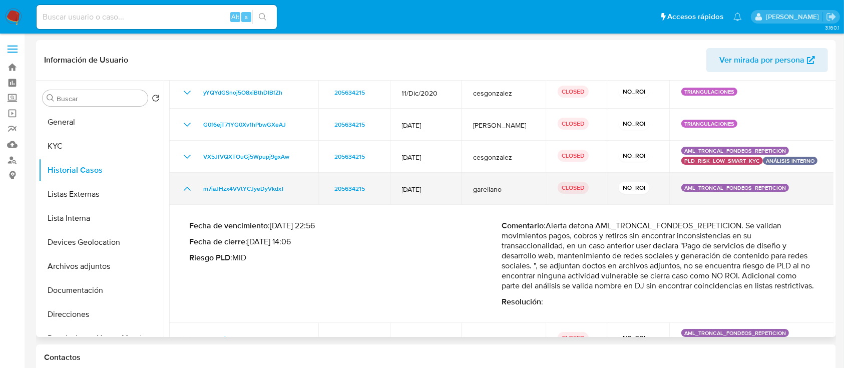
scroll to position [67, 0]
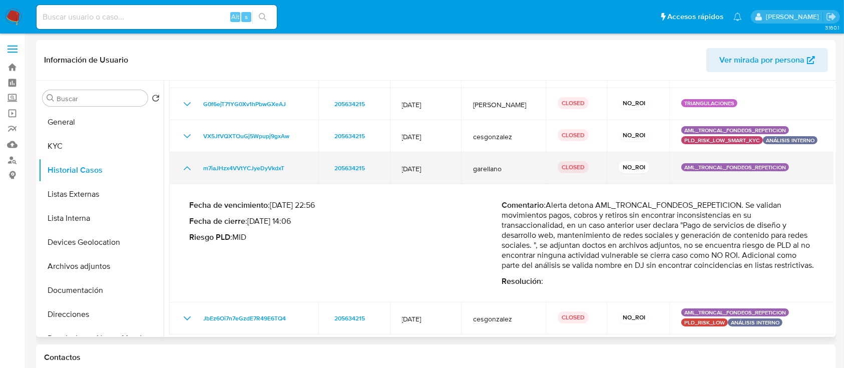
click at [188, 169] on icon "Mostrar/Ocultar" at bounding box center [187, 168] width 12 height 12
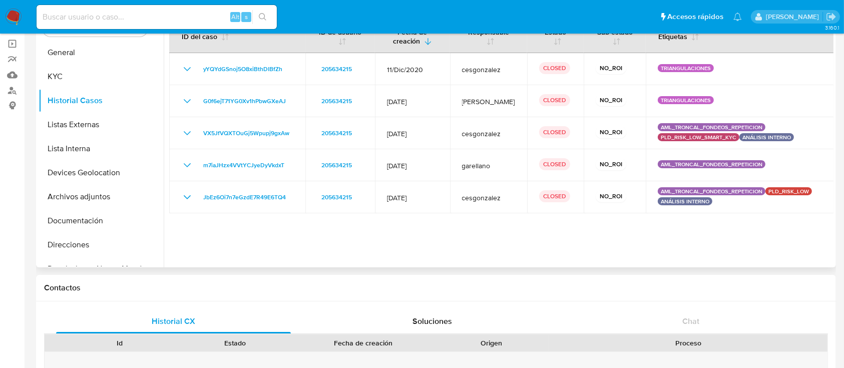
scroll to position [0, 0]
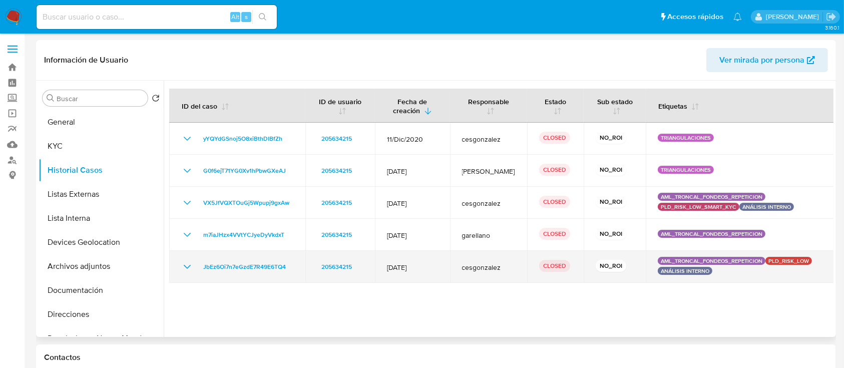
click at [184, 270] on icon "Mostrar/Ocultar" at bounding box center [187, 267] width 12 height 12
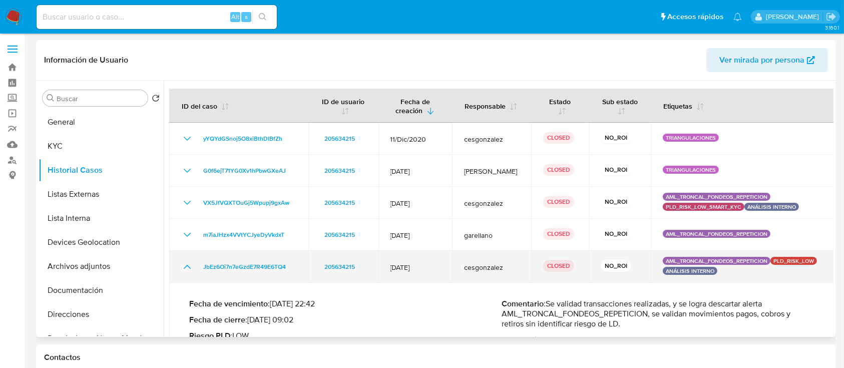
click at [184, 270] on icon "Mostrar/Ocultar" at bounding box center [187, 267] width 12 height 12
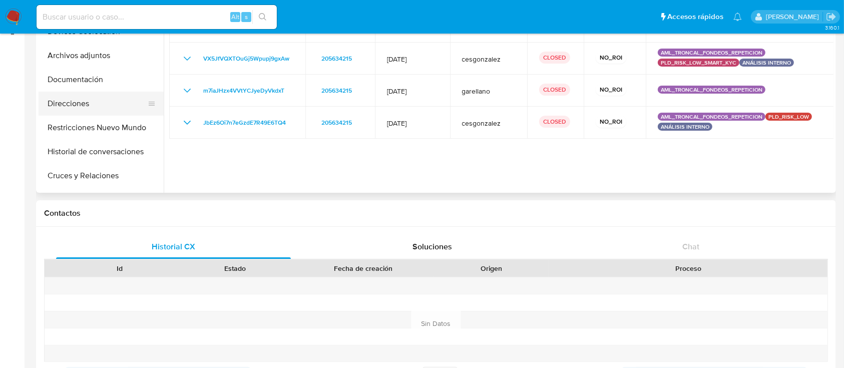
scroll to position [67, 0]
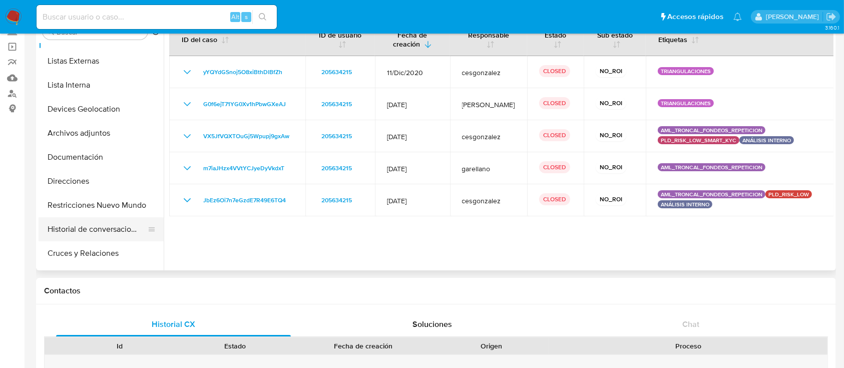
click at [102, 232] on button "Historial de conversaciones" at bounding box center [97, 229] width 117 height 24
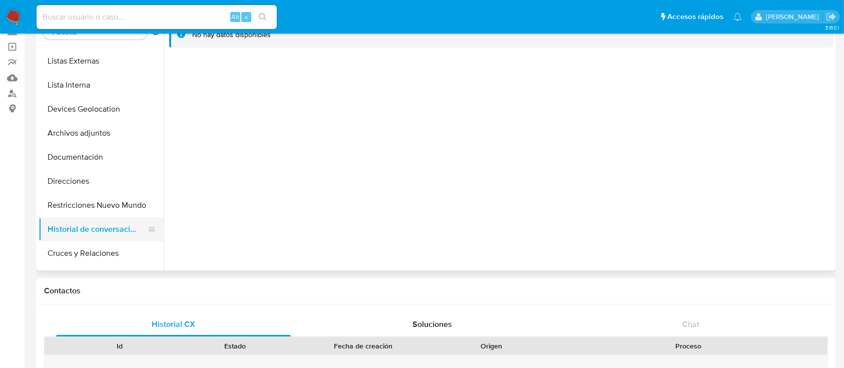
click at [76, 225] on button "Historial de conversaciones" at bounding box center [97, 229] width 117 height 24
click at [79, 202] on button "Restricciones Nuevo Mundo" at bounding box center [97, 205] width 117 height 24
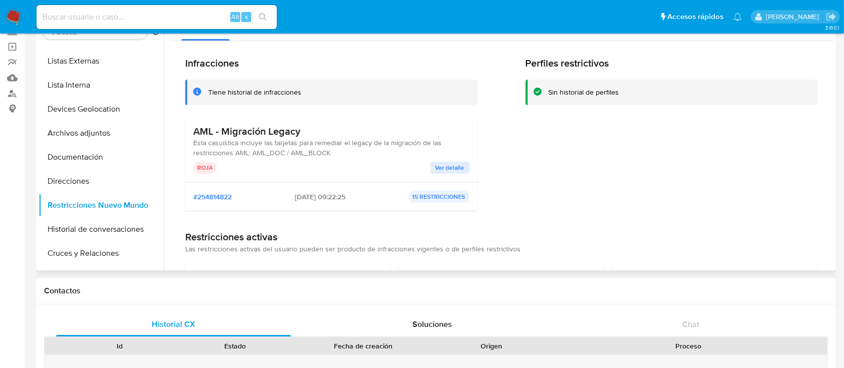
click at [458, 170] on span "Ver detalle" at bounding box center [449, 168] width 29 height 10
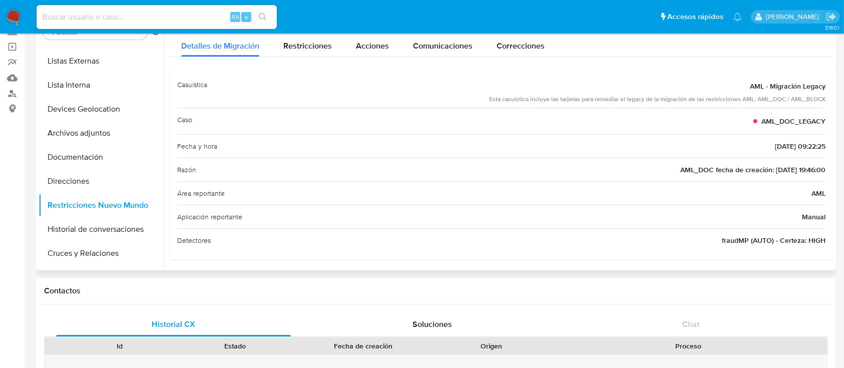
scroll to position [0, 0]
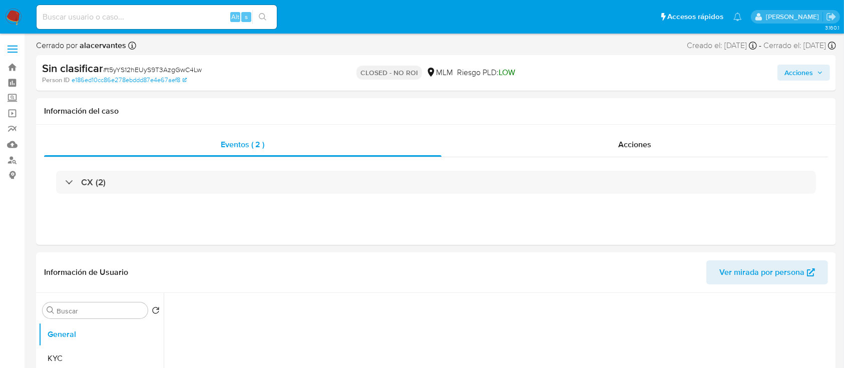
select select "10"
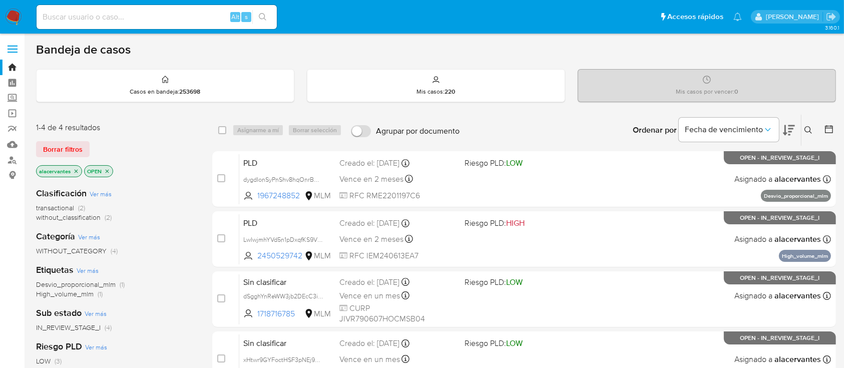
click at [102, 218] on span "without_classification (2)" at bounding box center [74, 218] width 76 height 10
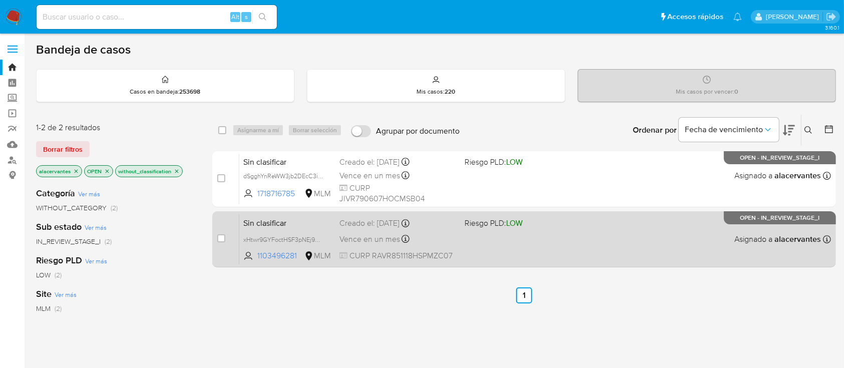
click at [616, 256] on div "Sin clasificar xHtwr9GYFoctHSF3pNEj9ZAj 1103496281 MLM Riesgo PLD: LOW Creado e…" at bounding box center [535, 239] width 592 height 51
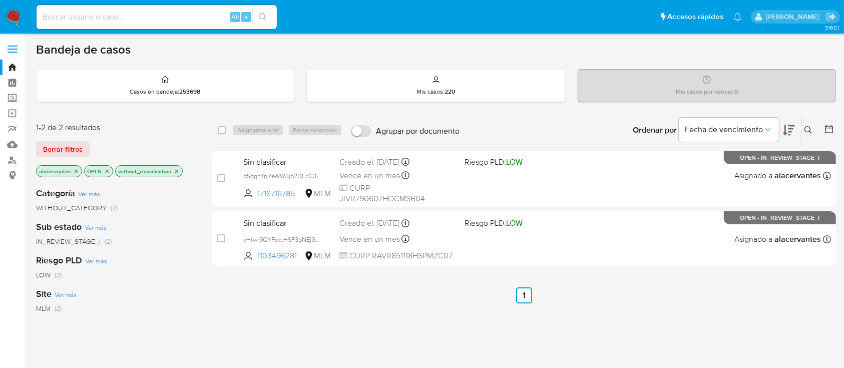
click at [174, 170] on icon "close-filter" at bounding box center [177, 171] width 6 height 6
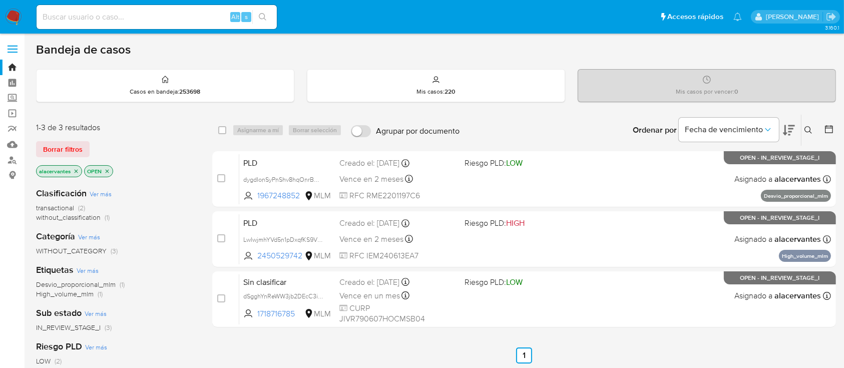
click at [101, 218] on span "without_classification (1)" at bounding box center [73, 218] width 74 height 10
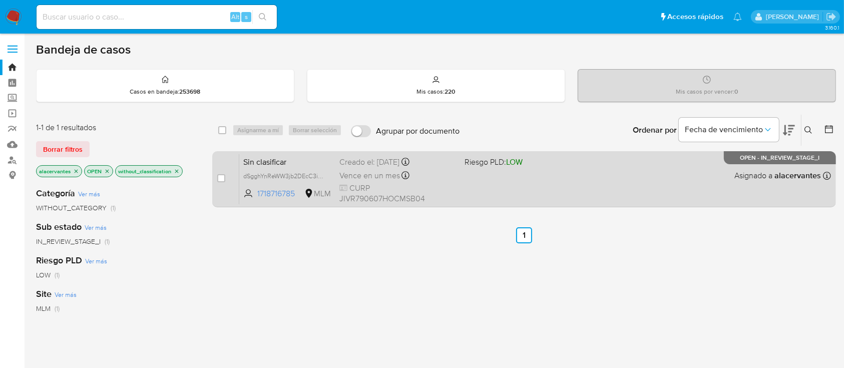
click at [520, 173] on div "Sin clasificar dSgghYnReWW3jb2DEcC3ibmx 1718716785 MLM Riesgo PLD: LOW Creado e…" at bounding box center [535, 179] width 592 height 51
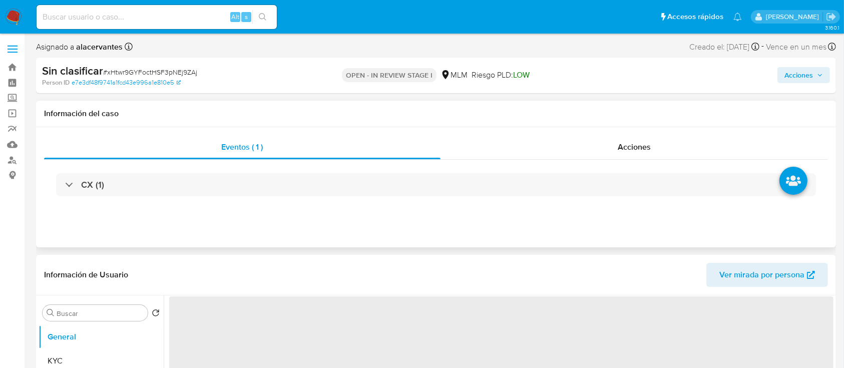
select select "10"
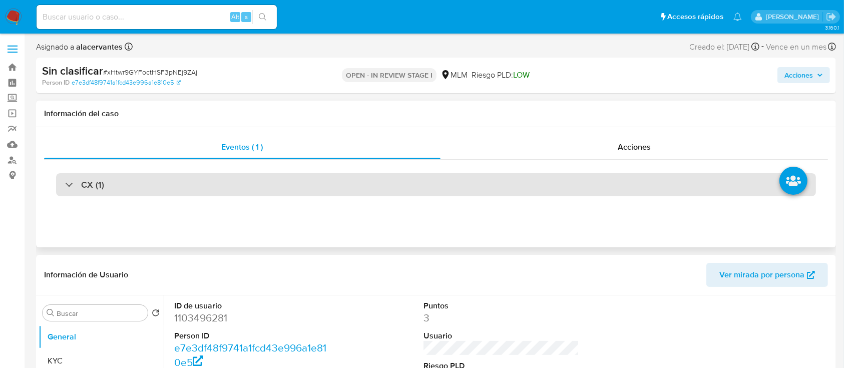
click at [177, 182] on div "CX (1)" at bounding box center [436, 184] width 760 height 23
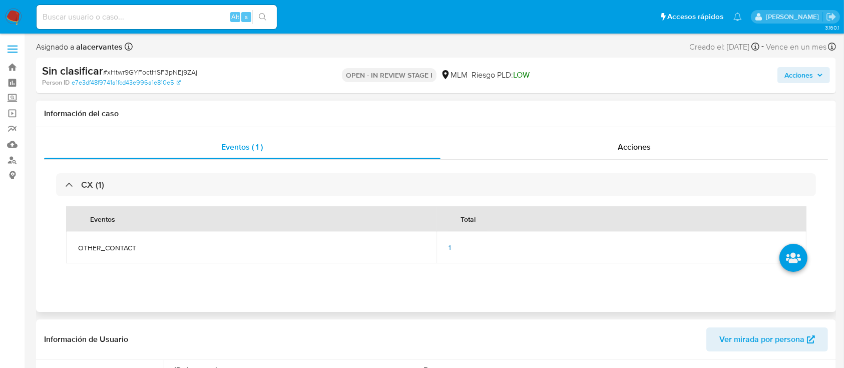
click at [449, 245] on span "1" at bounding box center [449, 247] width 3 height 10
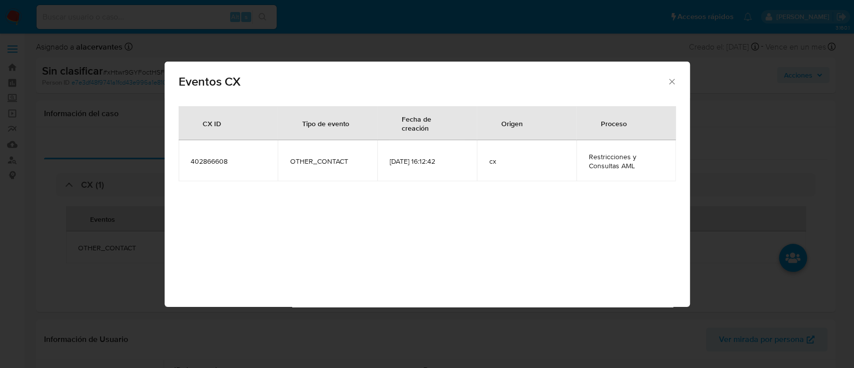
click at [749, 191] on div "Eventos CX CX ID Tipo de evento Fecha de creación Origen Proceso [PHONE_NUMBER]…" at bounding box center [427, 184] width 854 height 368
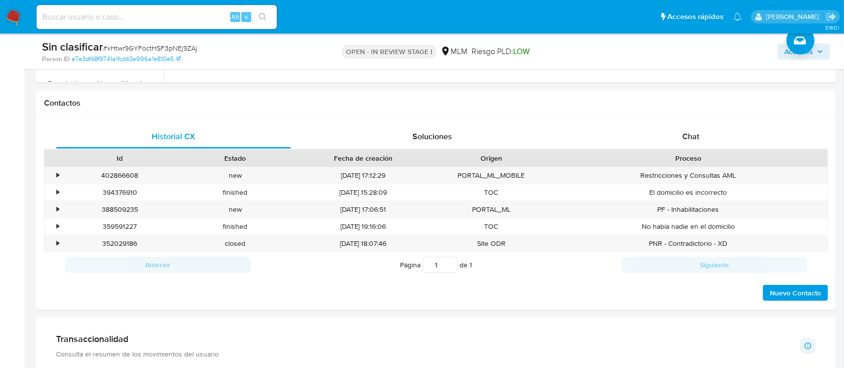
scroll to position [534, 0]
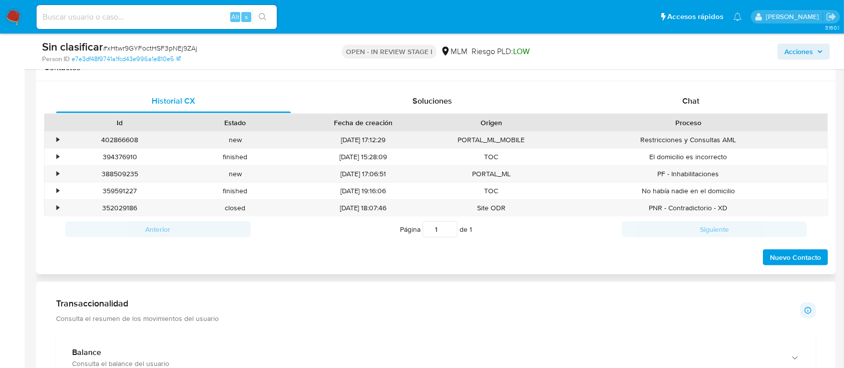
click at [62, 138] on div "402866608 Casos xHtwr9GYFoctHSF3pNEj9ZAj" at bounding box center [120, 140] width 116 height 17
click at [58, 146] on div "•" at bounding box center [54, 140] width 18 height 17
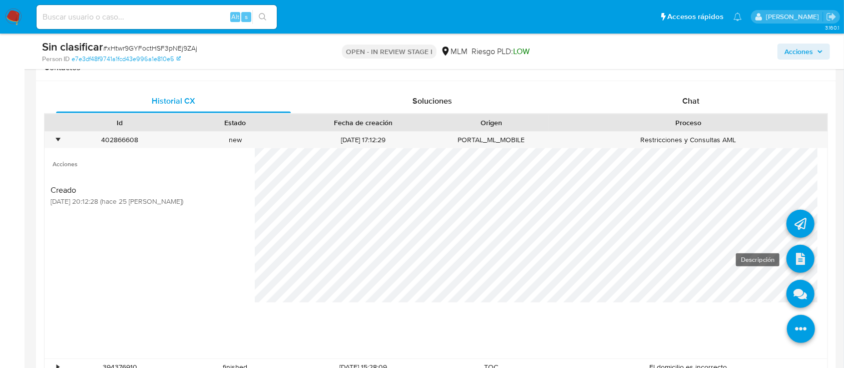
click at [786, 265] on icon at bounding box center [800, 259] width 28 height 28
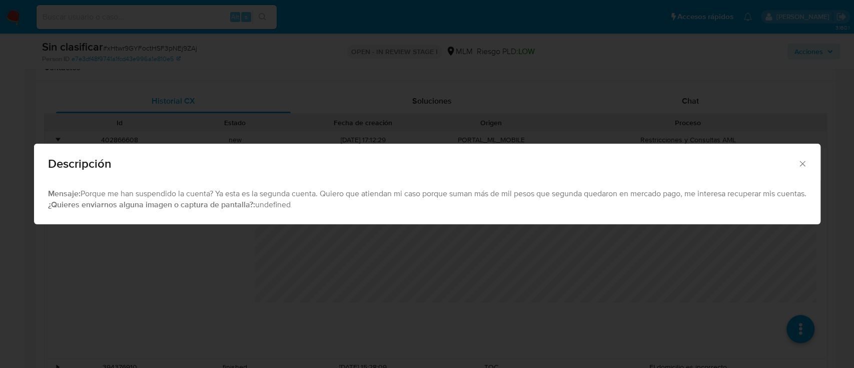
click at [808, 164] on icon "Cerrar" at bounding box center [803, 164] width 10 height 10
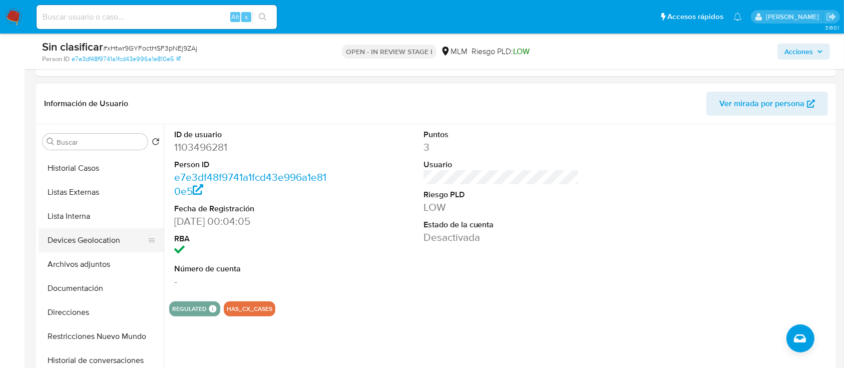
scroll to position [67, 0]
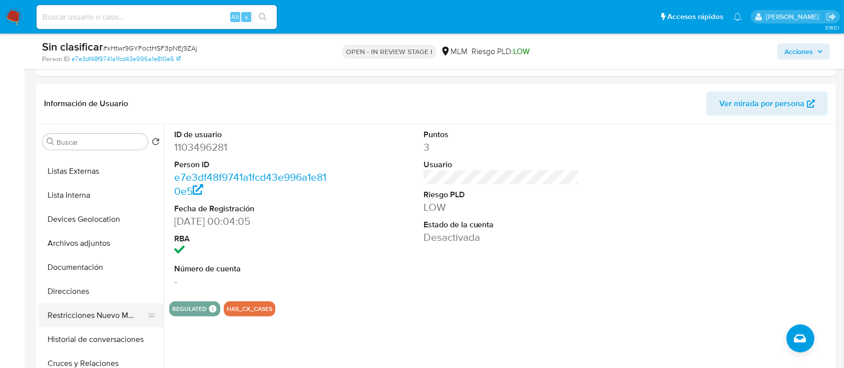
click at [109, 314] on button "Restricciones Nuevo Mundo" at bounding box center [97, 315] width 117 height 24
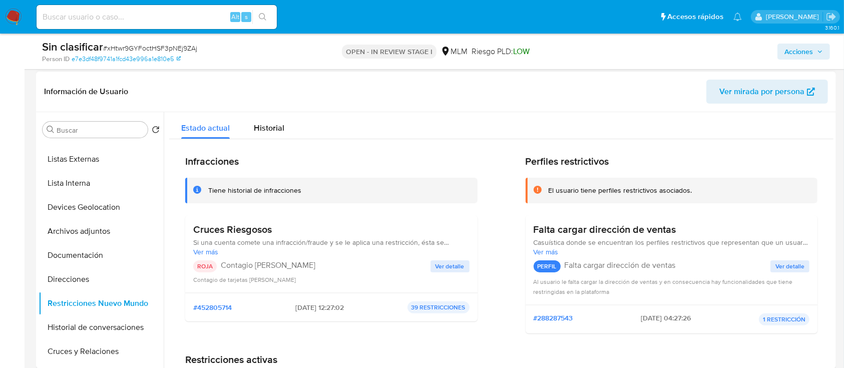
click at [453, 262] on span "Ver detalle" at bounding box center [449, 266] width 29 height 10
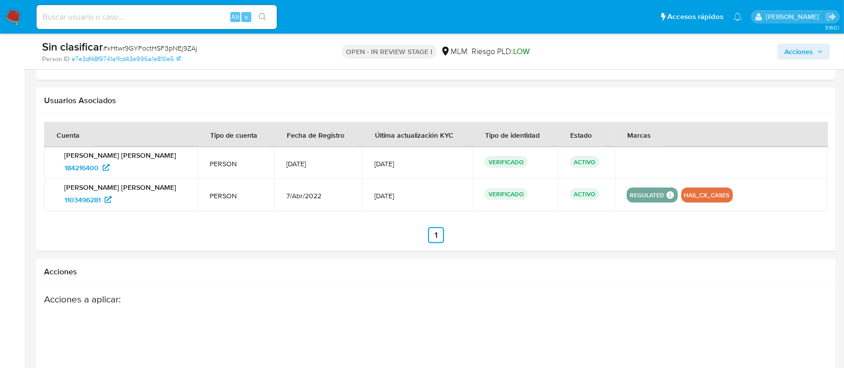
scroll to position [1602, 0]
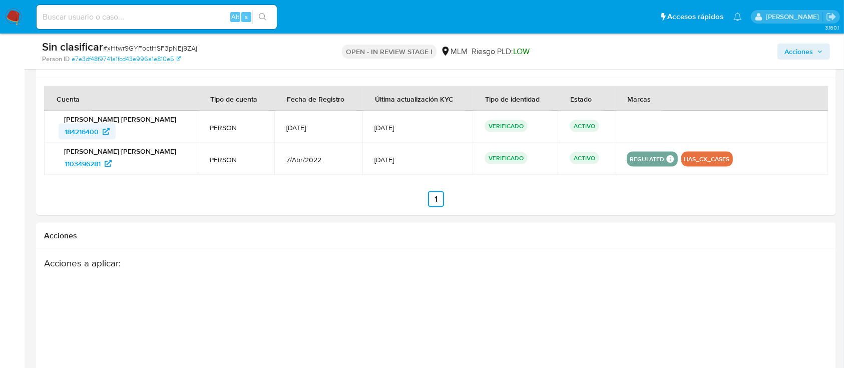
click at [68, 128] on span "184216400" at bounding box center [82, 132] width 34 height 16
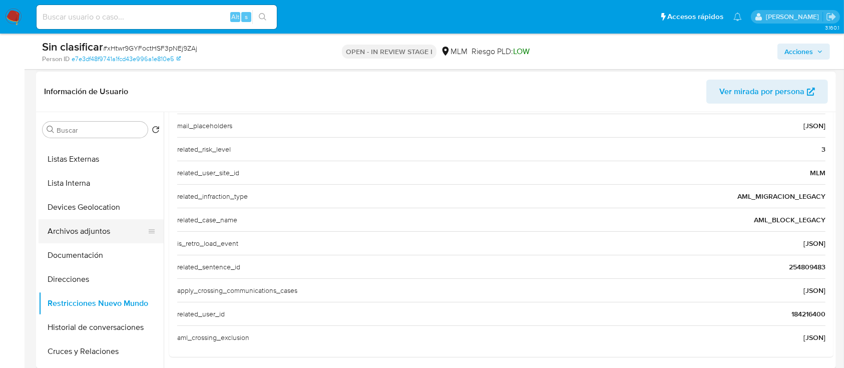
scroll to position [0, 0]
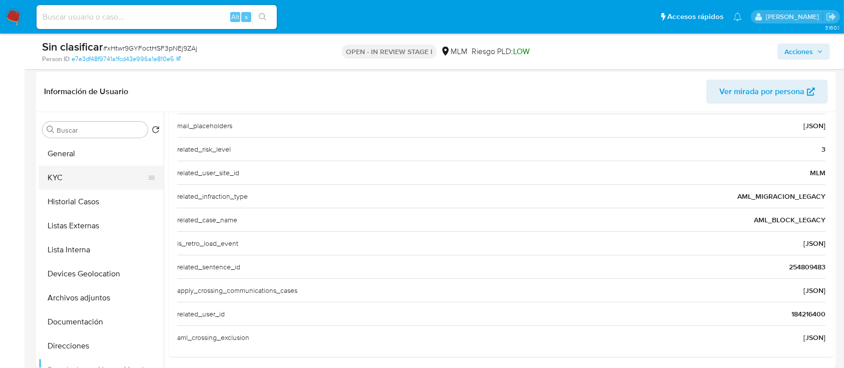
click at [81, 171] on button "KYC" at bounding box center [97, 178] width 117 height 24
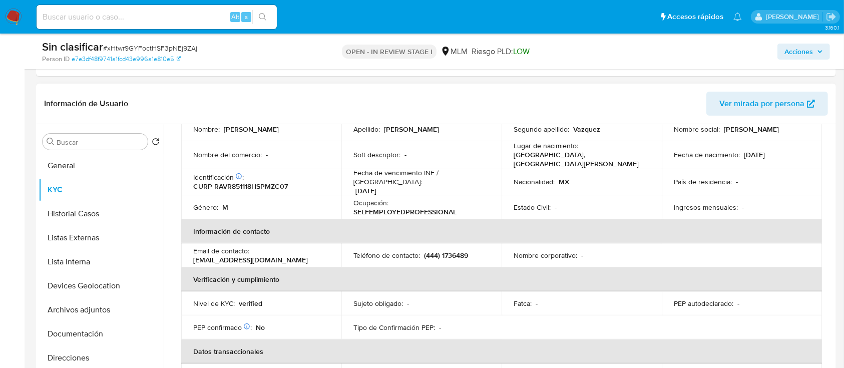
scroll to position [133, 0]
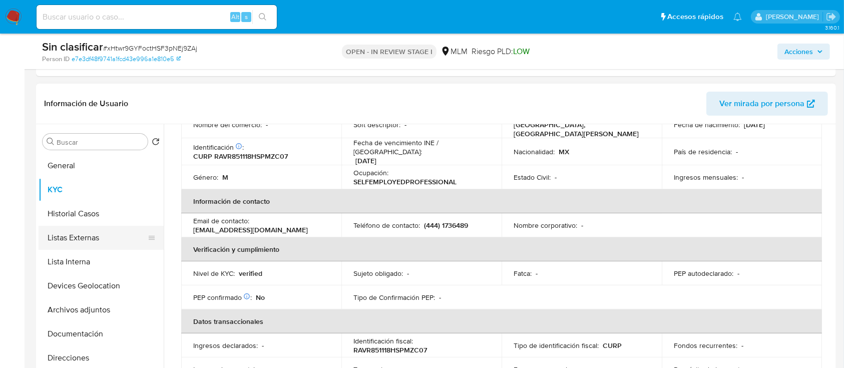
click at [69, 214] on button "Historial Casos" at bounding box center [101, 214] width 125 height 24
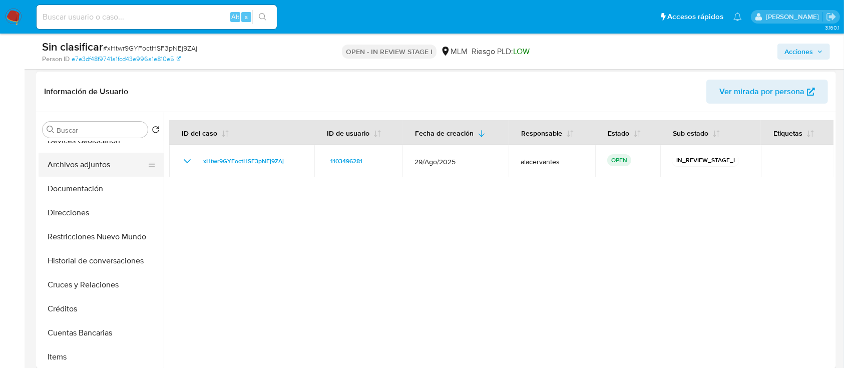
click at [80, 174] on button "Archivos adjuntos" at bounding box center [97, 165] width 117 height 24
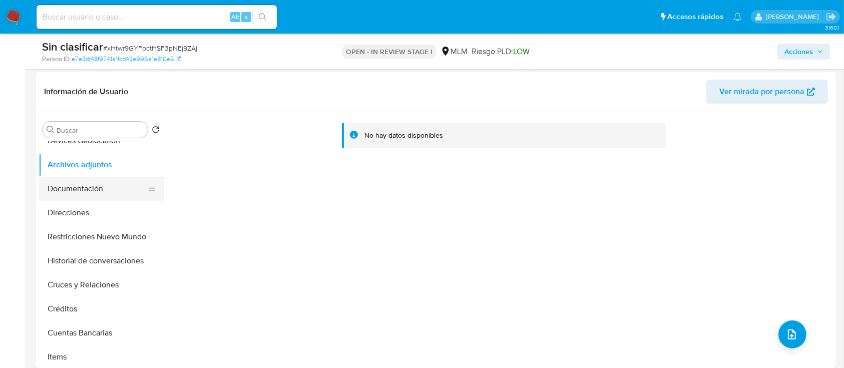
click at [92, 180] on button "Documentación" at bounding box center [97, 189] width 117 height 24
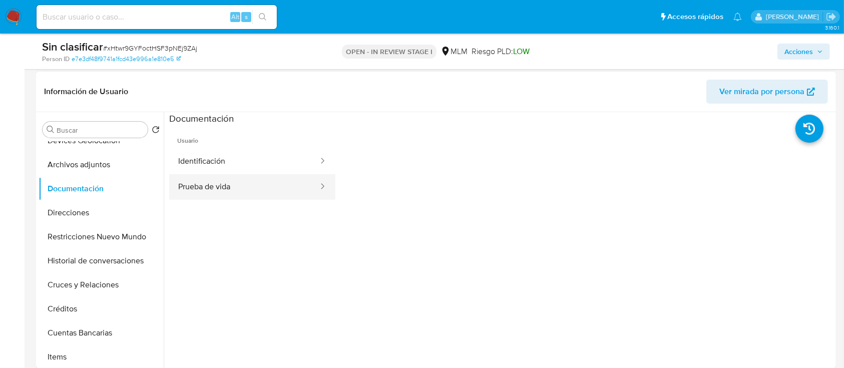
click at [252, 175] on button "Prueba de vida" at bounding box center [244, 187] width 150 height 26
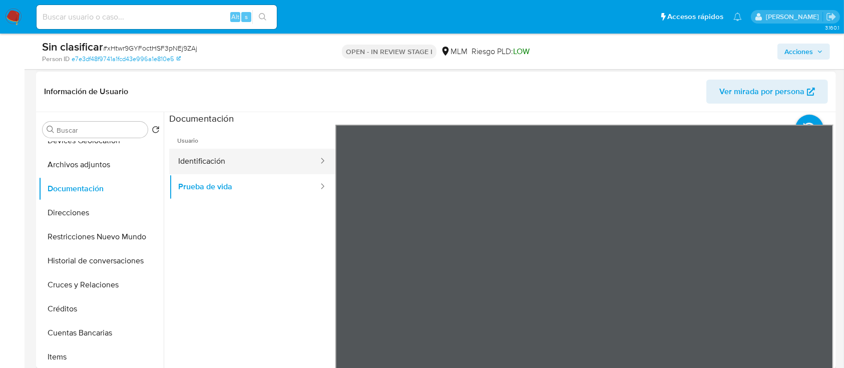
click at [259, 154] on button "Identificación" at bounding box center [244, 162] width 150 height 26
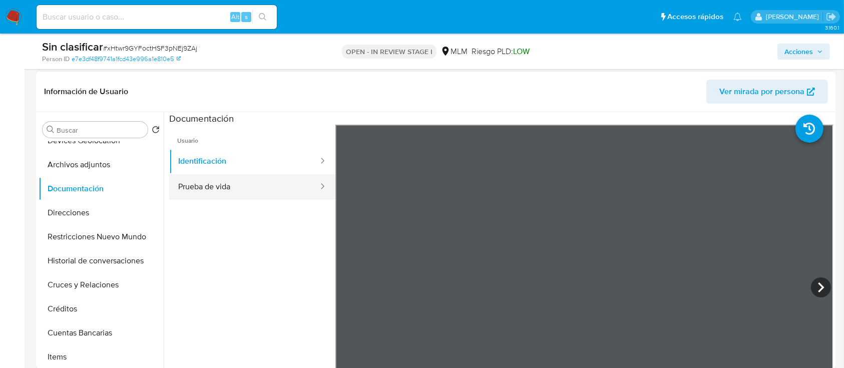
drag, startPoint x: 228, startPoint y: 176, endPoint x: 287, endPoint y: 181, distance: 59.3
click at [228, 175] on button "Prueba de vida" at bounding box center [244, 187] width 150 height 26
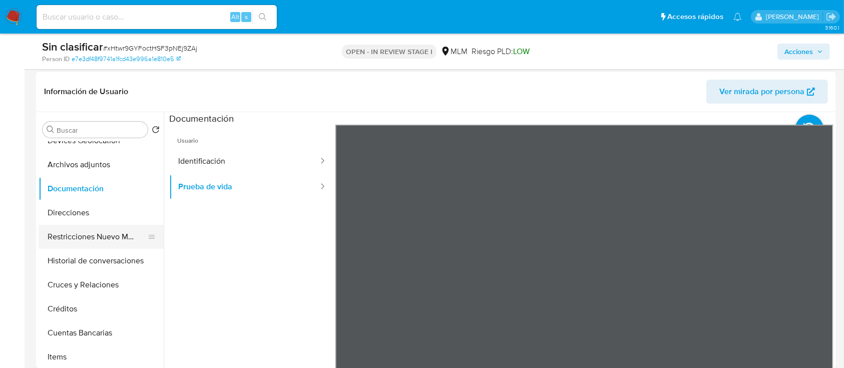
drag, startPoint x: 76, startPoint y: 216, endPoint x: 82, endPoint y: 230, distance: 15.5
click at [76, 215] on button "Direcciones" at bounding box center [101, 213] width 125 height 24
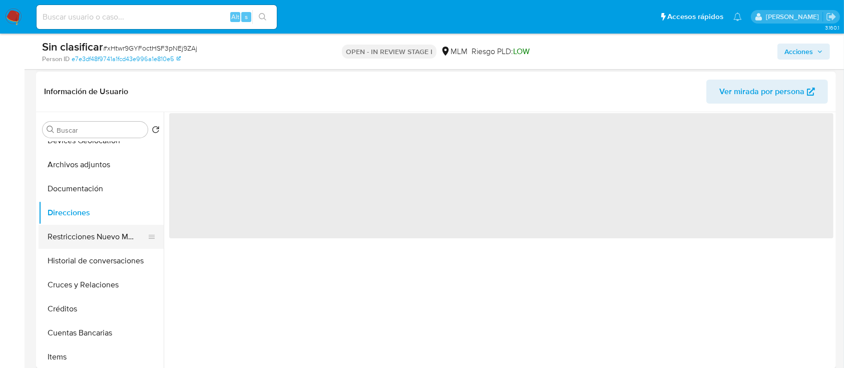
click at [85, 238] on button "Restricciones Nuevo Mundo" at bounding box center [97, 237] width 117 height 24
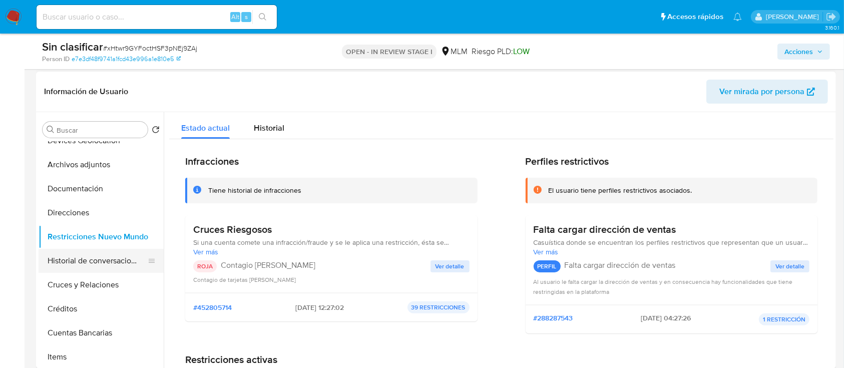
click at [100, 254] on button "Historial de conversaciones" at bounding box center [97, 261] width 117 height 24
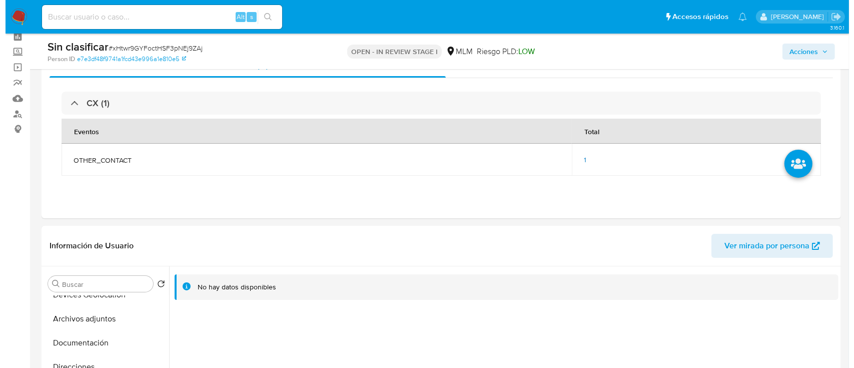
scroll to position [0, 0]
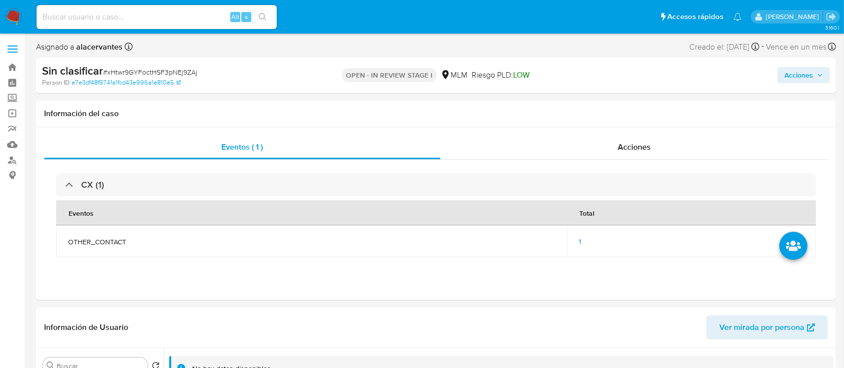
click at [791, 71] on span "Acciones" at bounding box center [798, 75] width 29 height 16
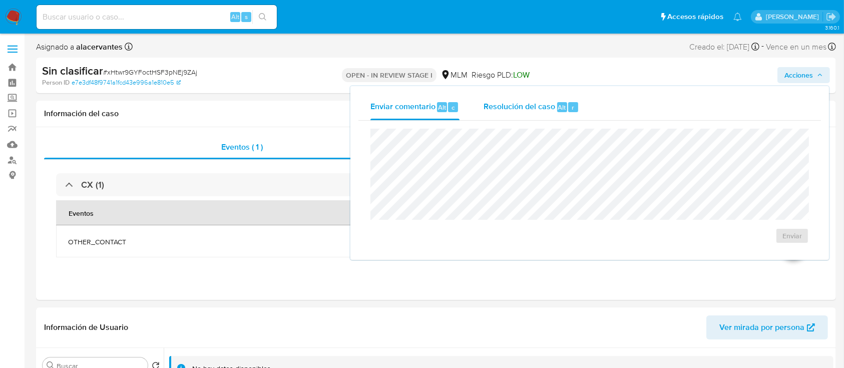
click at [530, 107] on span "Resolución del caso" at bounding box center [519, 107] width 72 height 12
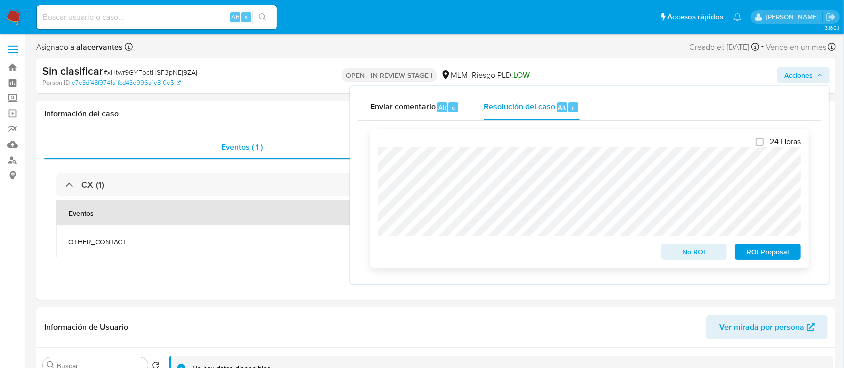
click at [695, 259] on span "No ROI" at bounding box center [694, 252] width 52 height 14
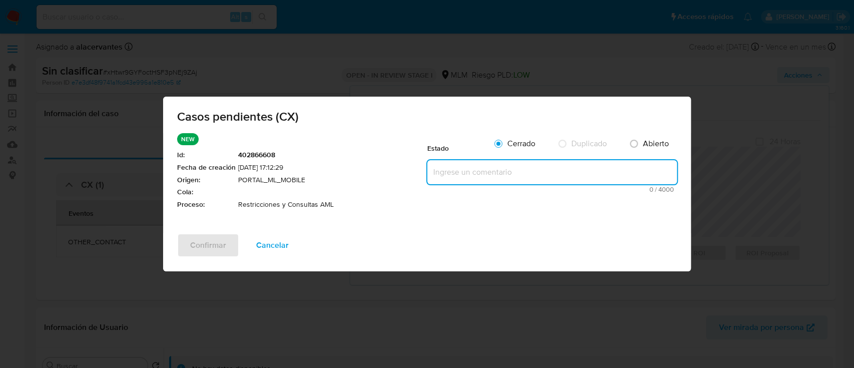
click at [505, 168] on textarea at bounding box center [552, 172] width 250 height 24
paste textarea "Se realiza validación de caso generado por CX. Se identifica restricción Migrac…"
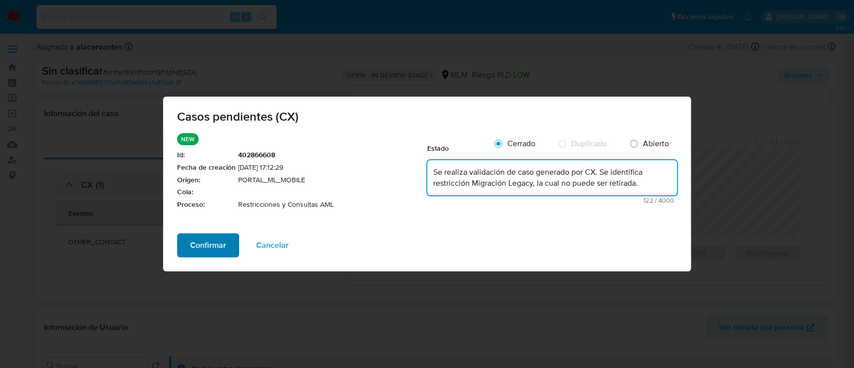
type textarea "Se realiza validación de caso generado por CX. Se identifica restricción Migrac…"
click at [195, 241] on span "Confirmar" at bounding box center [208, 245] width 36 height 22
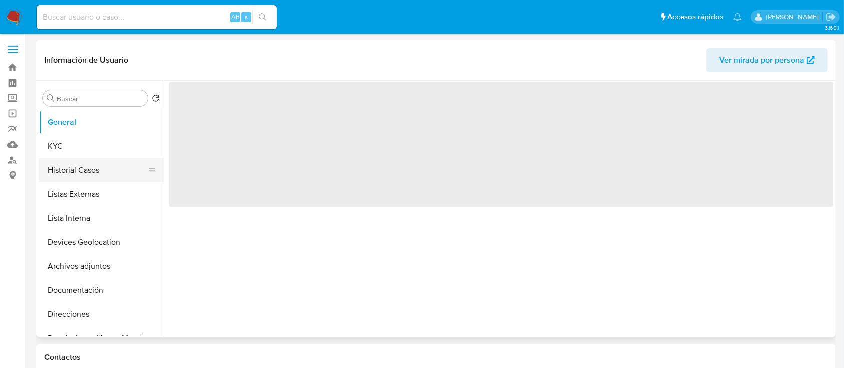
select select "10"
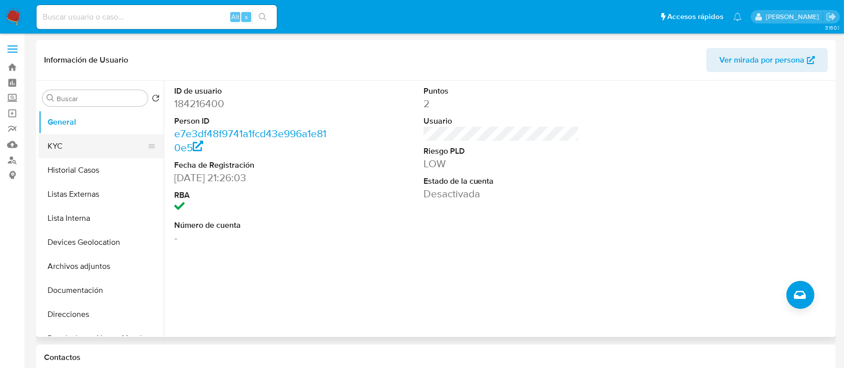
click at [102, 144] on button "KYC" at bounding box center [97, 146] width 117 height 24
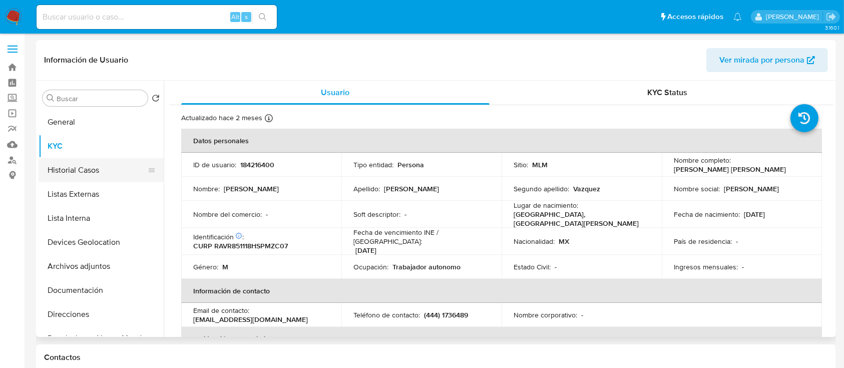
click at [92, 174] on button "Historial Casos" at bounding box center [97, 170] width 117 height 24
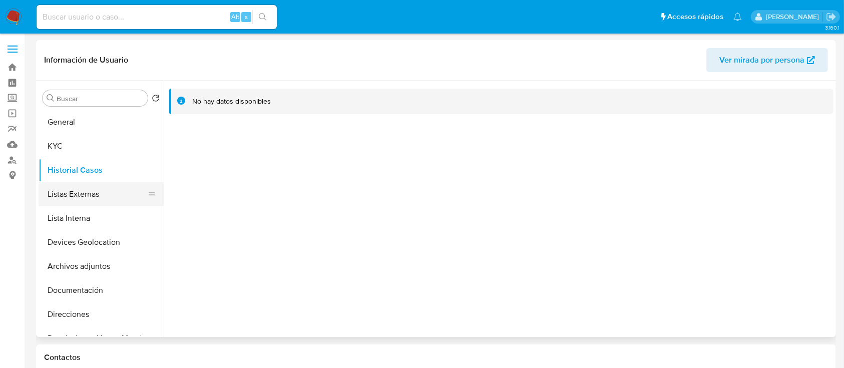
click at [86, 201] on button "Listas Externas" at bounding box center [97, 194] width 117 height 24
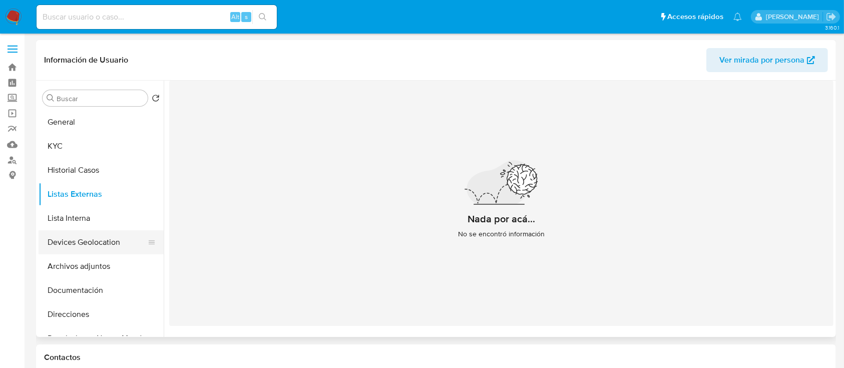
click at [91, 249] on button "Devices Geolocation" at bounding box center [97, 242] width 117 height 24
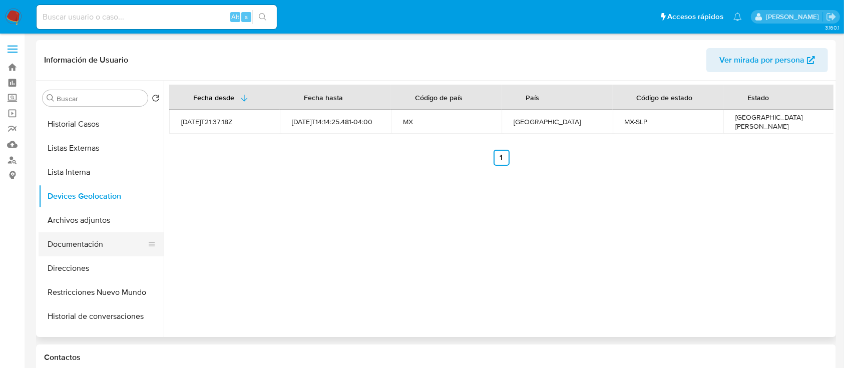
scroll to position [67, 0]
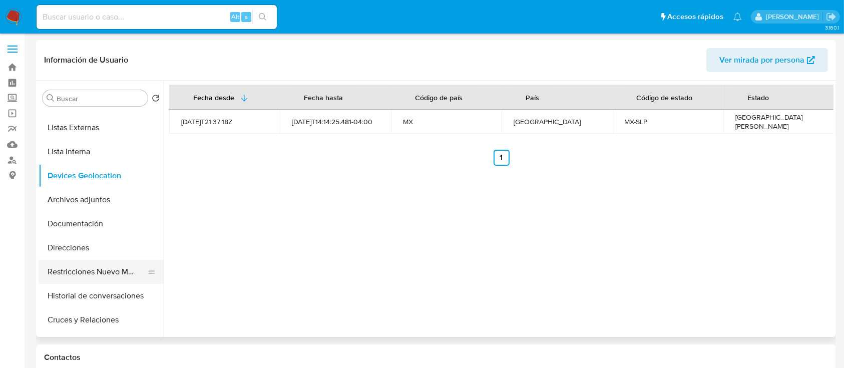
click at [112, 277] on button "Restricciones Nuevo Mundo" at bounding box center [97, 272] width 117 height 24
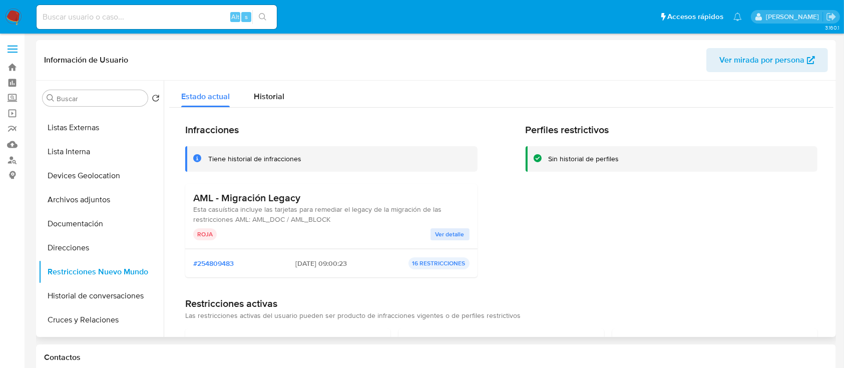
click at [450, 229] on span "Ver detalle" at bounding box center [449, 234] width 29 height 10
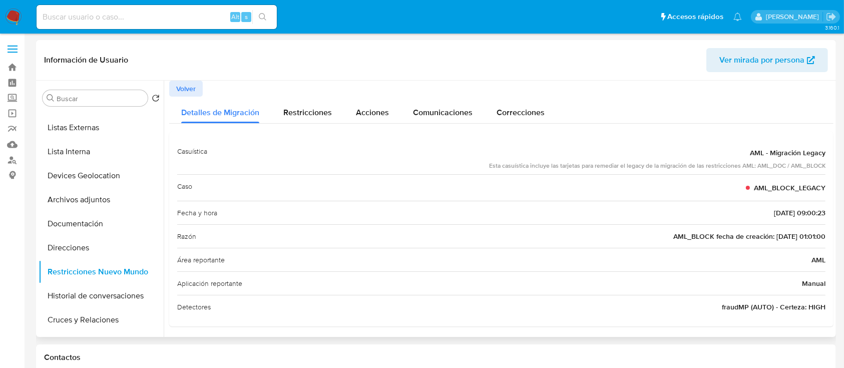
scroll to position [2, 0]
click at [82, 145] on button "Lista Interna" at bounding box center [97, 152] width 117 height 24
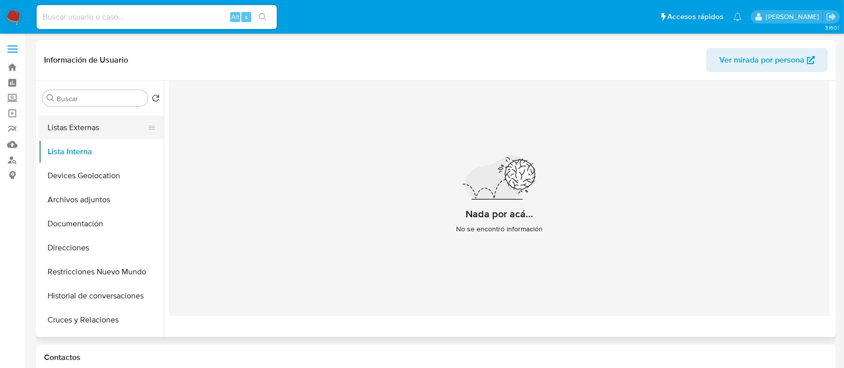
click at [104, 134] on button "Listas Externas" at bounding box center [97, 128] width 117 height 24
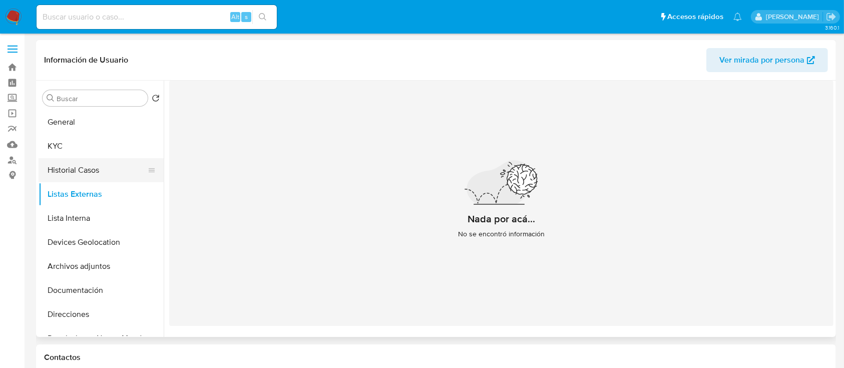
click at [96, 170] on button "Historial Casos" at bounding box center [97, 170] width 117 height 24
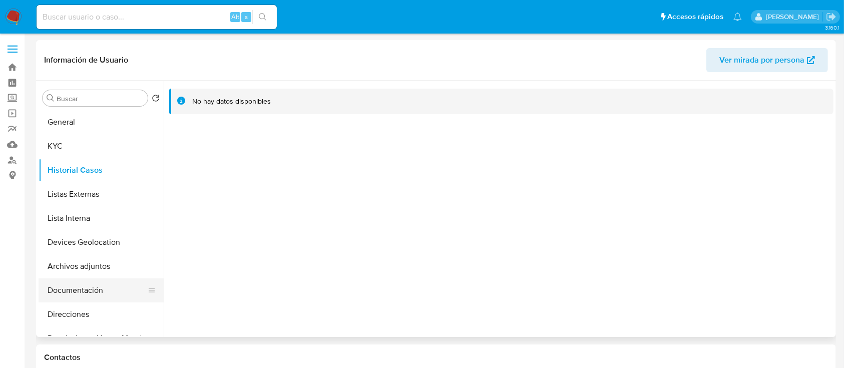
scroll to position [67, 0]
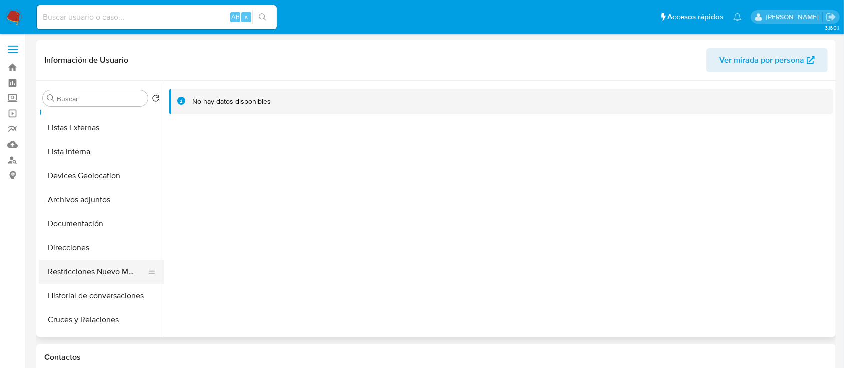
click at [101, 274] on button "Restricciones Nuevo Mundo" at bounding box center [97, 272] width 117 height 24
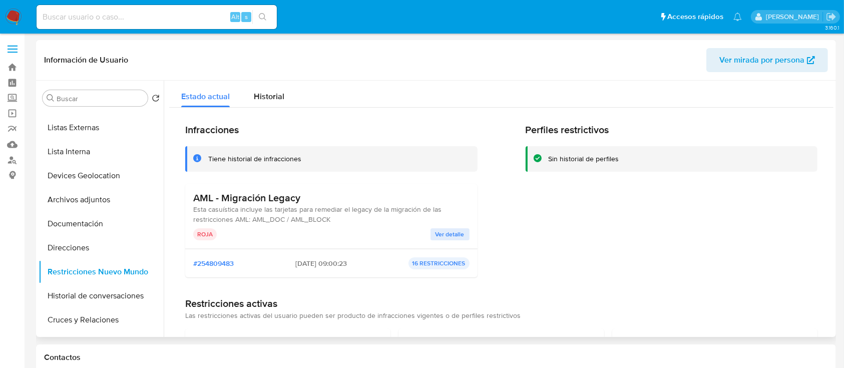
click at [453, 231] on span "Ver detalle" at bounding box center [449, 234] width 29 height 10
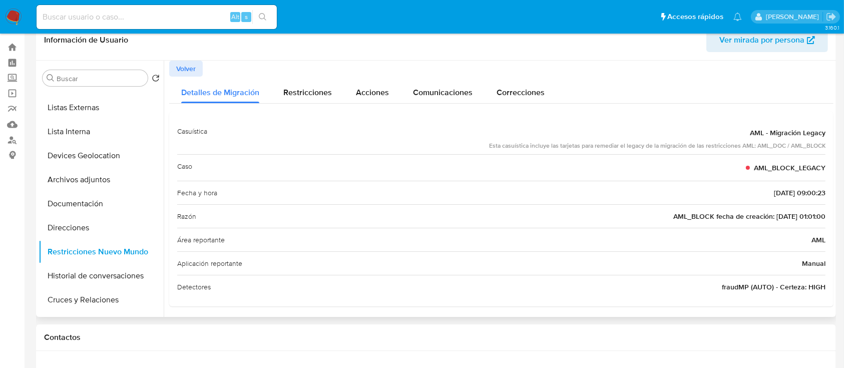
scroll to position [0, 0]
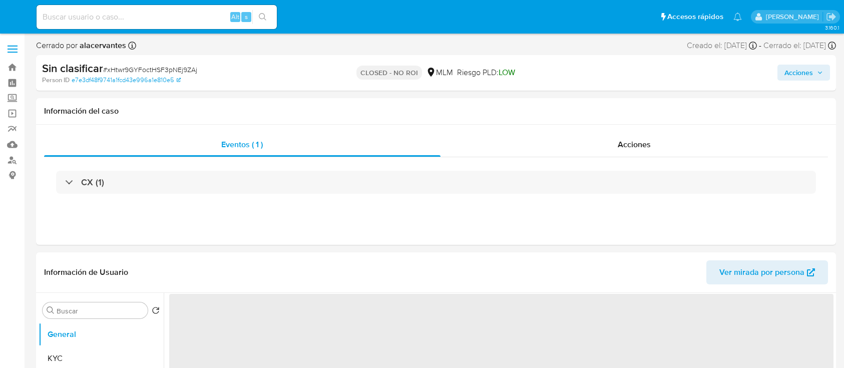
select select "10"
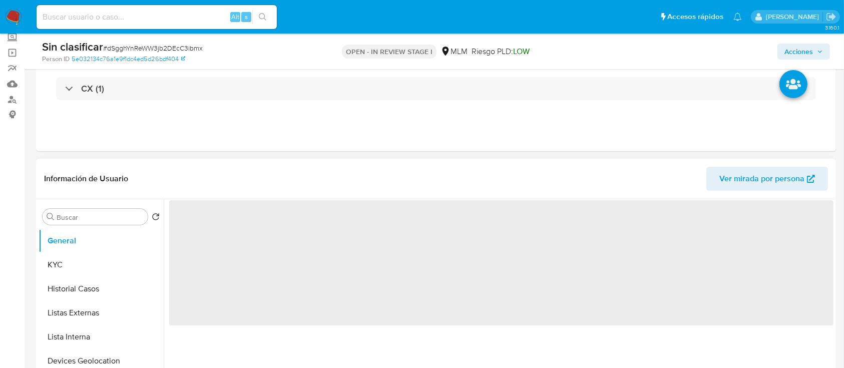
scroll to position [67, 0]
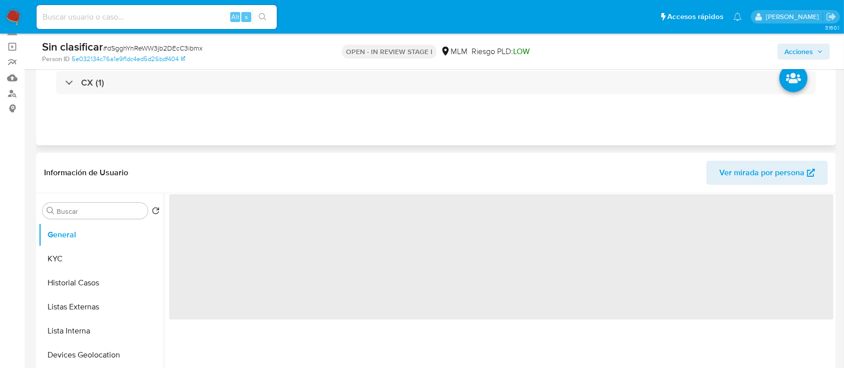
select select "10"
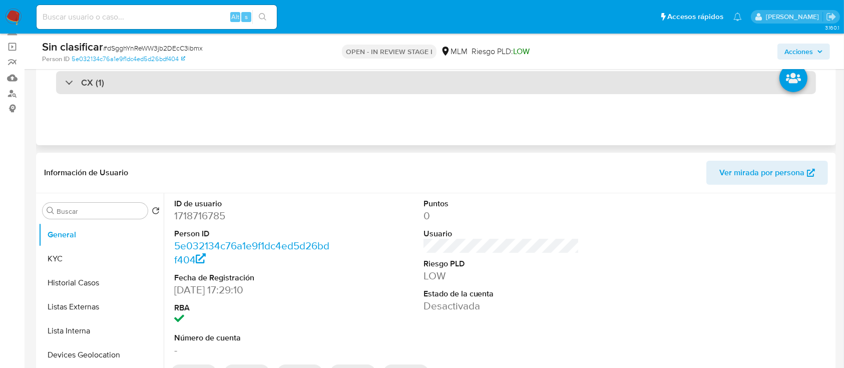
click at [263, 86] on div "CX (1)" at bounding box center [436, 82] width 760 height 23
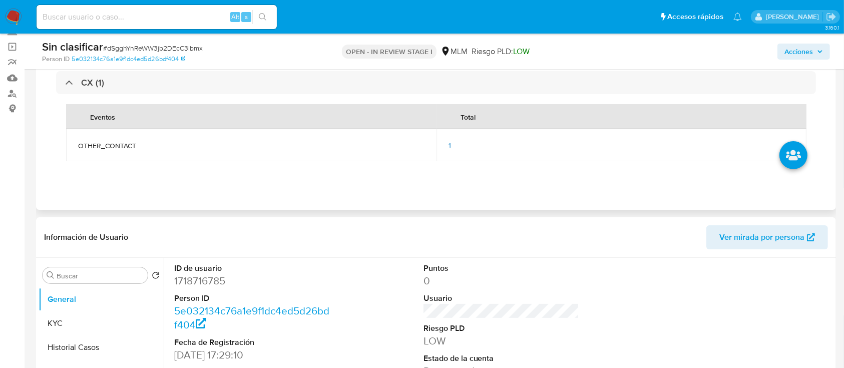
click at [451, 144] on div "1" at bounding box center [621, 145] width 346 height 9
click at [450, 143] on span "1" at bounding box center [449, 145] width 3 height 10
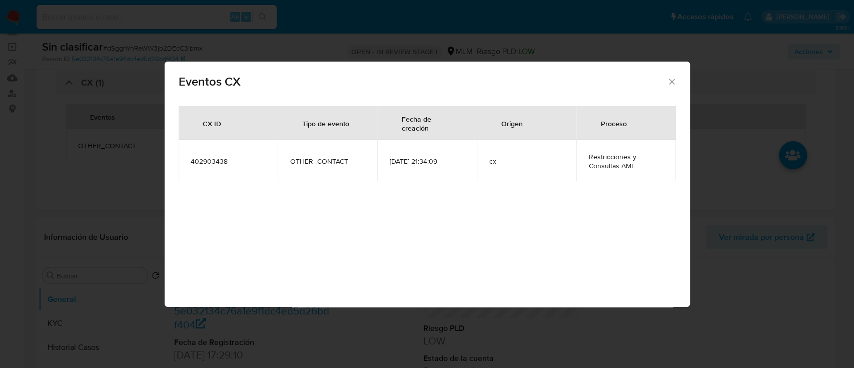
click at [669, 81] on icon "Cerrar" at bounding box center [672, 82] width 10 height 10
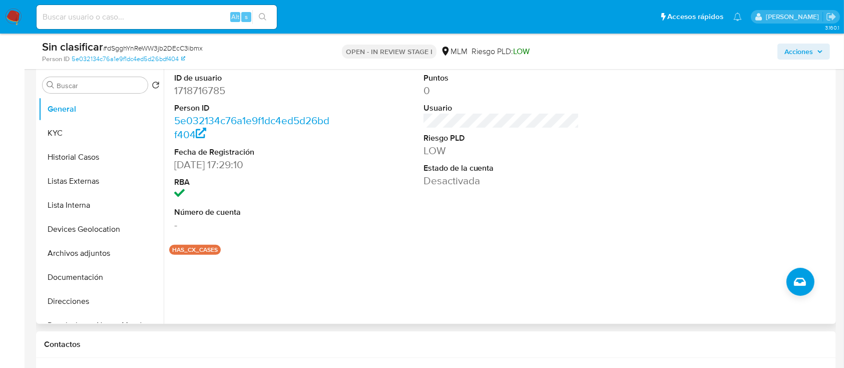
scroll to position [267, 0]
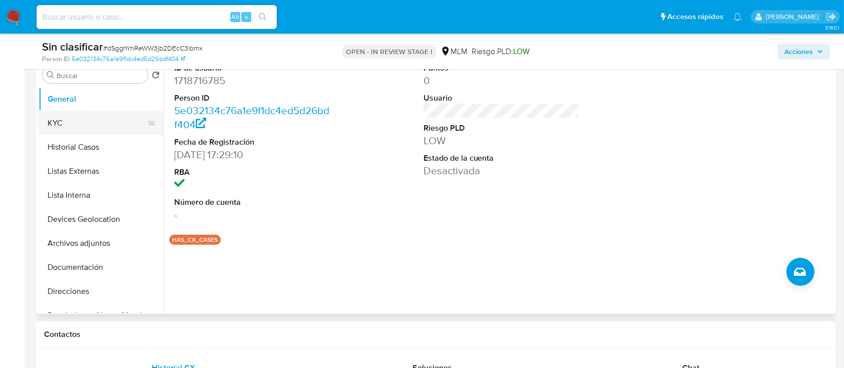
click at [80, 120] on button "KYC" at bounding box center [97, 123] width 117 height 24
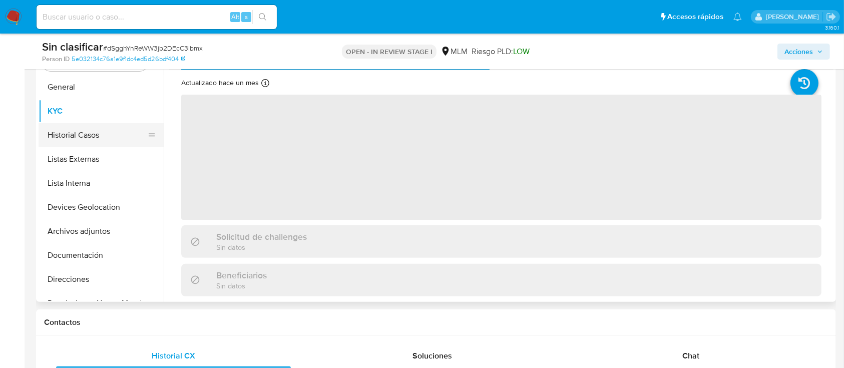
click at [94, 142] on button "Historial Casos" at bounding box center [97, 135] width 117 height 24
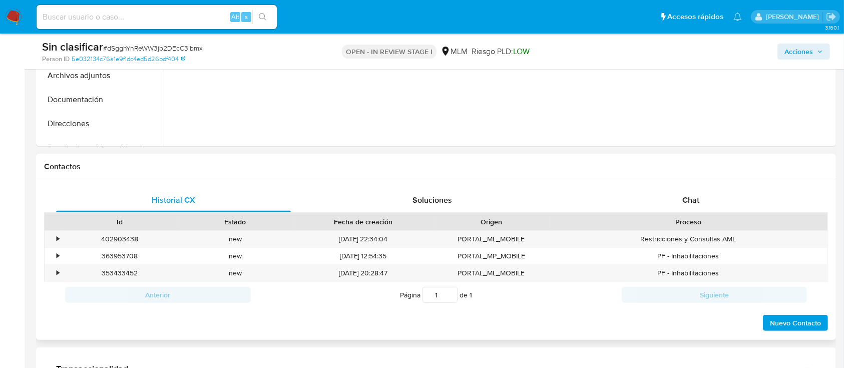
scroll to position [467, 0]
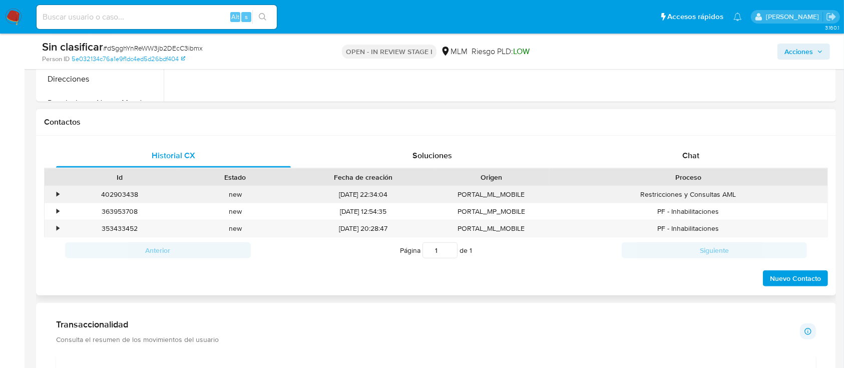
click at [56, 195] on div "•" at bounding box center [54, 194] width 18 height 17
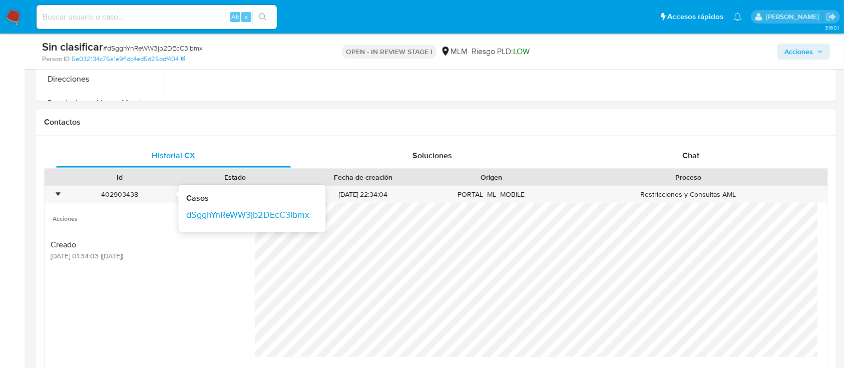
scroll to position [601, 0]
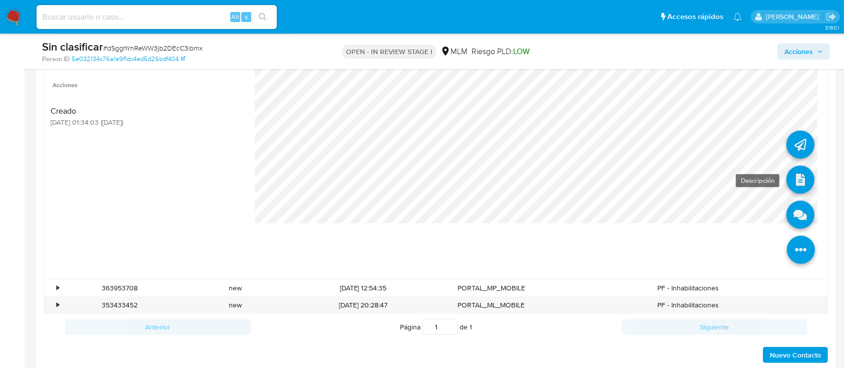
click at [790, 174] on icon at bounding box center [800, 180] width 28 height 28
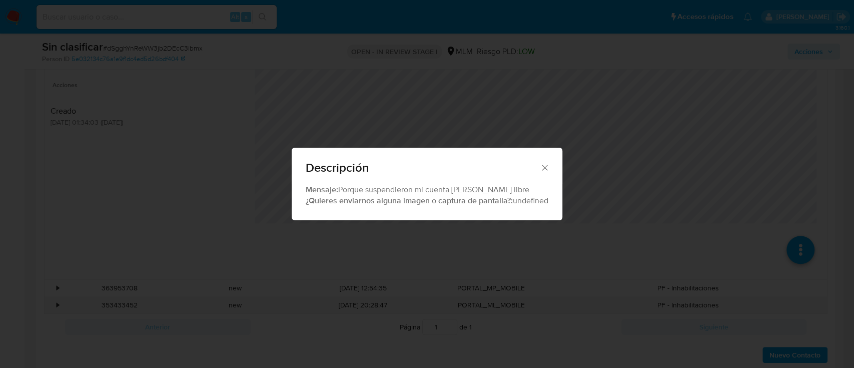
click at [545, 161] on div "Descripción" at bounding box center [427, 166] width 271 height 37
click at [545, 168] on icon "Cerrar" at bounding box center [545, 168] width 10 height 10
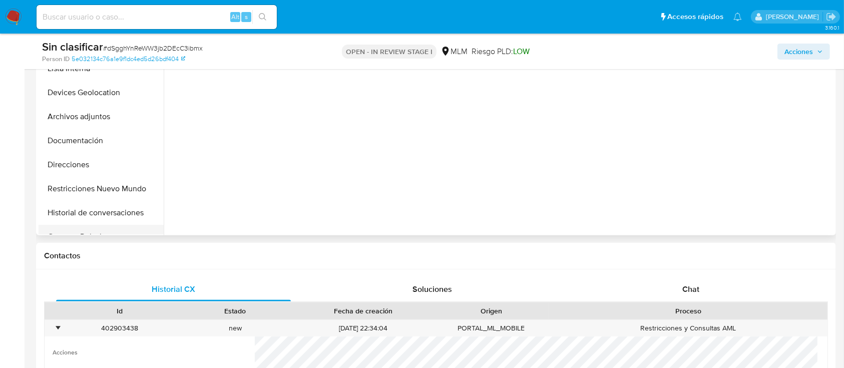
scroll to position [133, 0]
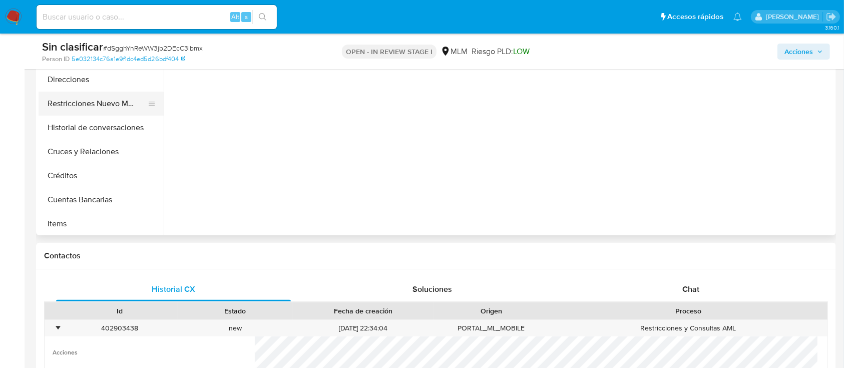
click at [92, 105] on button "Restricciones Nuevo Mundo" at bounding box center [97, 104] width 117 height 24
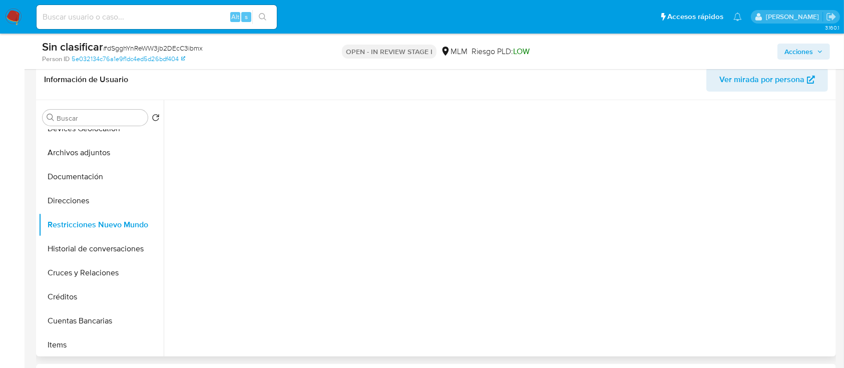
scroll to position [200, 0]
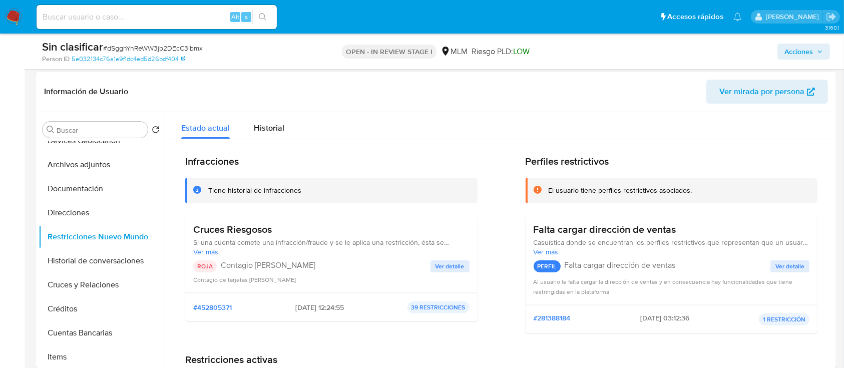
click at [463, 258] on div "Cruces Riesgosos Si una cuenta comete una infracción/fraude y se le aplica una …" at bounding box center [331, 253] width 276 height 61
click at [457, 261] on span "Ver detalle" at bounding box center [449, 266] width 29 height 10
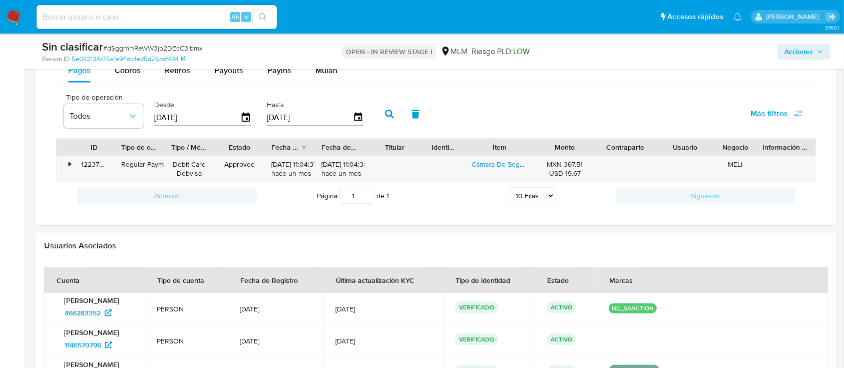
scroll to position [1201, 0]
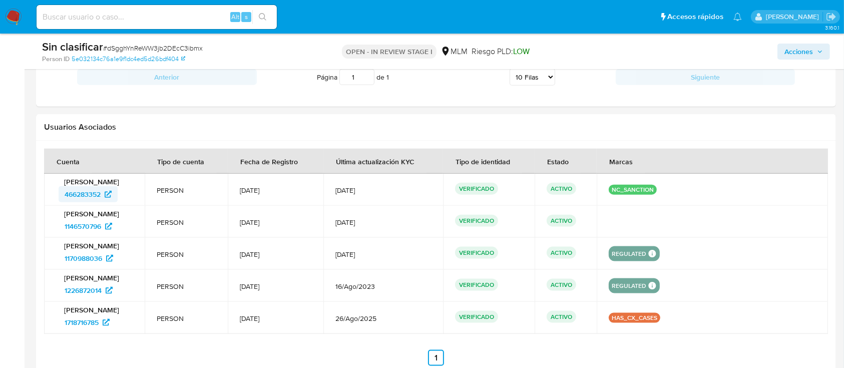
click at [91, 194] on span "466283352" at bounding box center [83, 194] width 36 height 16
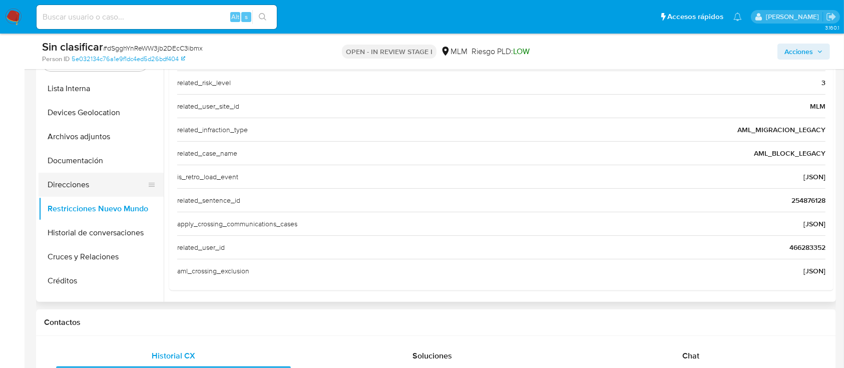
scroll to position [67, 0]
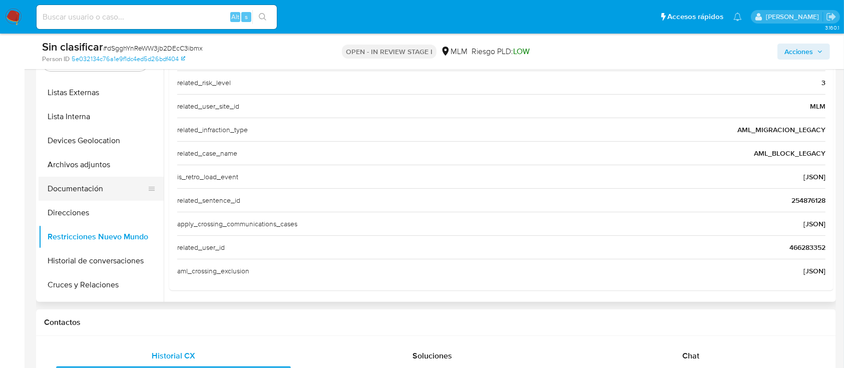
click at [96, 190] on button "Documentación" at bounding box center [97, 189] width 117 height 24
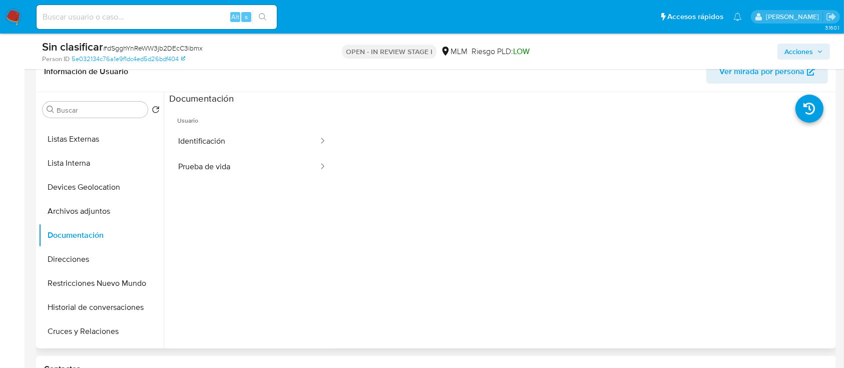
scroll to position [200, 0]
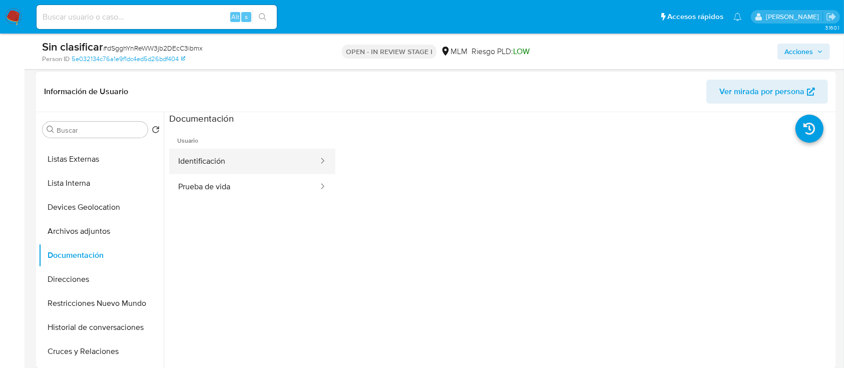
click at [256, 160] on button "Identificación" at bounding box center [244, 162] width 150 height 26
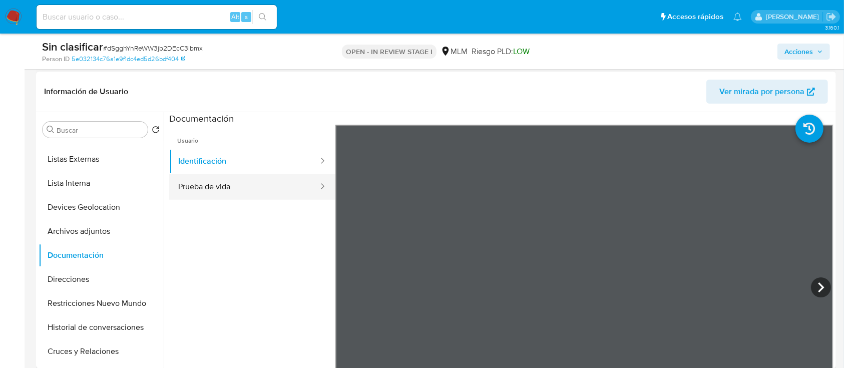
click at [222, 186] on button "Prueba de vida" at bounding box center [244, 187] width 150 height 26
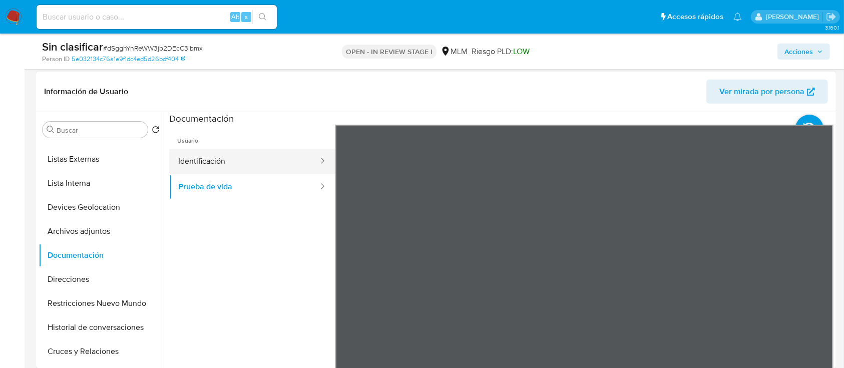
click at [198, 156] on button "Identificación" at bounding box center [244, 162] width 150 height 26
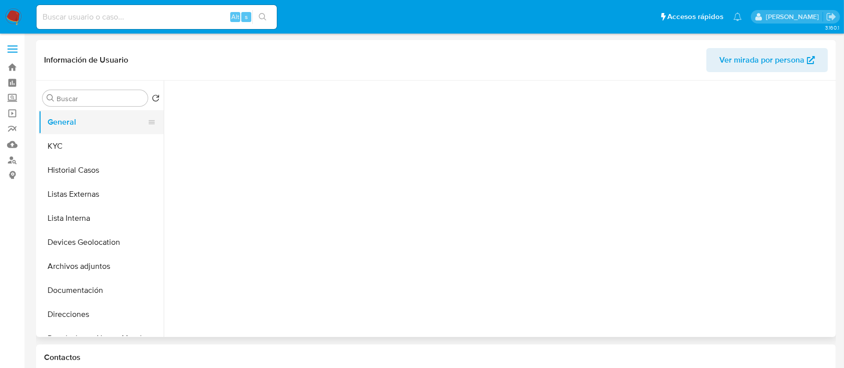
select select "10"
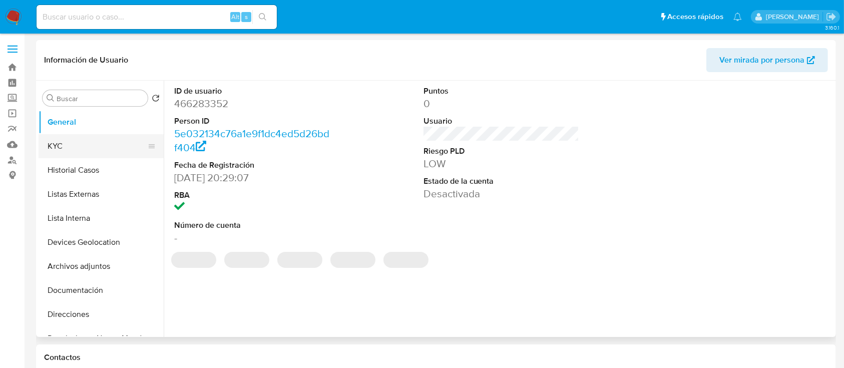
click at [91, 143] on button "KYC" at bounding box center [97, 146] width 117 height 24
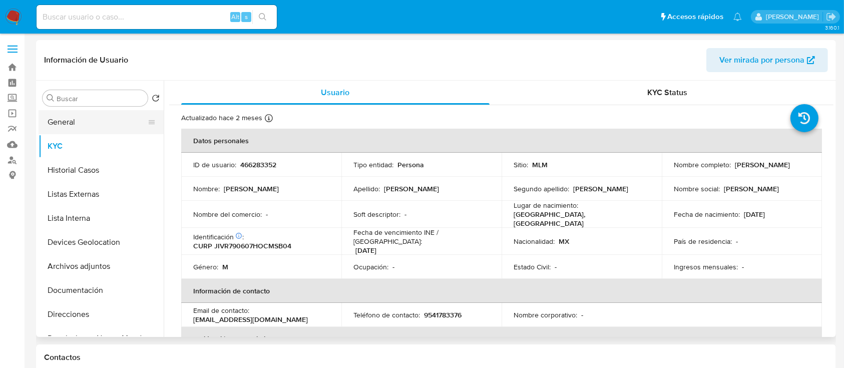
click at [78, 122] on button "General" at bounding box center [97, 122] width 117 height 24
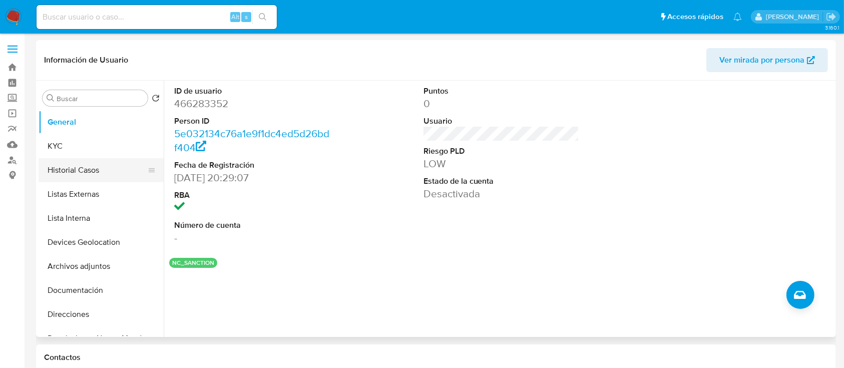
click at [84, 178] on button "Historial Casos" at bounding box center [97, 170] width 117 height 24
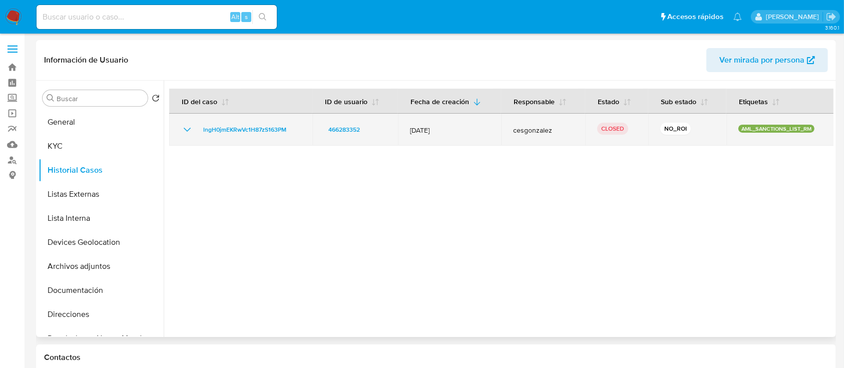
click at [187, 125] on icon "Mostrar/Ocultar" at bounding box center [187, 130] width 12 height 12
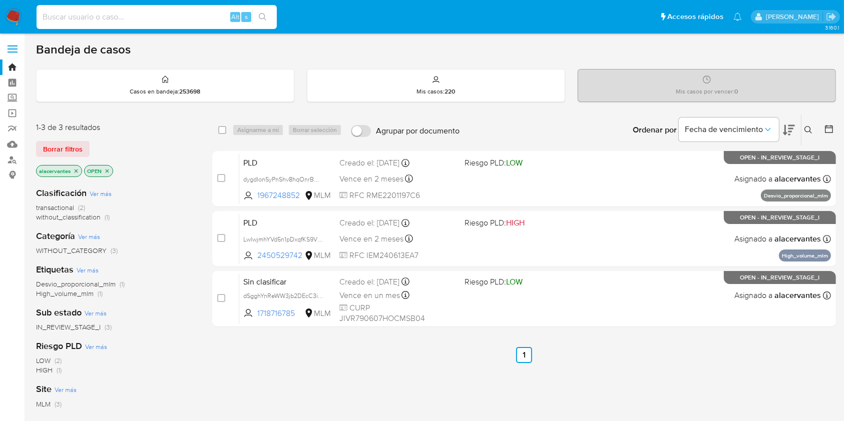
click at [122, 12] on input at bounding box center [157, 17] width 240 height 13
paste input "266652995"
type input "266652995"
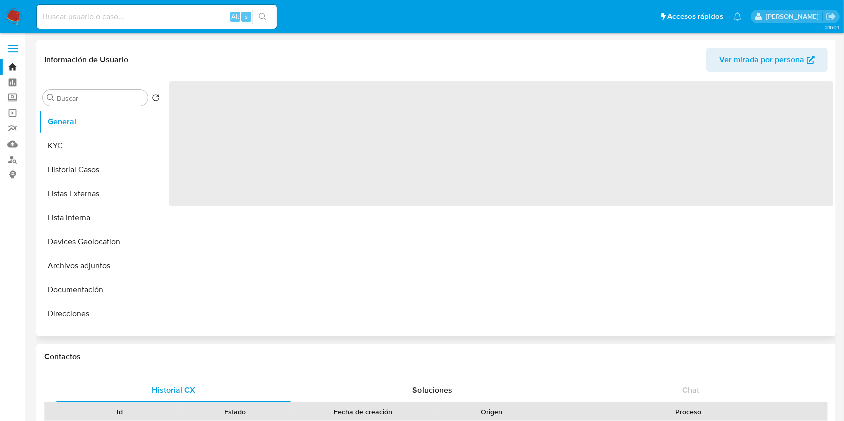
select select "10"
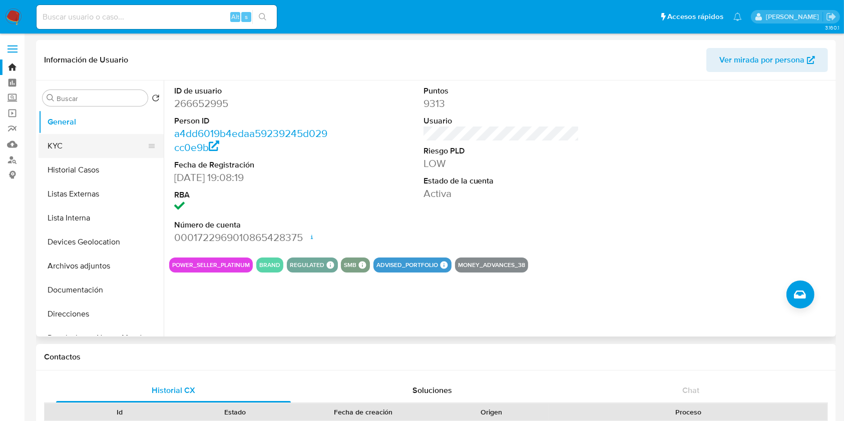
click at [99, 148] on button "KYC" at bounding box center [97, 146] width 117 height 24
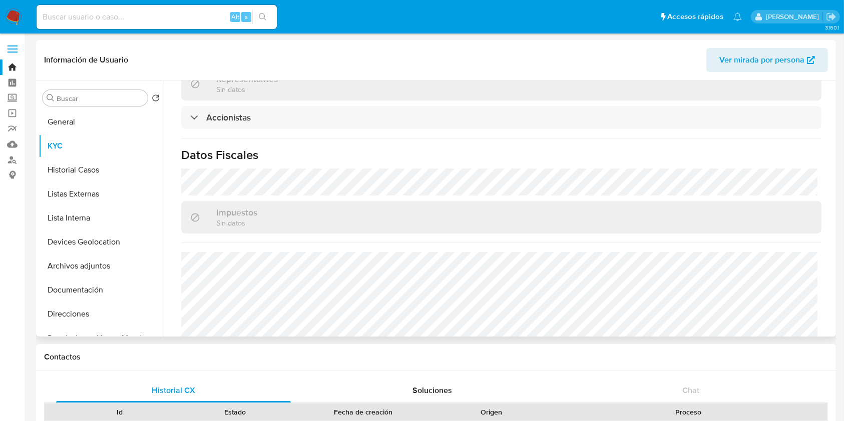
scroll to position [734, 0]
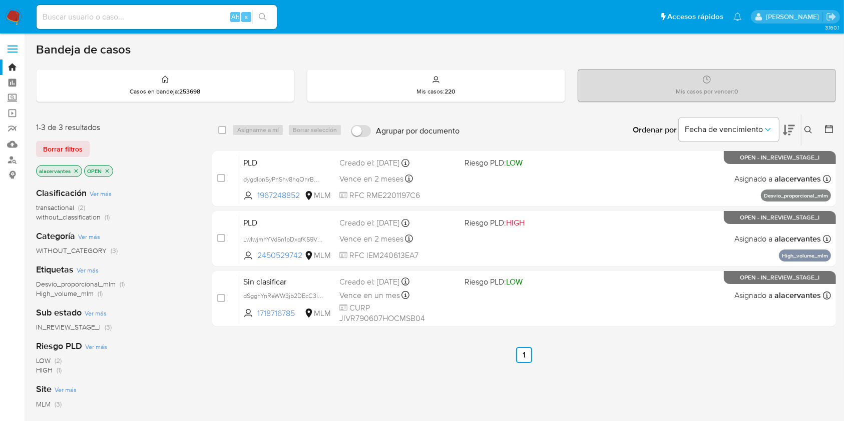
click at [154, 18] on input at bounding box center [157, 17] width 240 height 13
paste input "663080583"
type input "663080583"
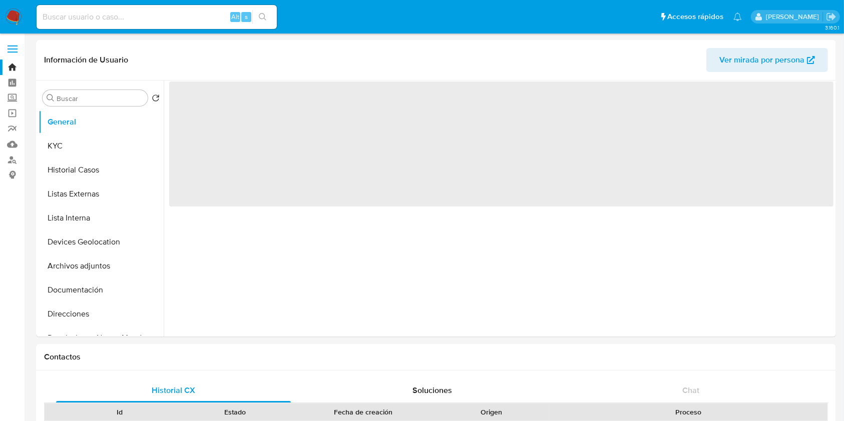
select select "10"
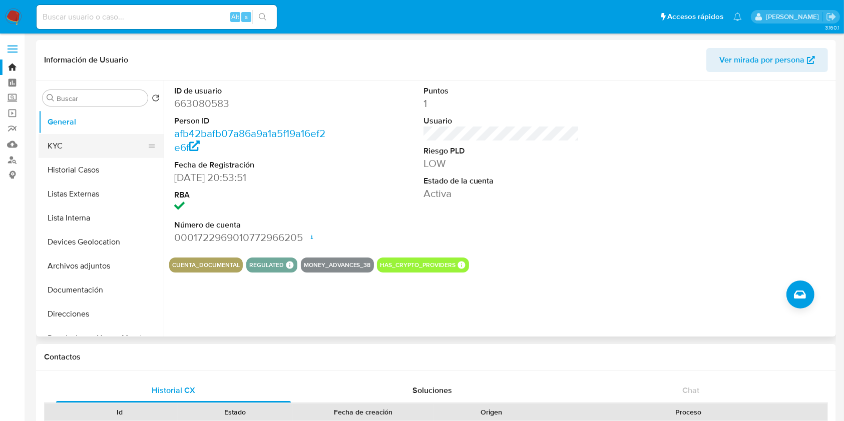
click at [69, 144] on button "KYC" at bounding box center [97, 146] width 117 height 24
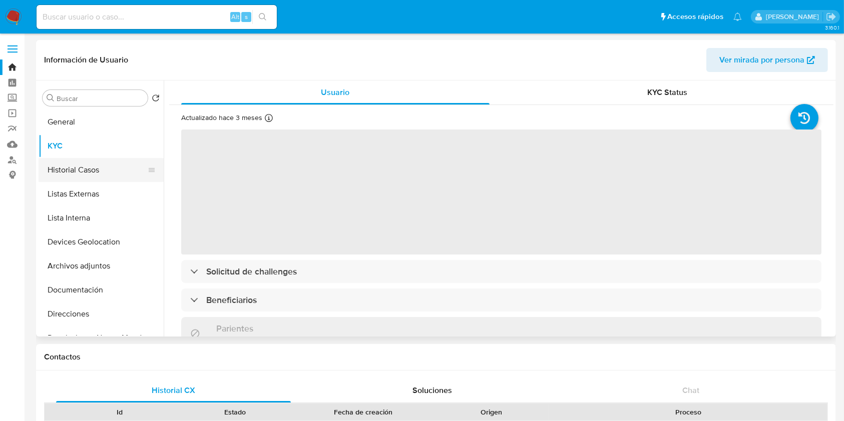
click at [75, 166] on button "Historial Casos" at bounding box center [97, 170] width 117 height 24
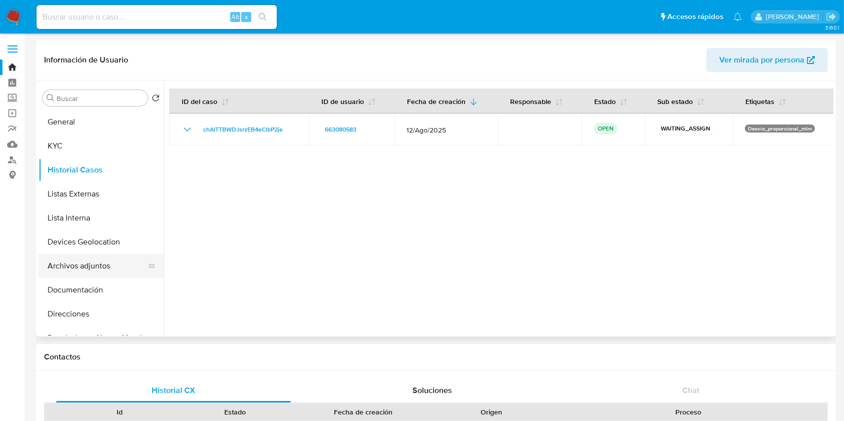
click at [86, 263] on button "Archivos adjuntos" at bounding box center [97, 266] width 117 height 24
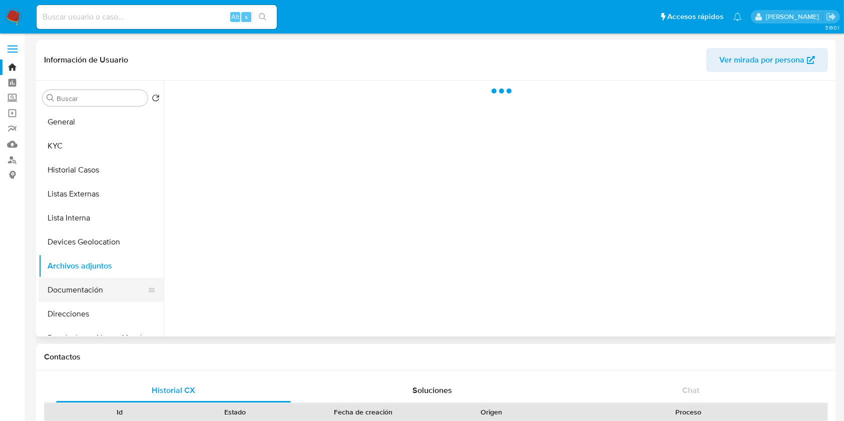
click at [92, 290] on button "Documentación" at bounding box center [97, 290] width 117 height 24
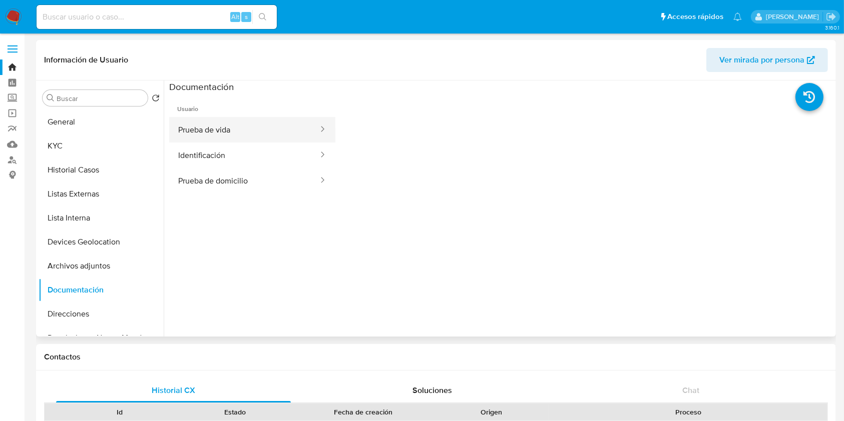
click at [259, 129] on button "Prueba de vida" at bounding box center [244, 130] width 150 height 26
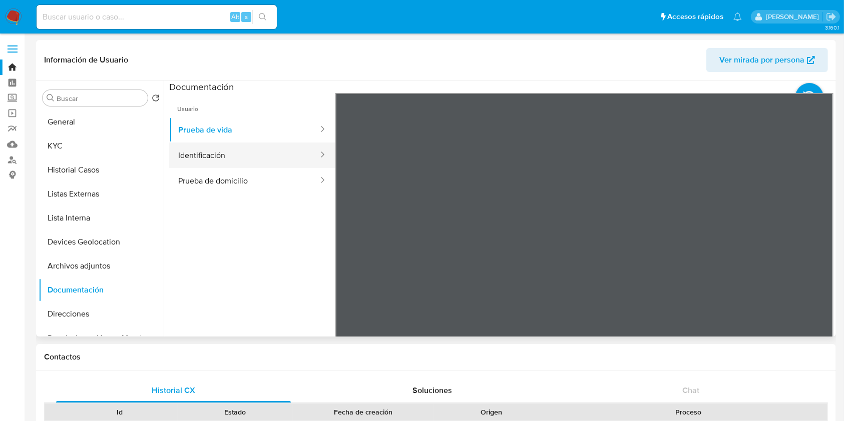
click at [253, 161] on button "Identificación" at bounding box center [244, 156] width 150 height 26
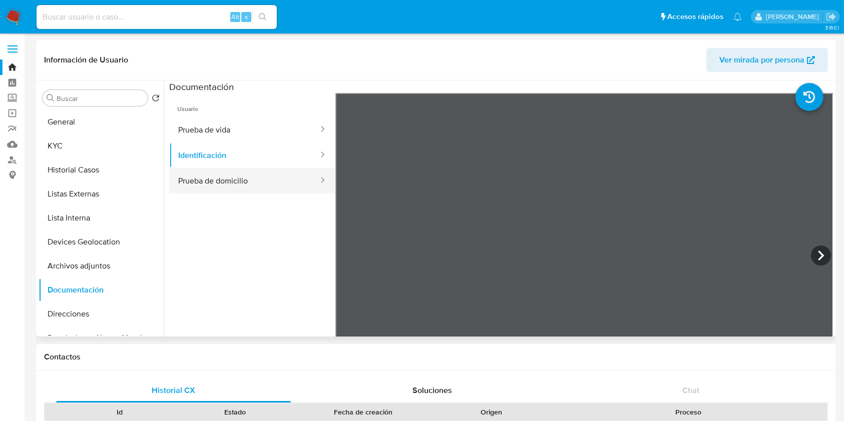
click at [267, 181] on button "Prueba de domicilio" at bounding box center [244, 181] width 150 height 26
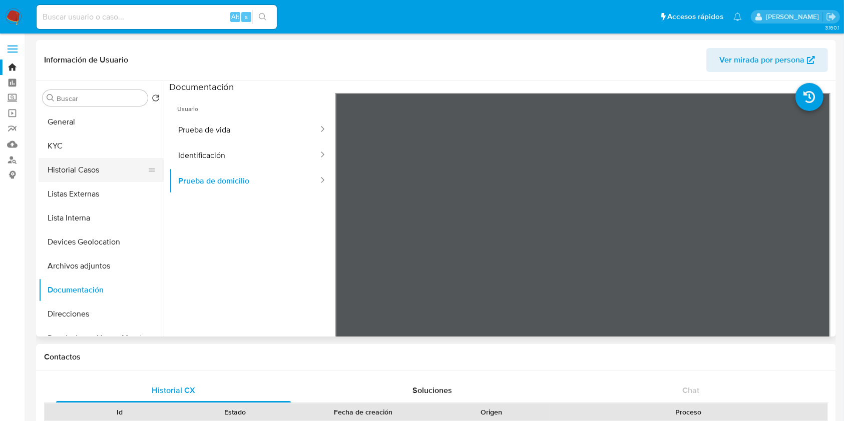
click at [92, 158] on button "Historial Casos" at bounding box center [97, 170] width 117 height 24
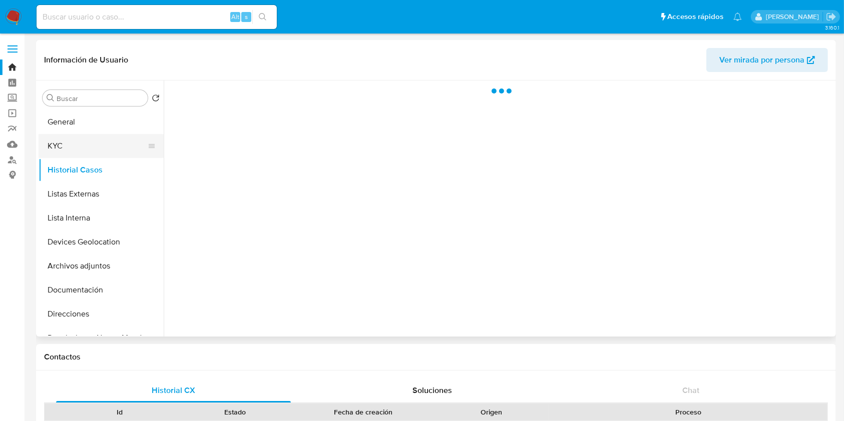
click at [104, 152] on button "KYC" at bounding box center [97, 146] width 117 height 24
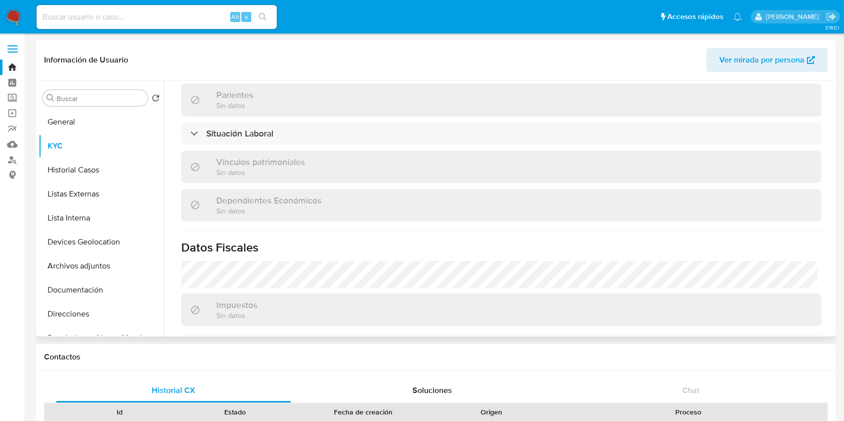
scroll to position [476, 0]
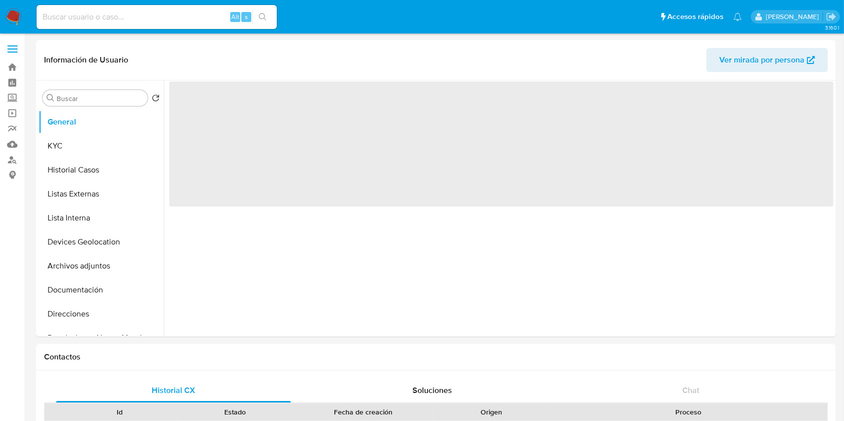
select select "10"
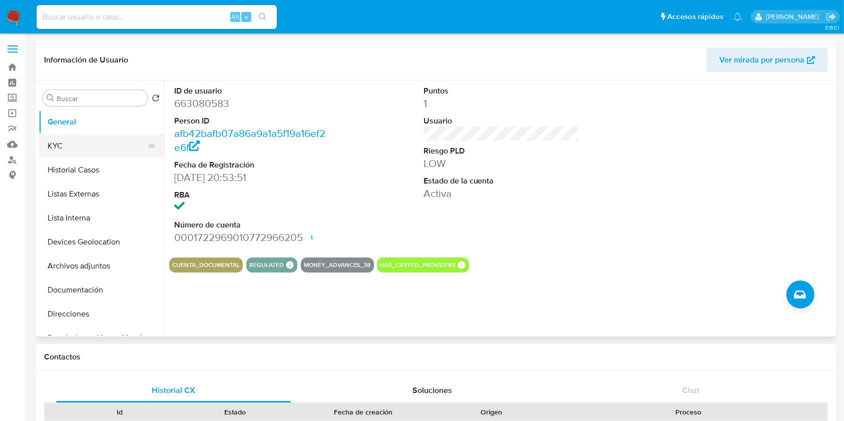
click at [93, 150] on button "KYC" at bounding box center [97, 146] width 117 height 24
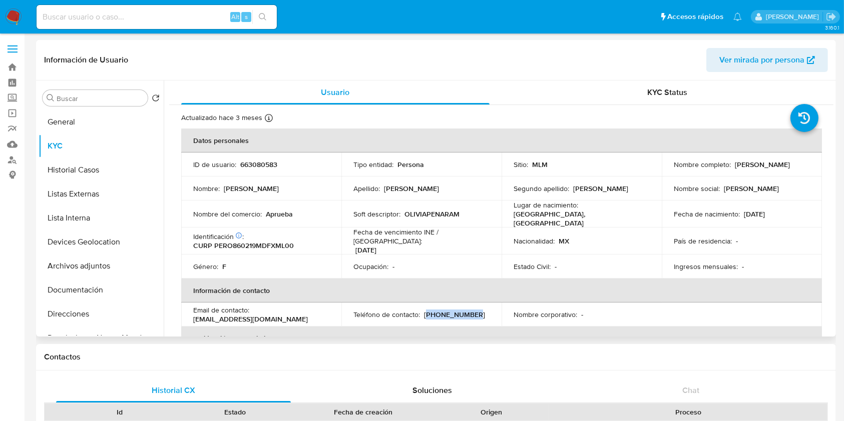
drag, startPoint x: 425, startPoint y: 313, endPoint x: 475, endPoint y: 310, distance: 50.6
click at [475, 310] on div "Teléfono de contacto : [PHONE_NUMBER]" at bounding box center [421, 314] width 136 height 9
copy p "55) 10782357"
drag, startPoint x: 196, startPoint y: 311, endPoint x: 305, endPoint y: 314, distance: 109.2
click at [310, 314] on div "Email de contacto : [EMAIL_ADDRESS][DOMAIN_NAME]" at bounding box center [261, 315] width 136 height 18
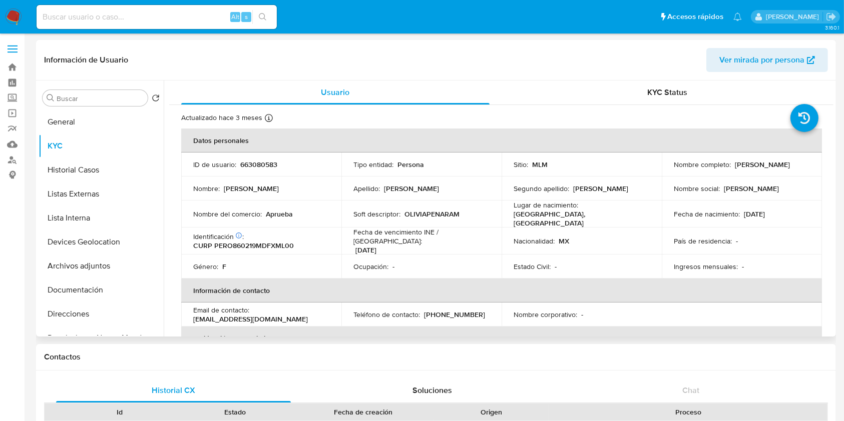
click at [231, 306] on p "Email de contacto :" at bounding box center [221, 310] width 56 height 9
drag, startPoint x: 194, startPoint y: 313, endPoint x: 312, endPoint y: 313, distance: 117.6
click at [309, 310] on div "Email de contacto : [EMAIL_ADDRESS][DOMAIN_NAME]" at bounding box center [261, 315] width 136 height 18
copy p "[EMAIL_ADDRESS][DOMAIN_NAME]"
click at [78, 120] on button "General" at bounding box center [97, 122] width 117 height 24
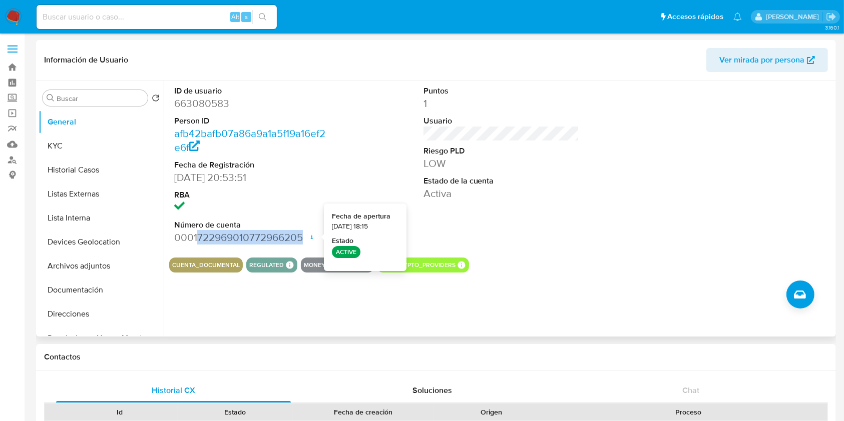
drag, startPoint x: 196, startPoint y: 235, endPoint x: 317, endPoint y: 234, distance: 121.1
click at [318, 234] on dd "0001722969010772966205 Fecha de apertura [DATE] 18:15 Estado ACTIVE" at bounding box center [252, 238] width 156 height 14
copy dd "722969010772966205"
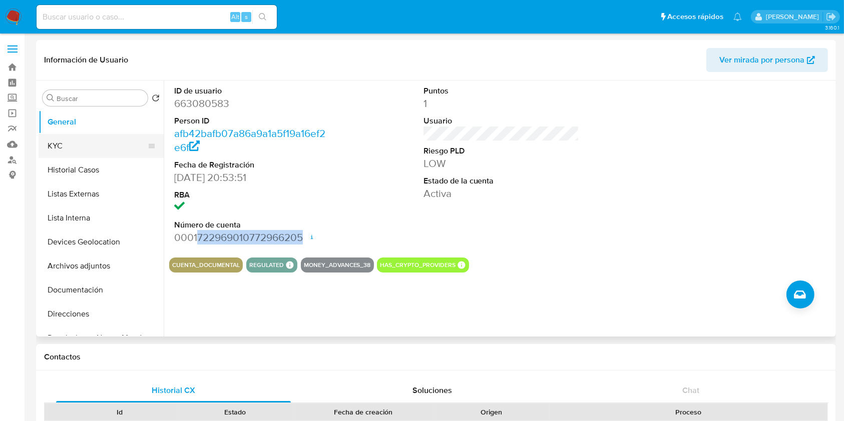
click at [64, 138] on button "KYC" at bounding box center [97, 146] width 117 height 24
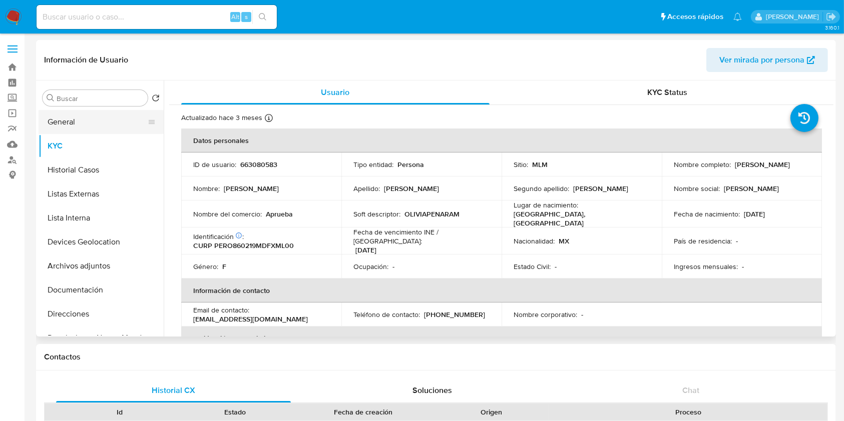
drag, startPoint x: 62, startPoint y: 123, endPoint x: 70, endPoint y: 121, distance: 7.8
click at [62, 122] on button "General" at bounding box center [97, 122] width 117 height 24
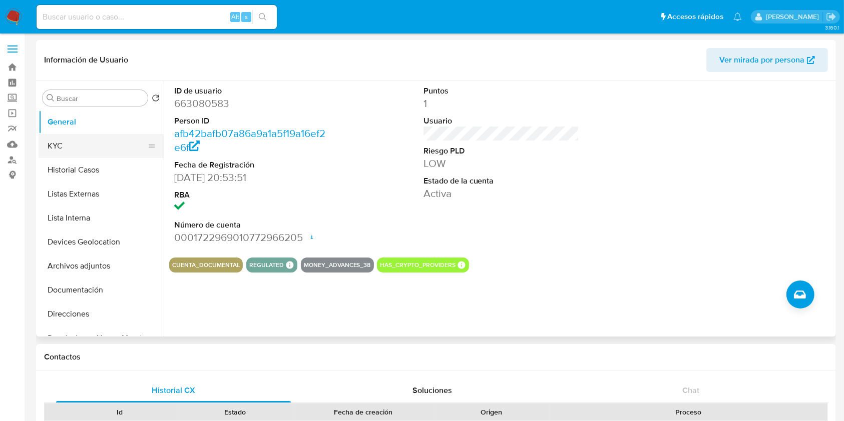
click at [76, 145] on button "KYC" at bounding box center [97, 146] width 117 height 24
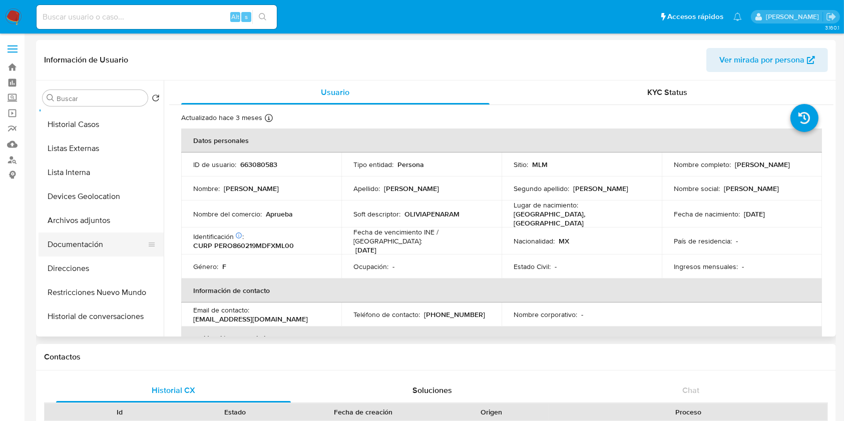
scroll to position [67, 0]
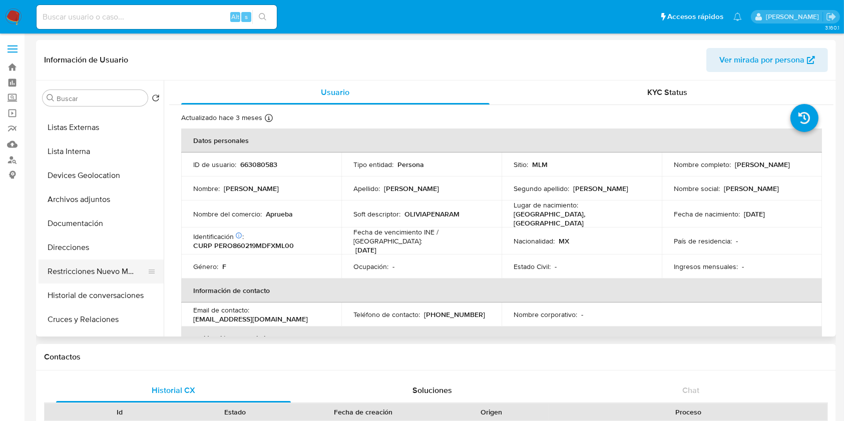
click at [99, 282] on button "Restricciones Nuevo Mundo" at bounding box center [97, 272] width 117 height 24
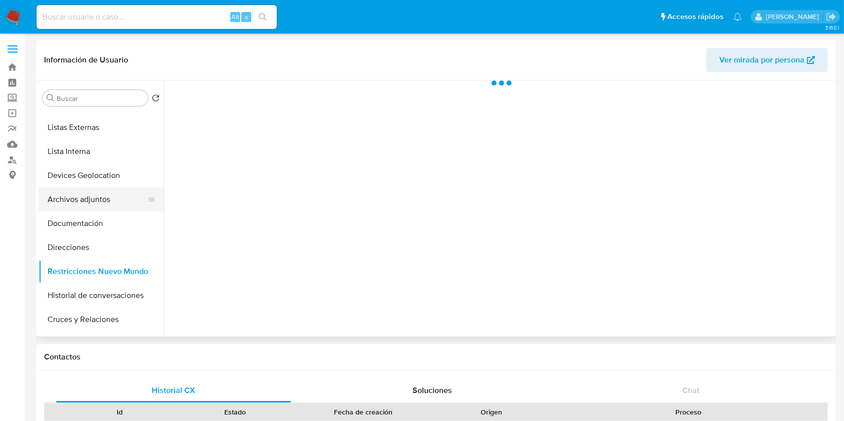
click at [99, 194] on button "Archivos adjuntos" at bounding box center [97, 200] width 117 height 24
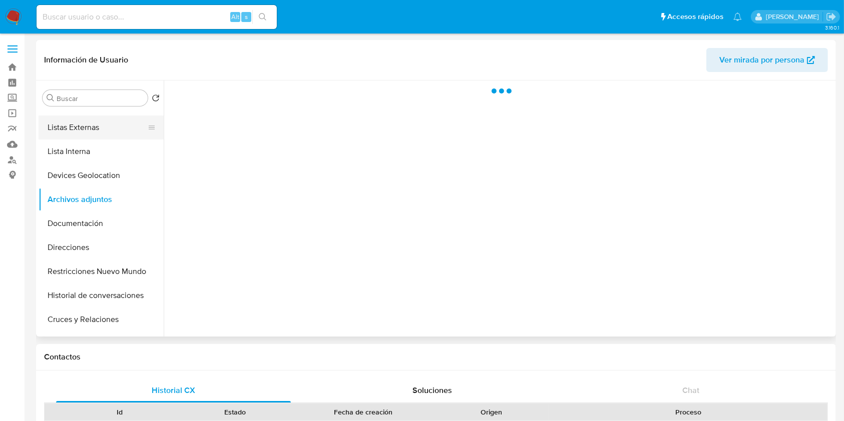
click at [97, 131] on button "Listas Externas" at bounding box center [97, 128] width 117 height 24
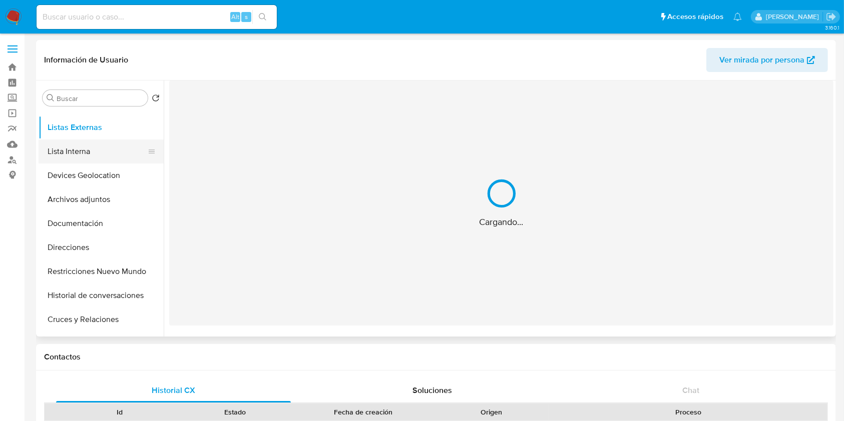
click at [96, 152] on button "Lista Interna" at bounding box center [97, 152] width 117 height 24
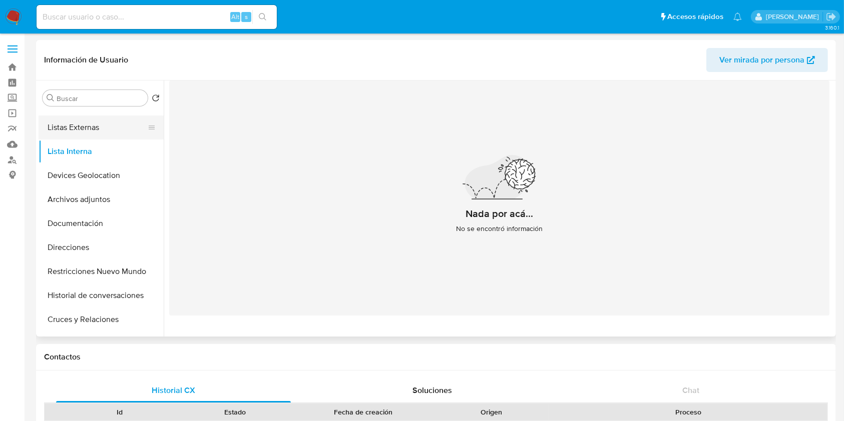
click at [94, 124] on button "Listas Externas" at bounding box center [97, 128] width 117 height 24
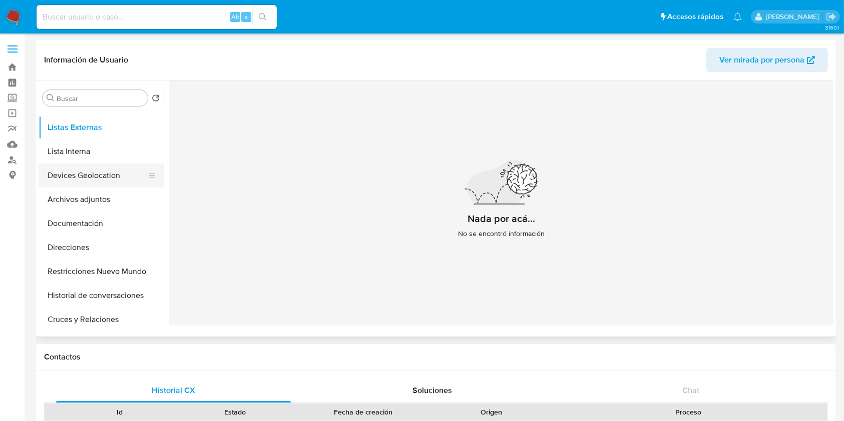
click at [97, 186] on button "Devices Geolocation" at bounding box center [97, 176] width 117 height 24
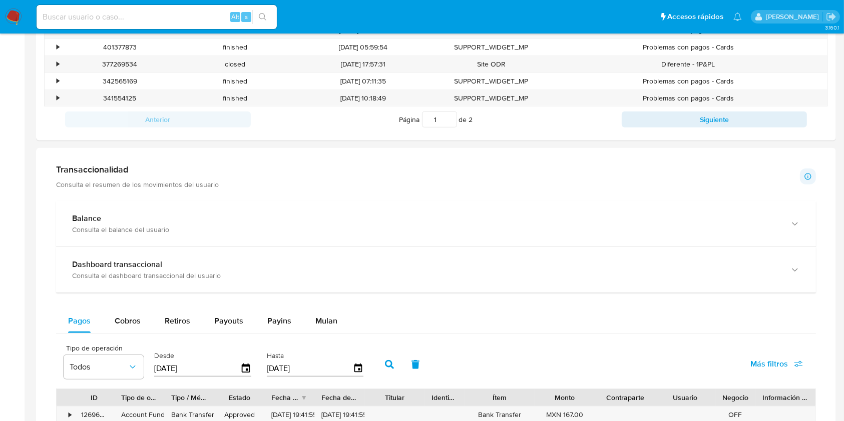
scroll to position [400, 0]
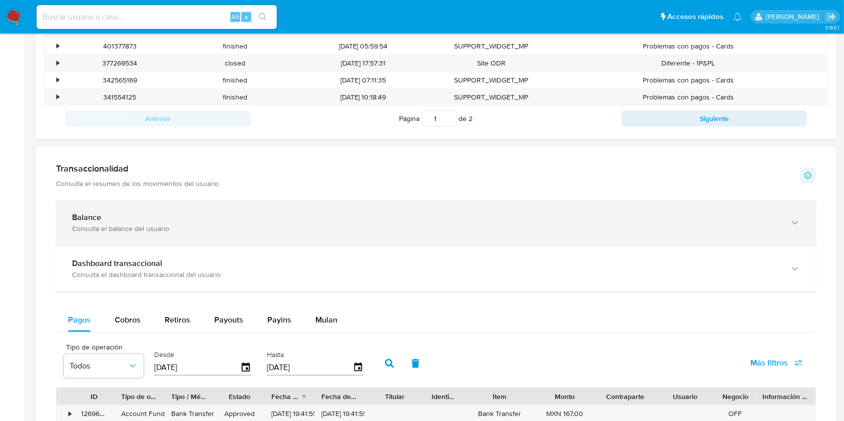
drag, startPoint x: 441, startPoint y: 247, endPoint x: 437, endPoint y: 236, distance: 12.0
click at [440, 246] on div "Dashboard transaccional Consulta el dashboard transaccional del usuario" at bounding box center [436, 269] width 760 height 46
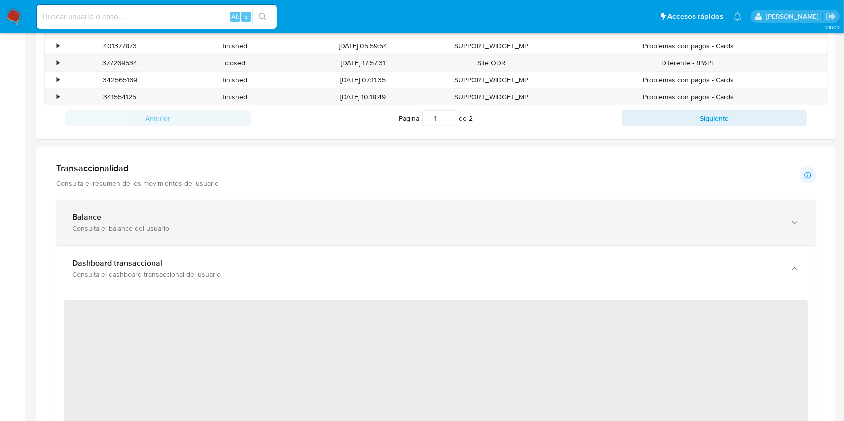
click at [435, 224] on div "Consulta el balance del usuario" at bounding box center [426, 228] width 708 height 9
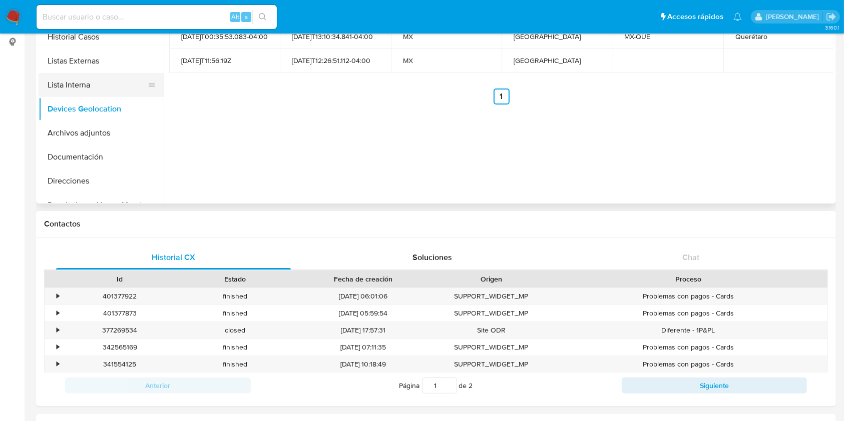
scroll to position [0, 0]
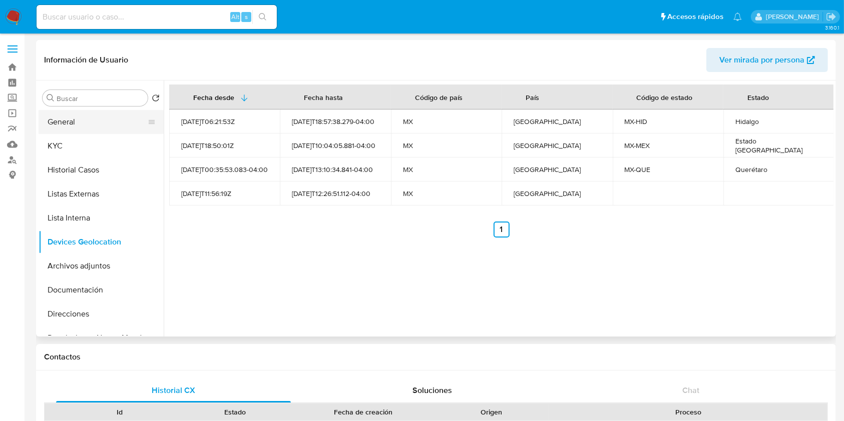
click at [76, 117] on button "General" at bounding box center [97, 122] width 117 height 24
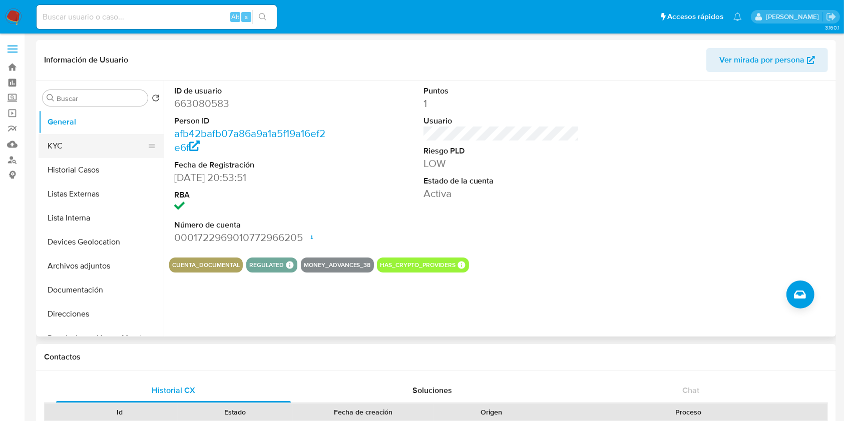
click at [84, 144] on button "KYC" at bounding box center [97, 146] width 117 height 24
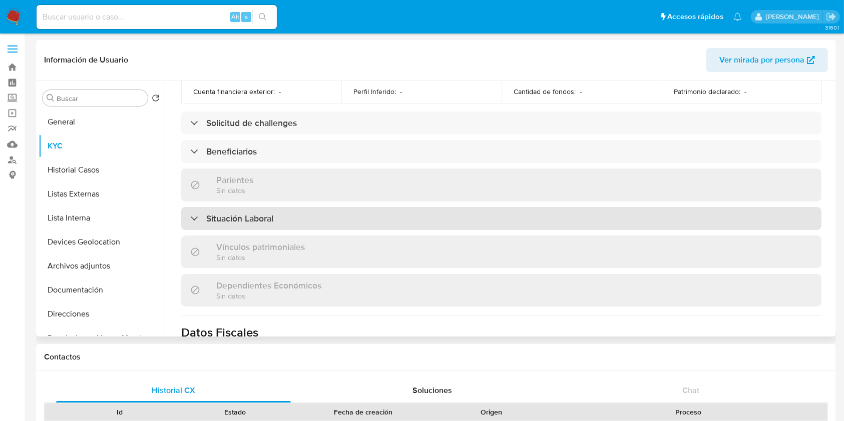
scroll to position [400, 0]
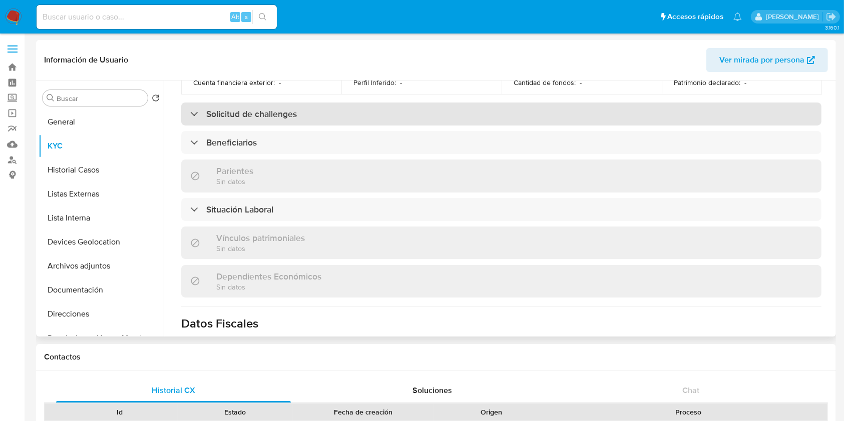
click at [484, 118] on div "Solicitud de challenges" at bounding box center [501, 114] width 640 height 23
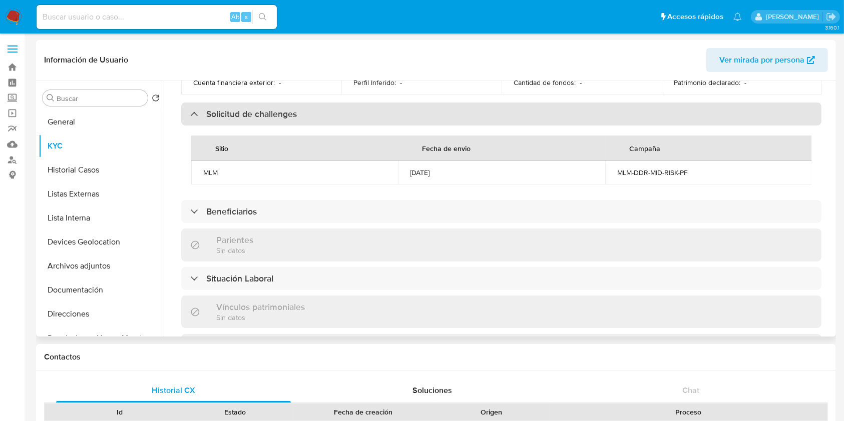
click at [484, 118] on div "Solicitud de challenges" at bounding box center [501, 114] width 640 height 23
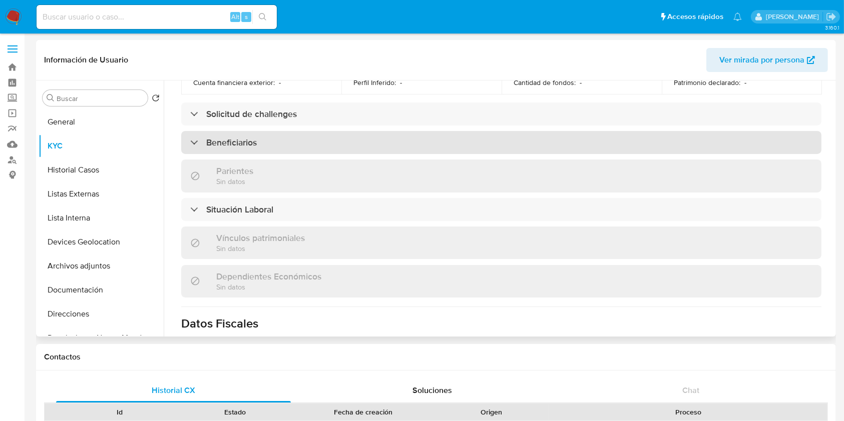
click at [471, 141] on div "Beneficiarios" at bounding box center [501, 142] width 640 height 23
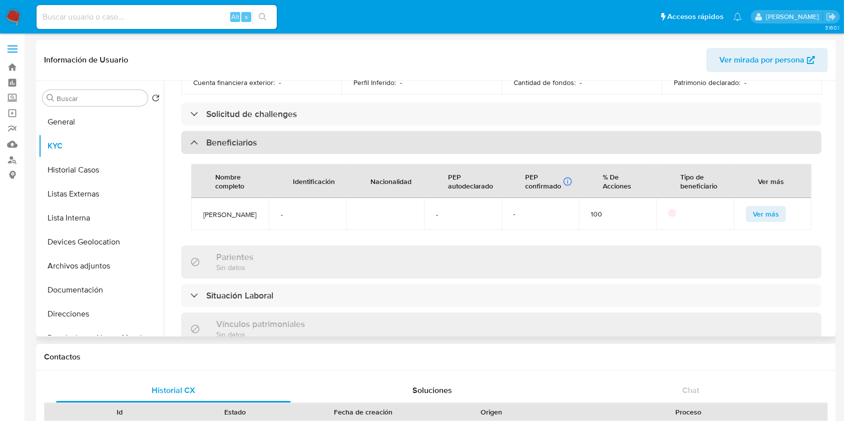
click at [463, 133] on div "Beneficiarios" at bounding box center [501, 142] width 640 height 23
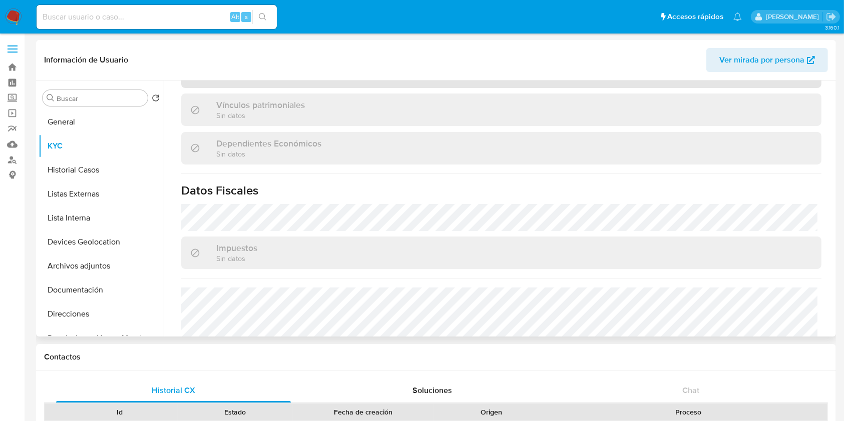
scroll to position [601, 0]
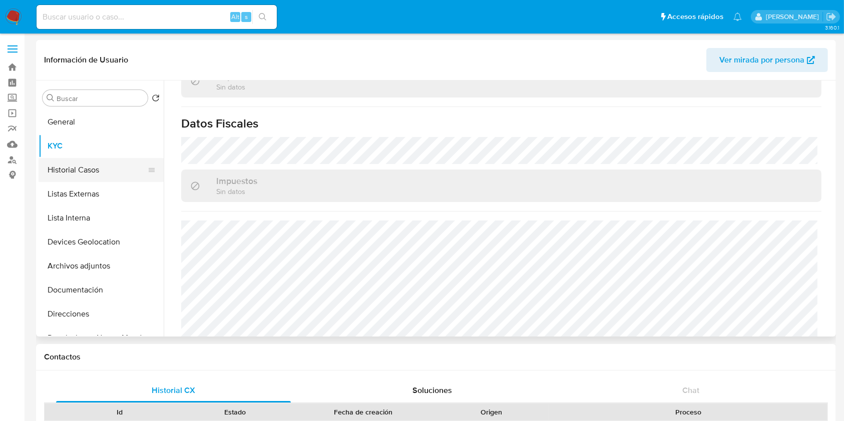
click at [94, 174] on button "Historial Casos" at bounding box center [97, 170] width 117 height 24
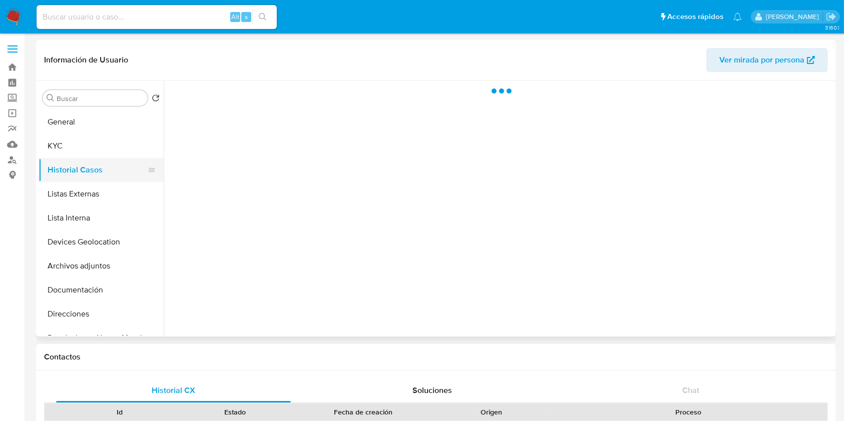
scroll to position [0, 0]
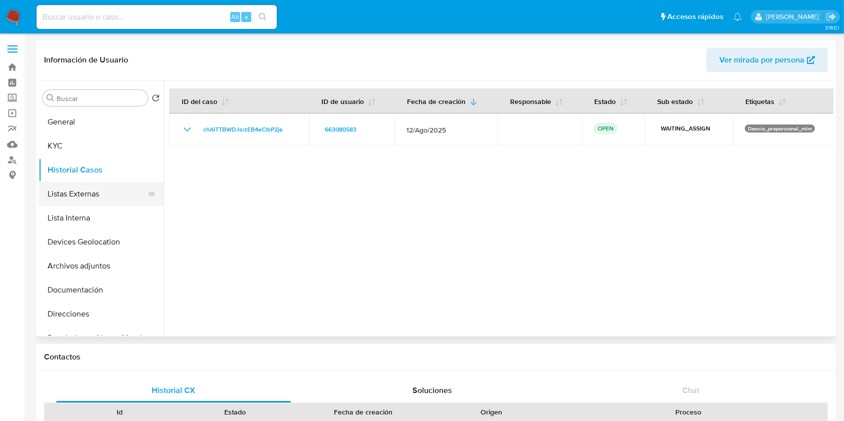
click at [70, 182] on button "Listas Externas" at bounding box center [97, 194] width 117 height 24
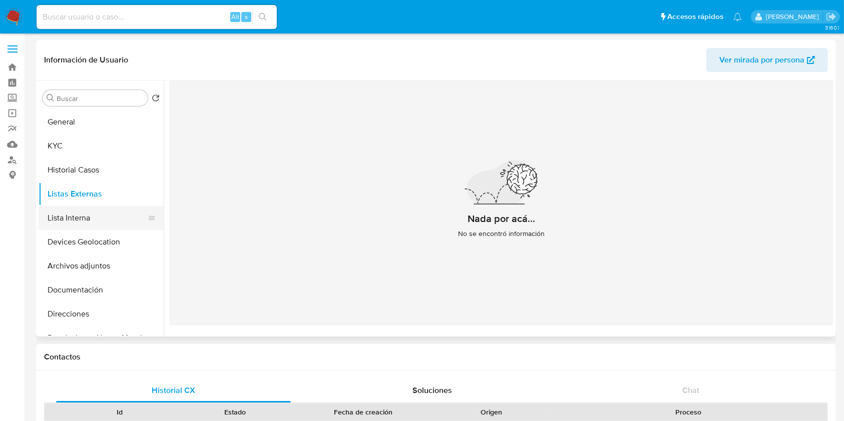
click at [99, 218] on button "Lista Interna" at bounding box center [97, 218] width 117 height 24
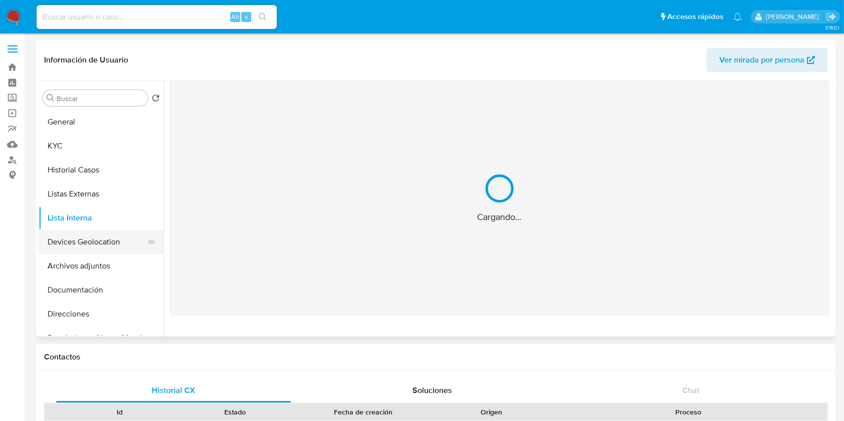
click at [102, 231] on button "Devices Geolocation" at bounding box center [97, 242] width 117 height 24
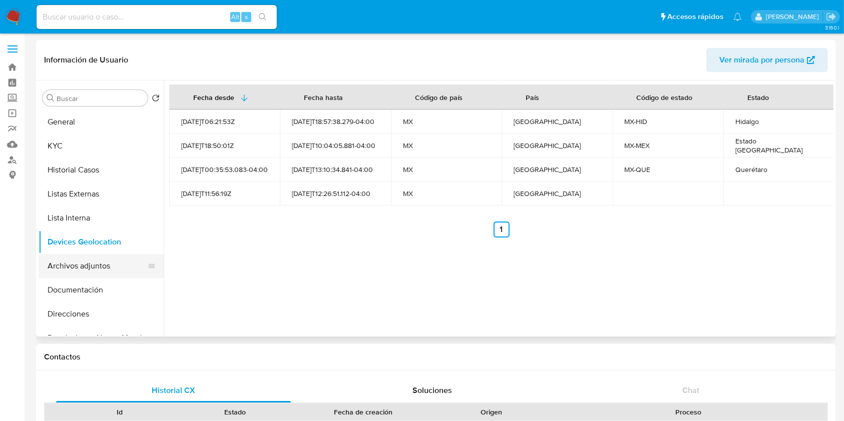
click at [88, 265] on button "Archivos adjuntos" at bounding box center [97, 266] width 117 height 24
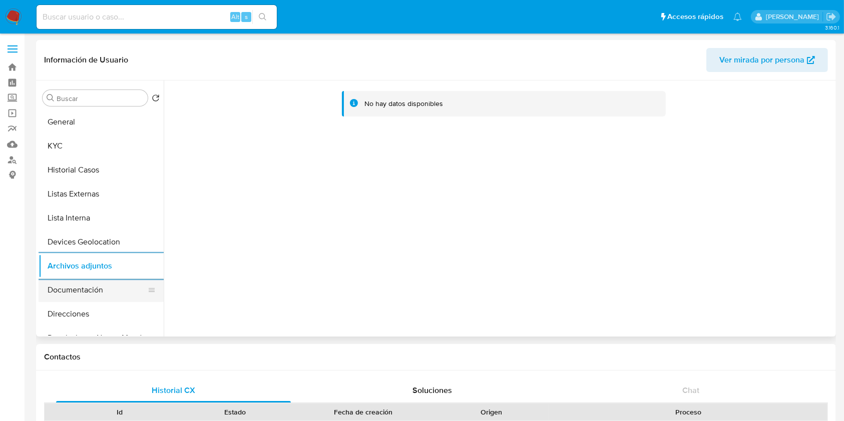
click at [83, 283] on button "Documentación" at bounding box center [97, 290] width 117 height 24
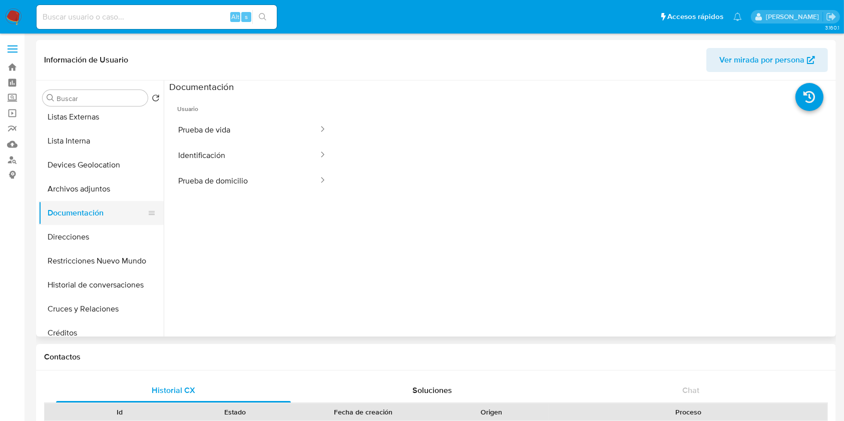
scroll to position [133, 0]
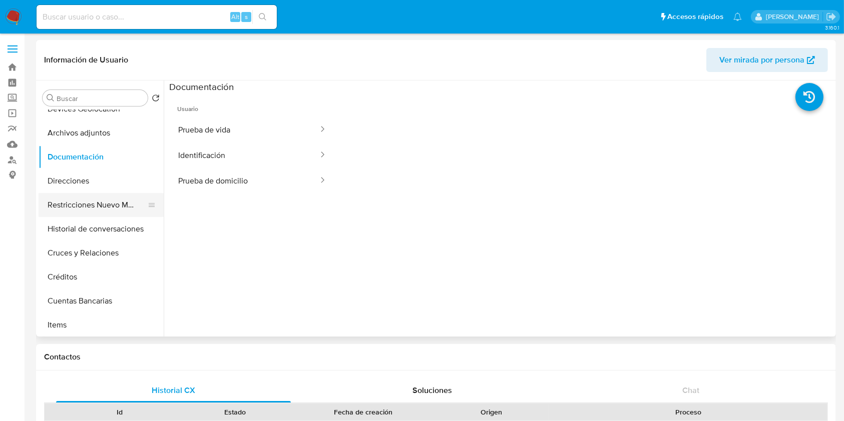
click at [115, 205] on button "Restricciones Nuevo Mundo" at bounding box center [97, 205] width 117 height 24
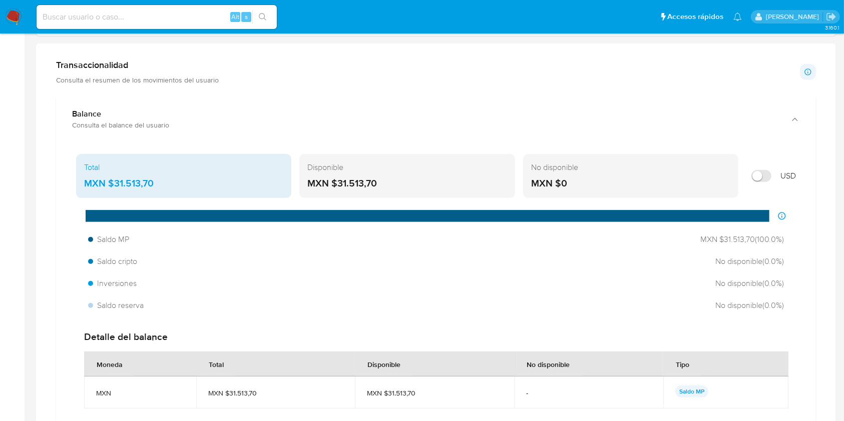
scroll to position [534, 0]
